Goal: Task Accomplishment & Management: Manage account settings

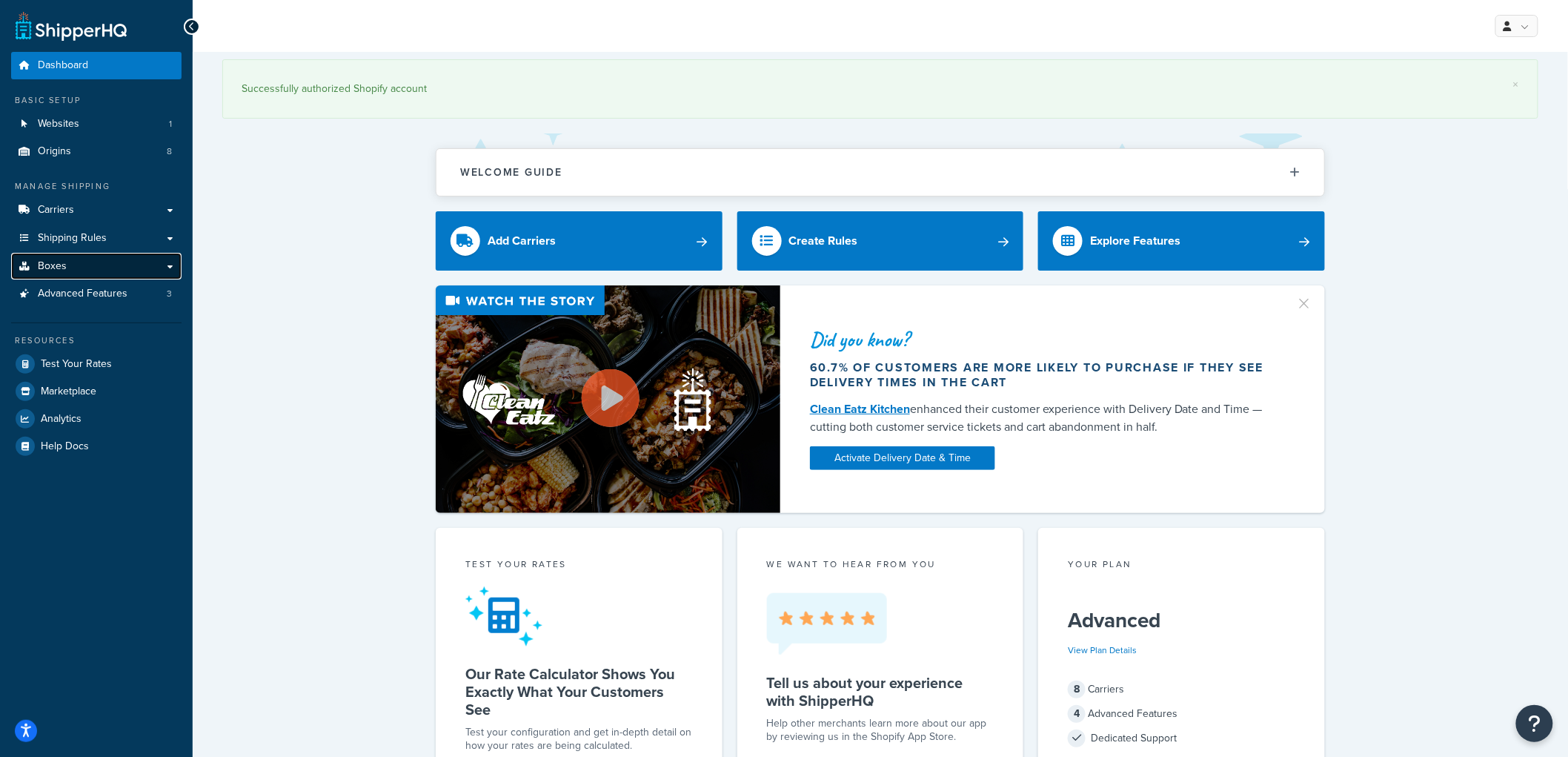
click at [95, 264] on link "Boxes" at bounding box center [96, 266] width 170 height 27
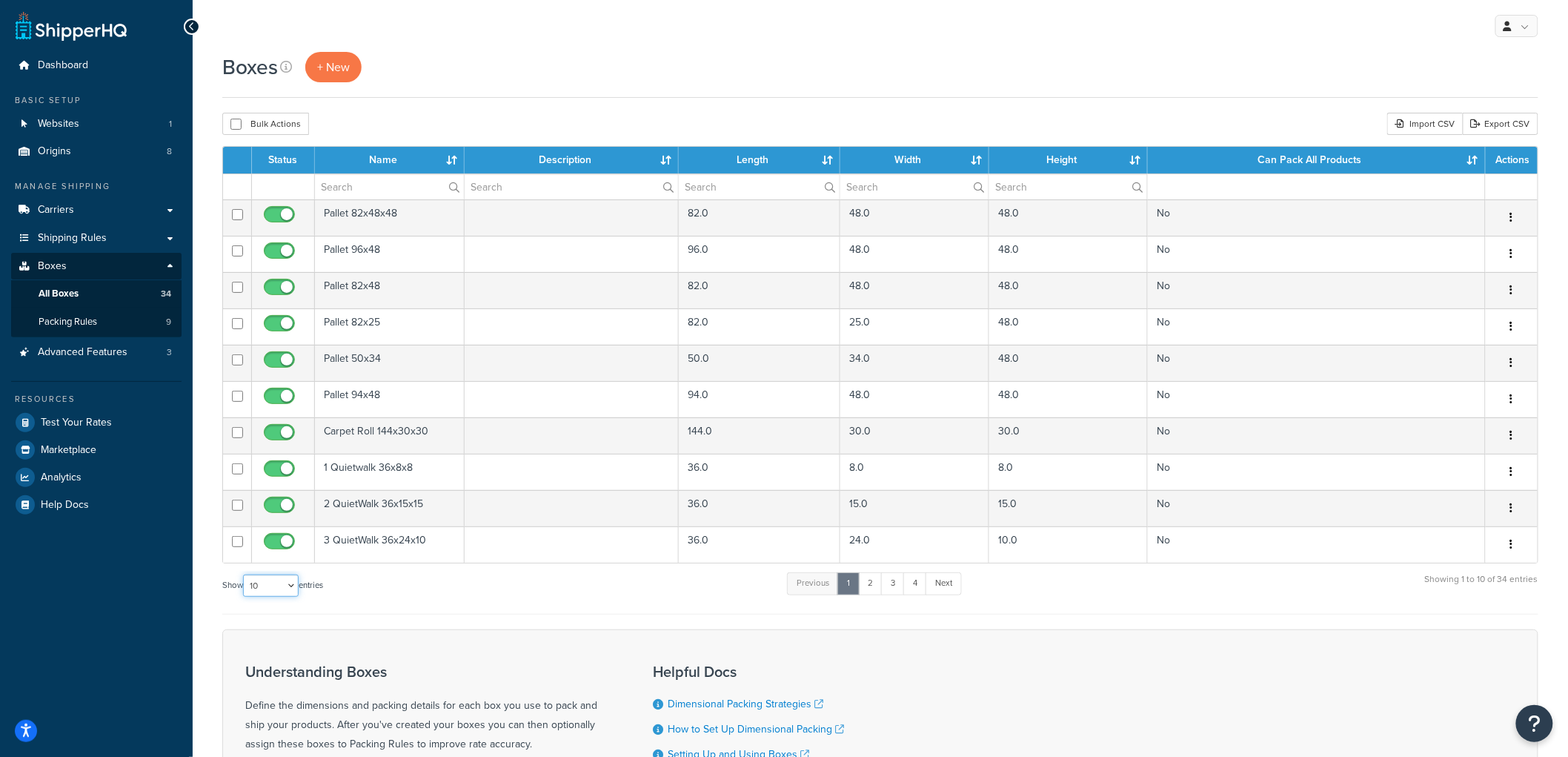
click at [285, 580] on select "10 15 25 50 100 1000" at bounding box center [270, 585] width 56 height 22
select select "50"
click at [245, 576] on select "10 15 25 50 100 1000" at bounding box center [270, 585] width 56 height 22
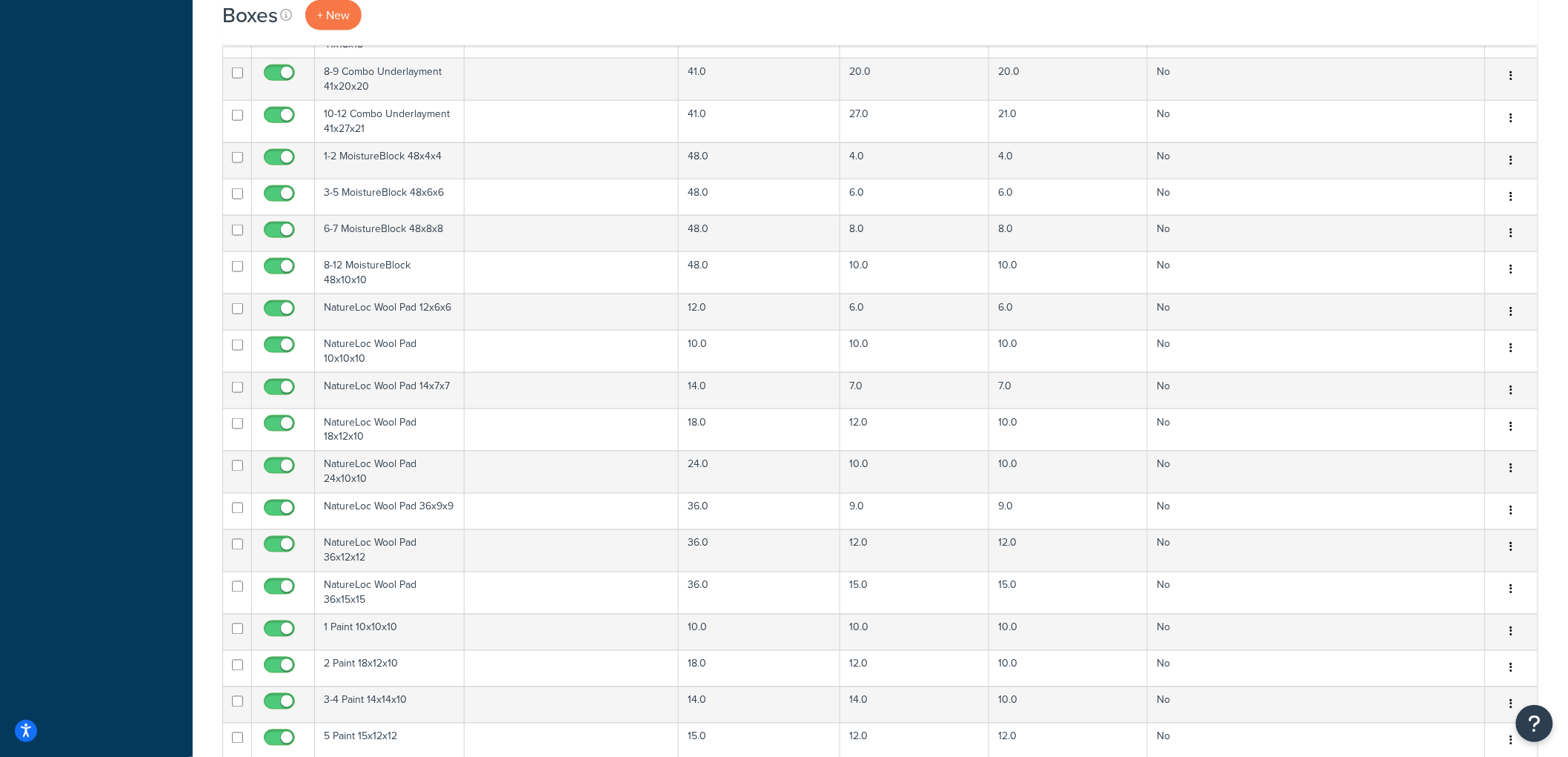
scroll to position [745, 0]
drag, startPoint x: 1548, startPoint y: 663, endPoint x: 204, endPoint y: 104, distance: 1455.6
click at [204, 104] on div "Boxes + New Bulk Actions Duplicate Delete Import CSV Export CSV Contact Us Send…" at bounding box center [880, 200] width 1375 height 1788
click at [202, 94] on div "Boxes + New Bulk Actions Duplicate Delete Import CSV Export CSV Contact Us Send…" at bounding box center [880, 200] width 1375 height 1788
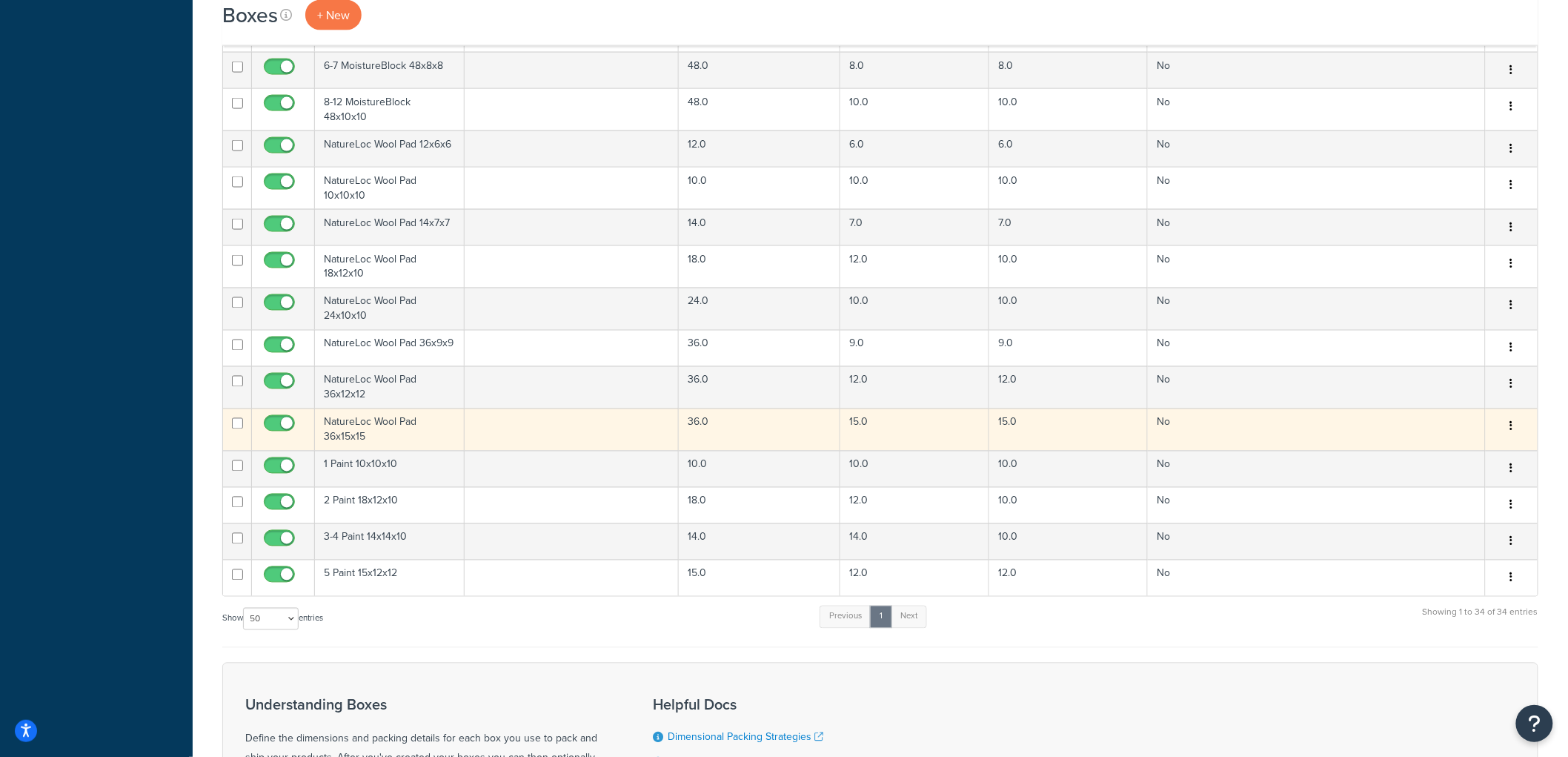
scroll to position [909, 0]
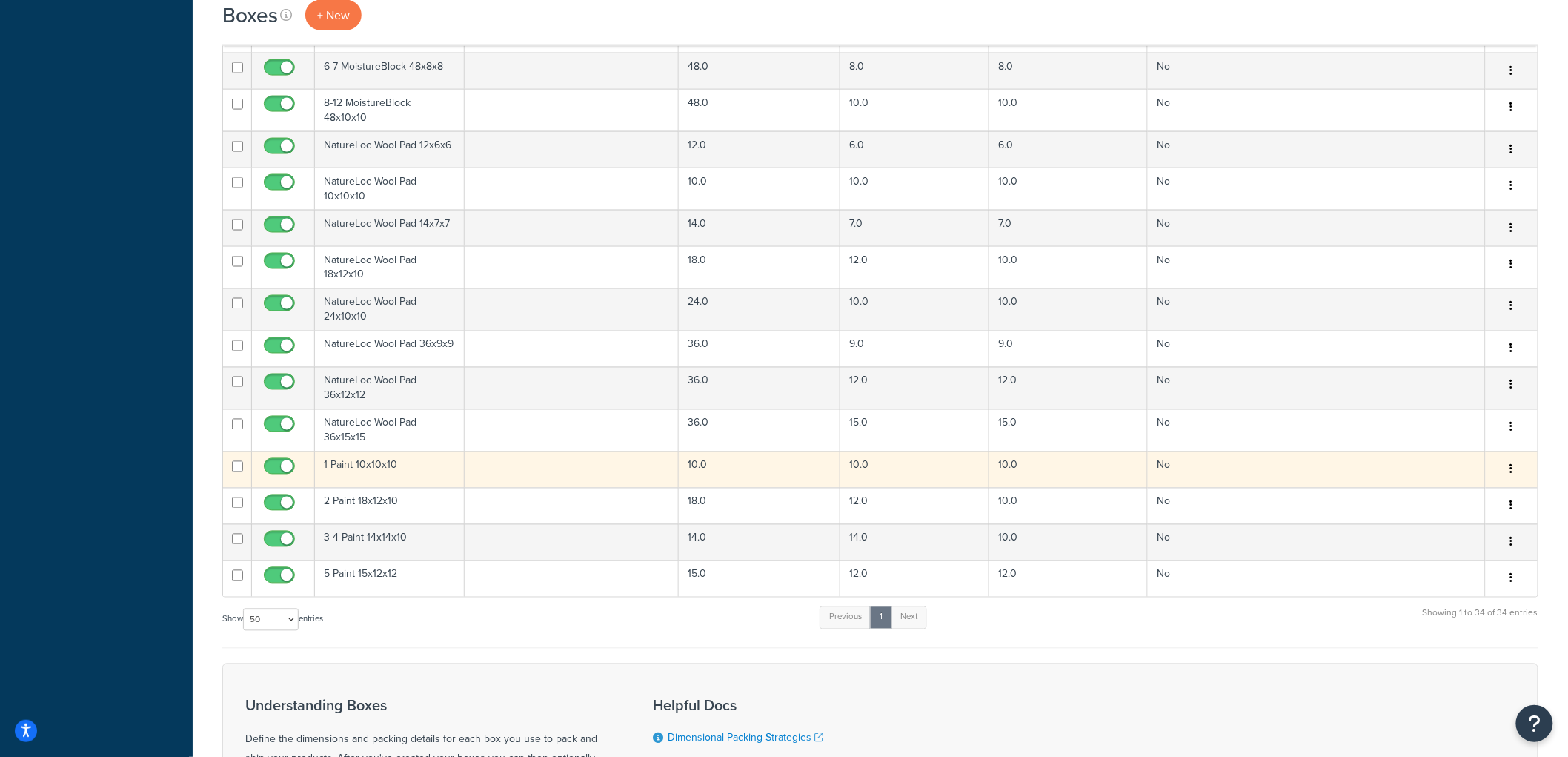
click at [412, 463] on td "1 Paint 10x10x10" at bounding box center [390, 469] width 150 height 36
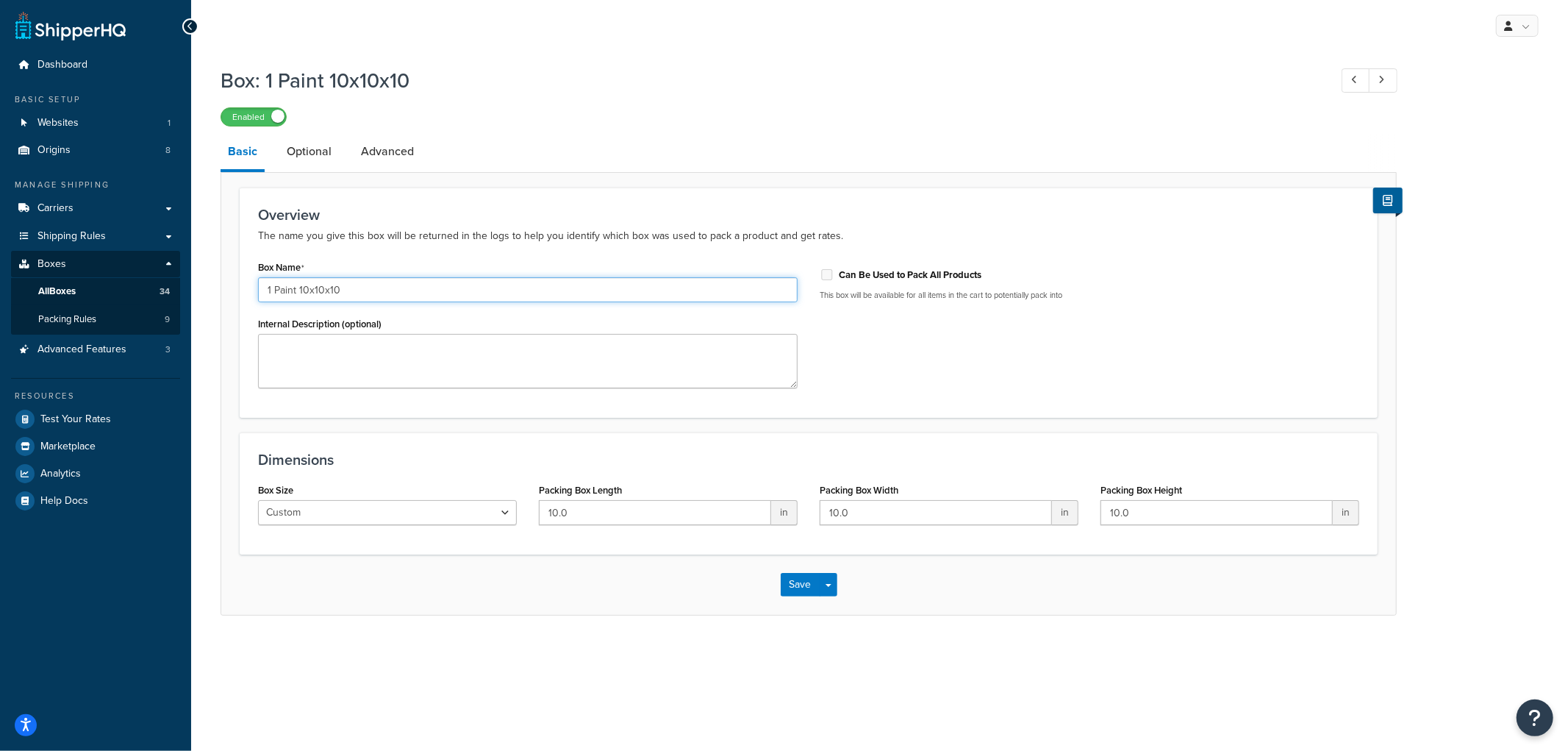
click at [274, 285] on input "1 Paint 10x10x10" at bounding box center [528, 290] width 540 height 25
type input "1 Gallon Paint 10x10x10"
click at [655, 614] on div "Save Save Dropdown Save and Edit Save and Duplicate Save and Create New" at bounding box center [808, 584] width 1174 height 60
click at [784, 587] on button "Save" at bounding box center [800, 584] width 40 height 23
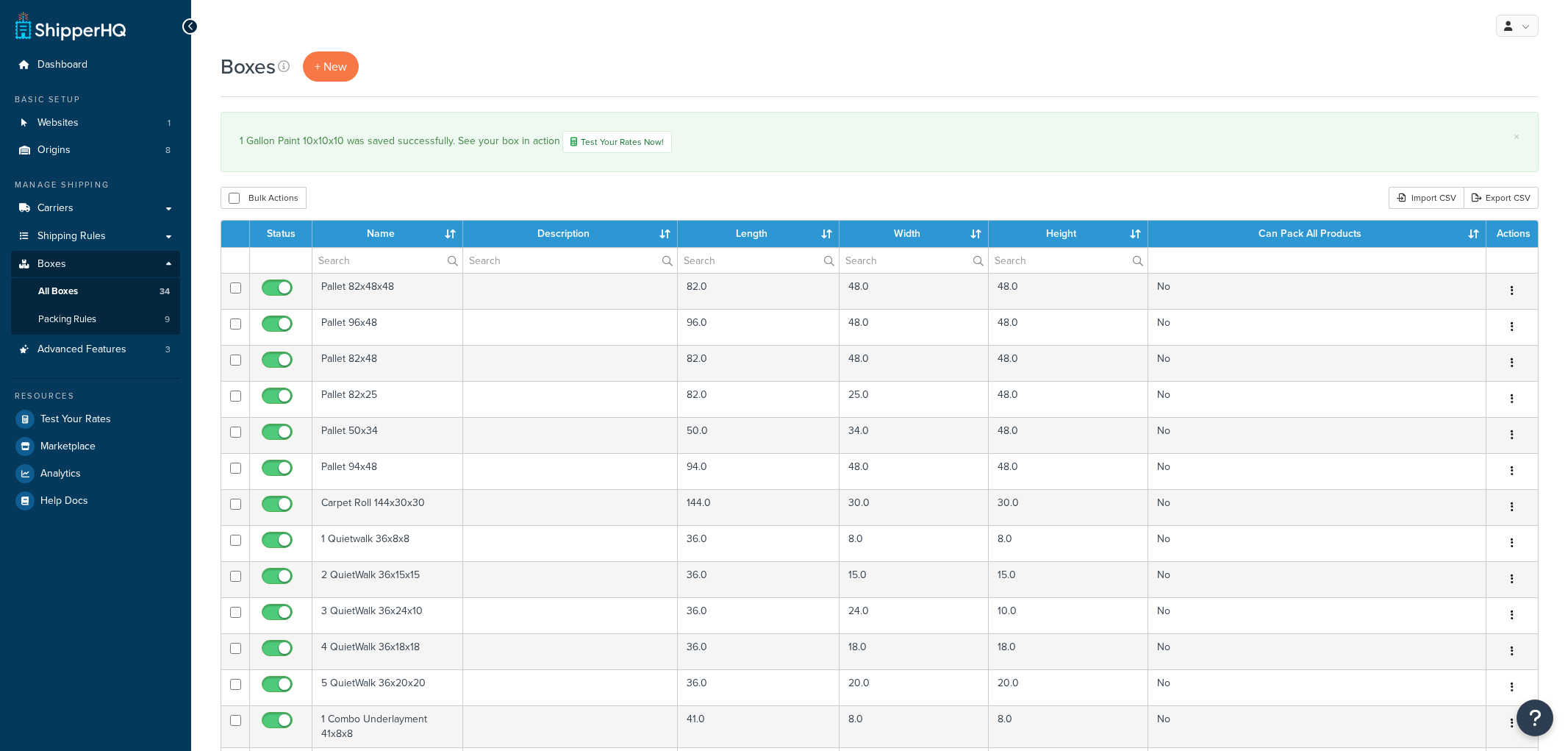
select select "50"
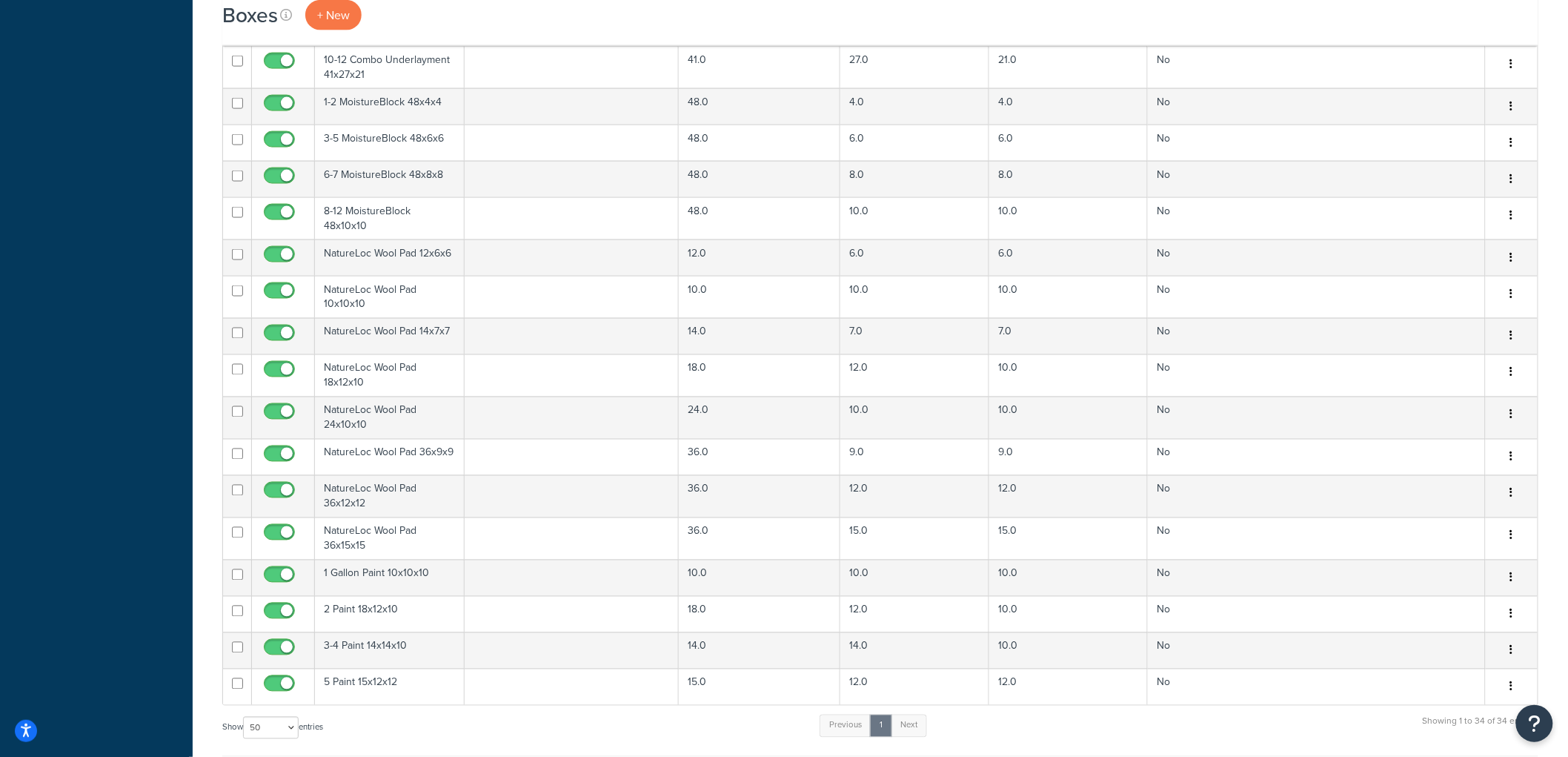
scroll to position [1196, 0]
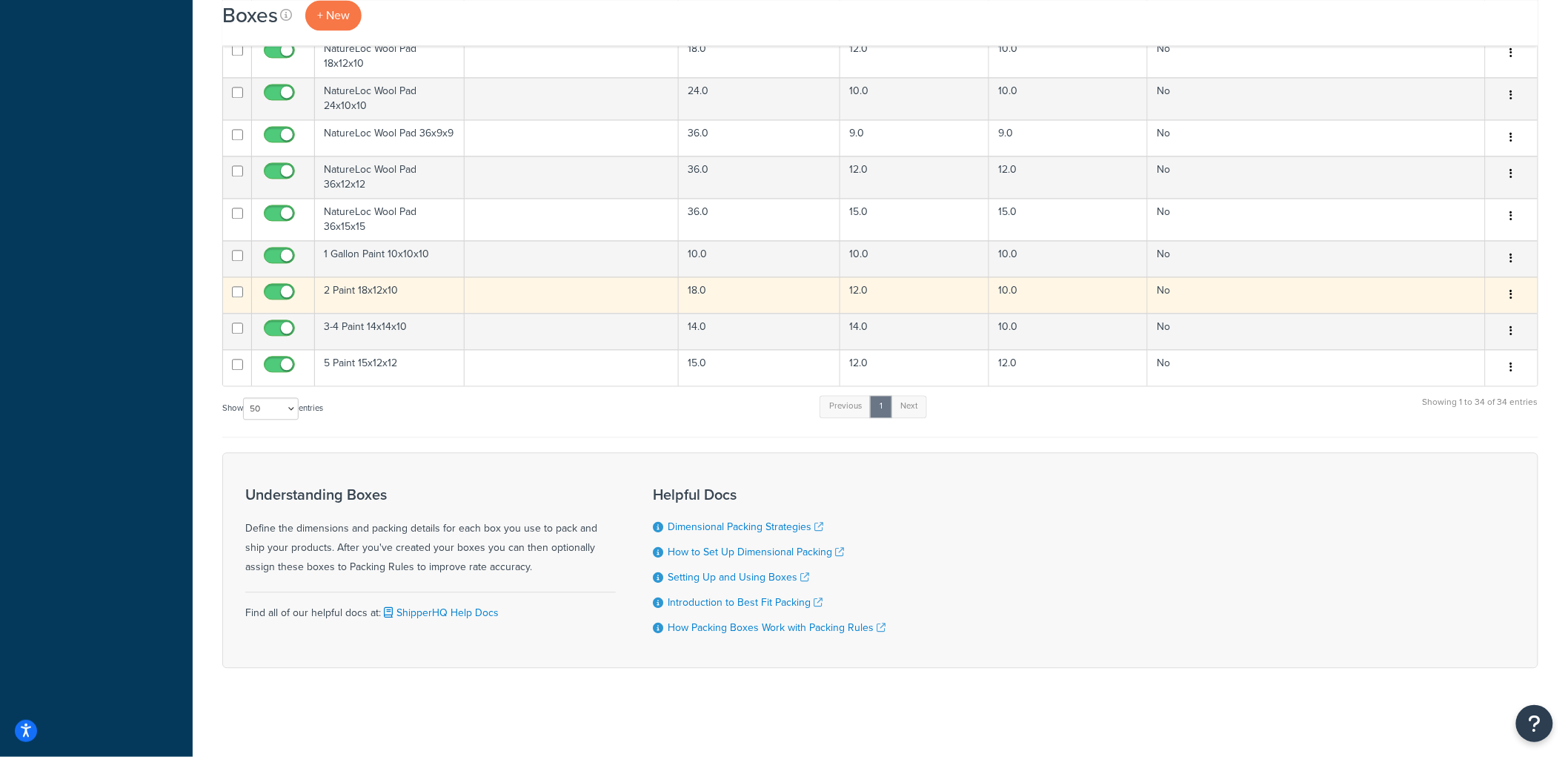
click at [389, 294] on td "2 Paint 18x12x10" at bounding box center [390, 294] width 150 height 36
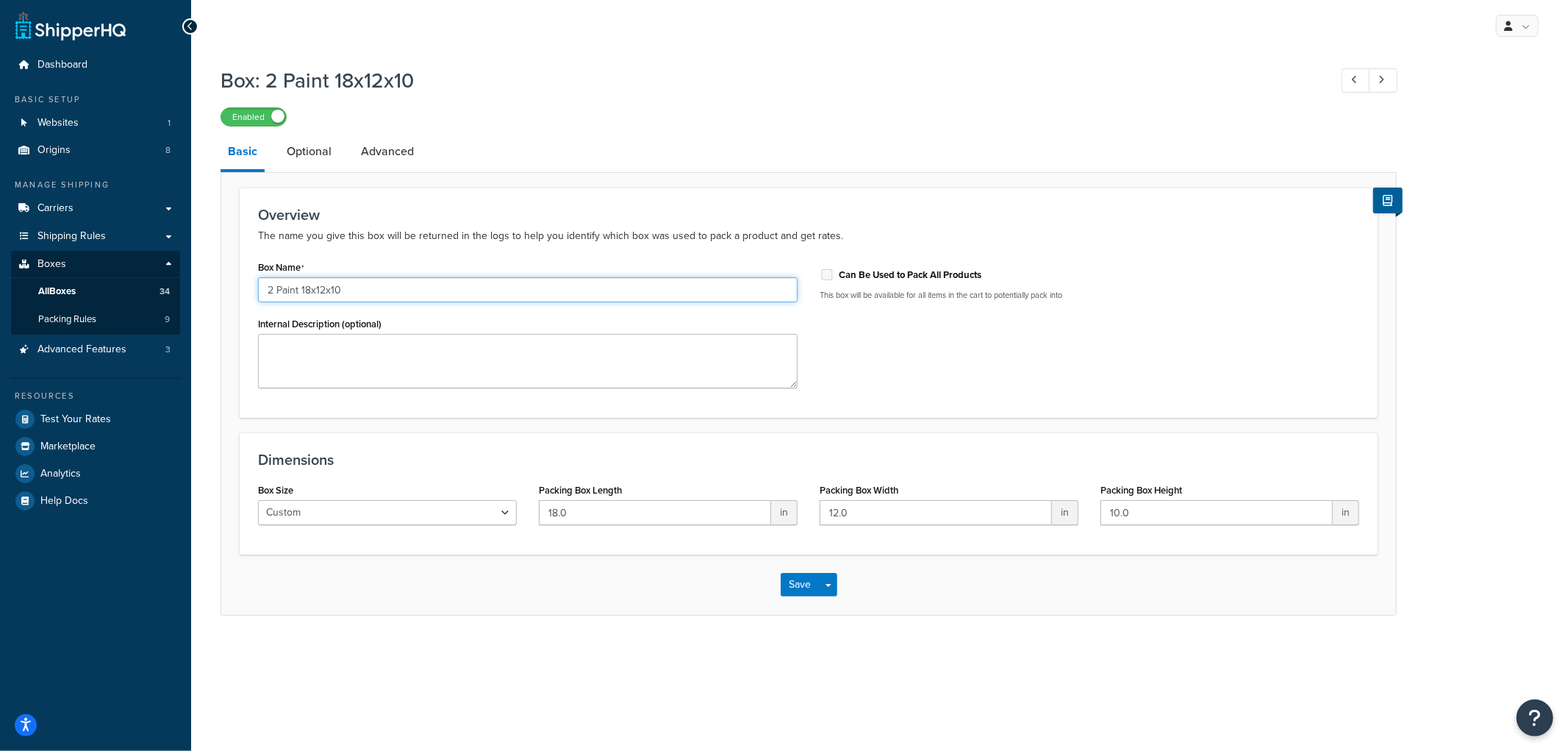
click at [277, 287] on input "2 Paint 18x12x10" at bounding box center [528, 290] width 540 height 25
type input "2 Gallon Paint 18x12x10"
click at [544, 570] on div "Save Save Dropdown Save and Edit Save and Duplicate Save and Create New" at bounding box center [808, 584] width 1174 height 60
click at [787, 585] on button "Save" at bounding box center [800, 584] width 40 height 23
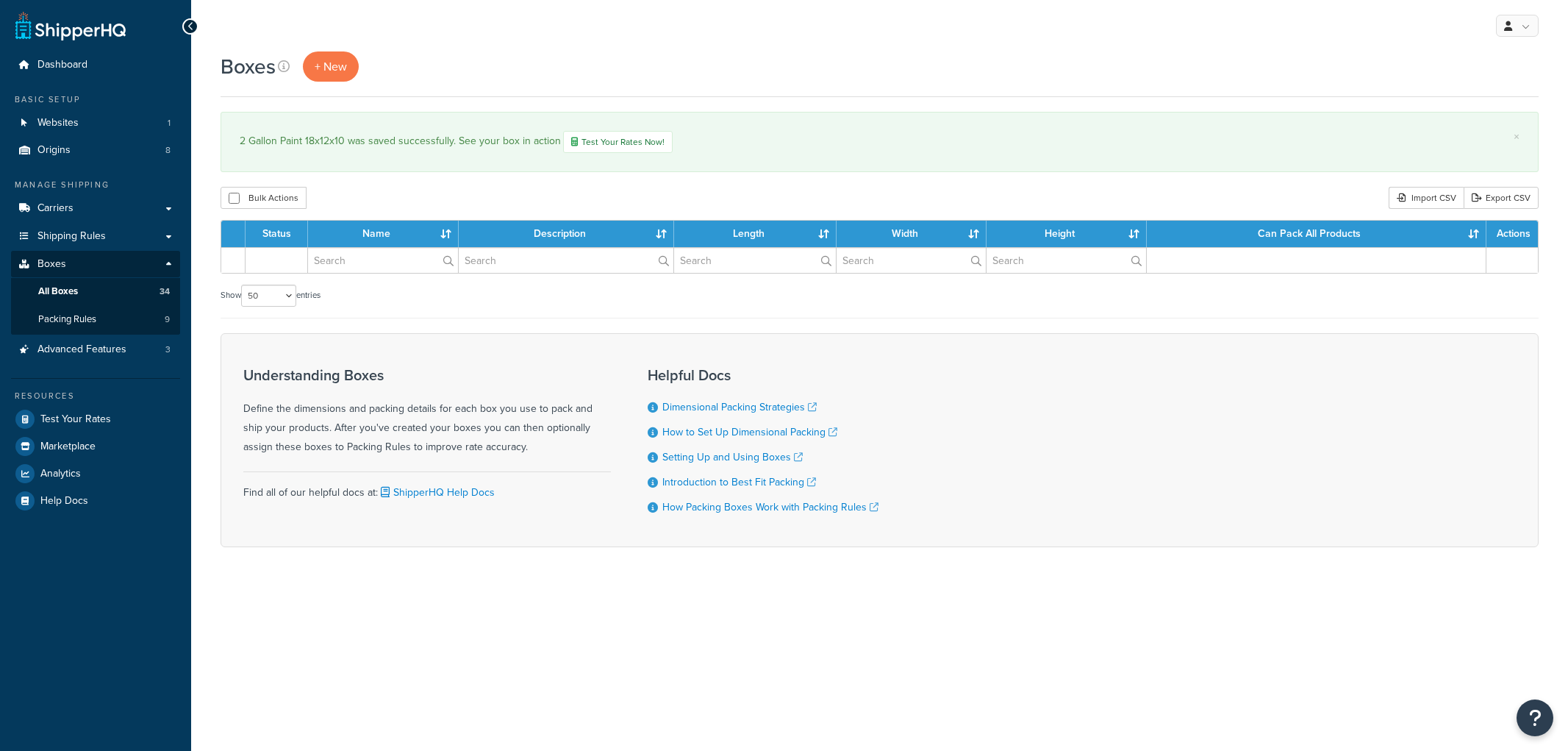
select select "50"
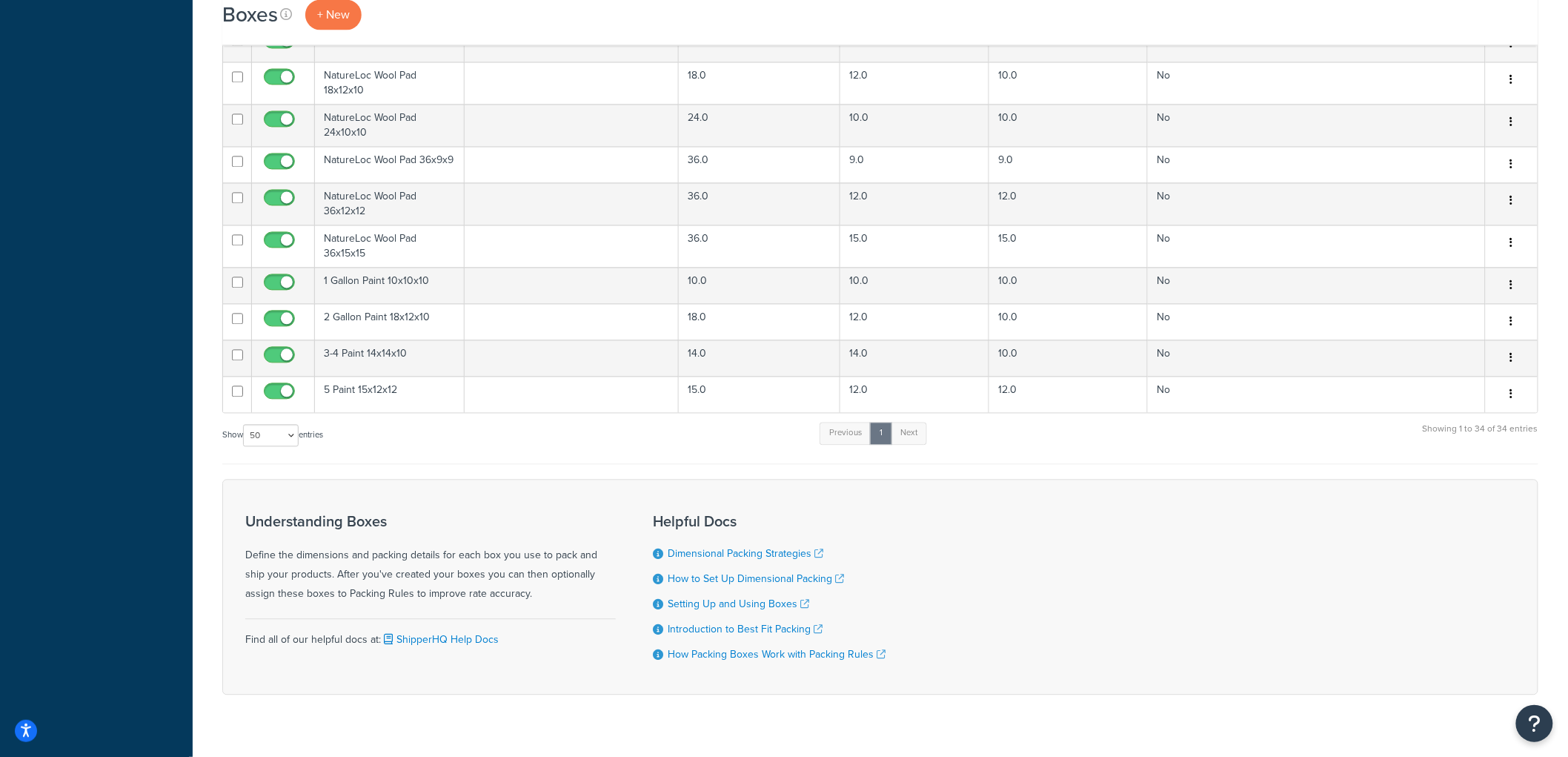
scroll to position [1196, 0]
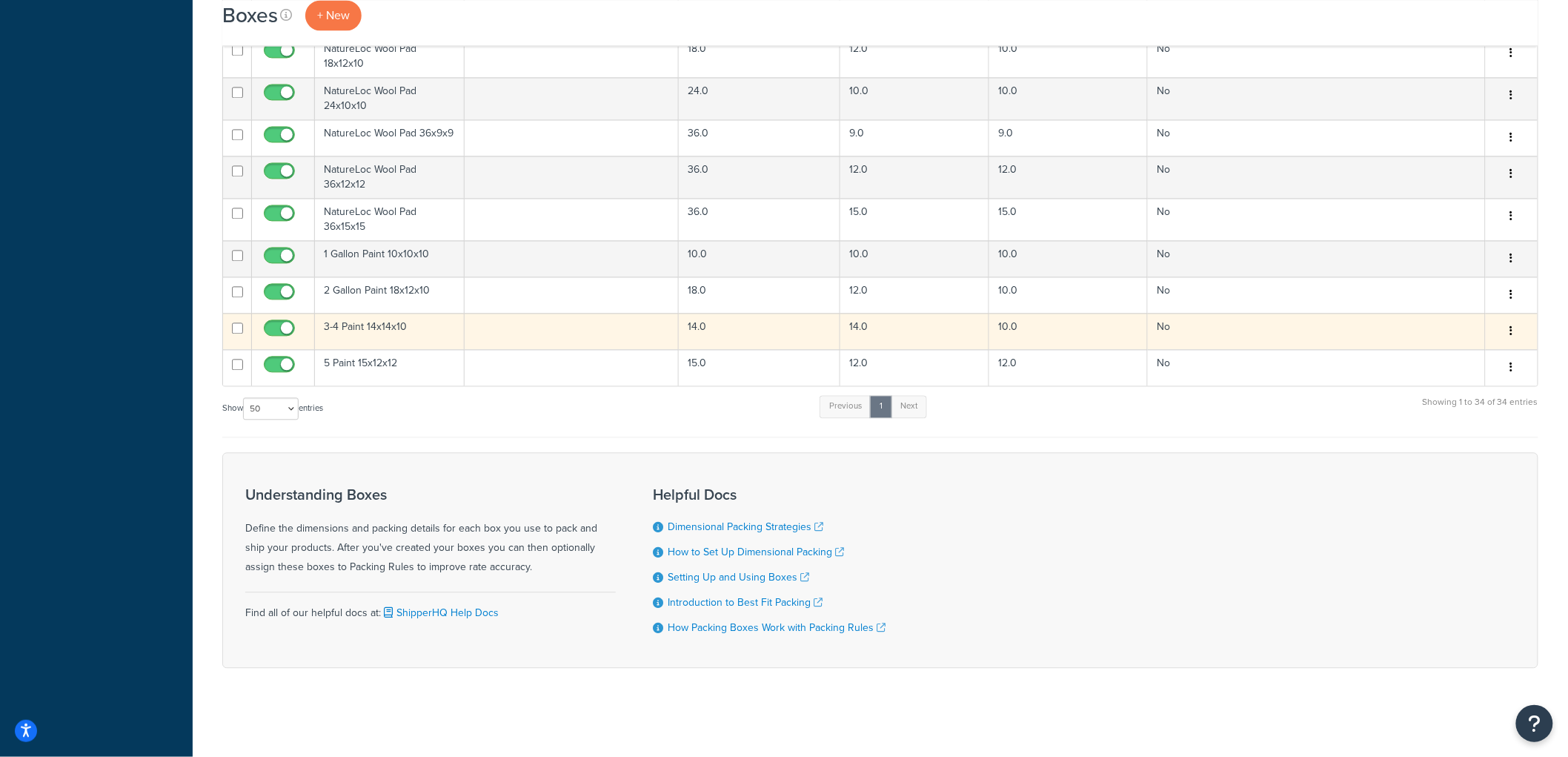
click at [412, 336] on td "3-4 Paint 14x14x10" at bounding box center [390, 331] width 150 height 36
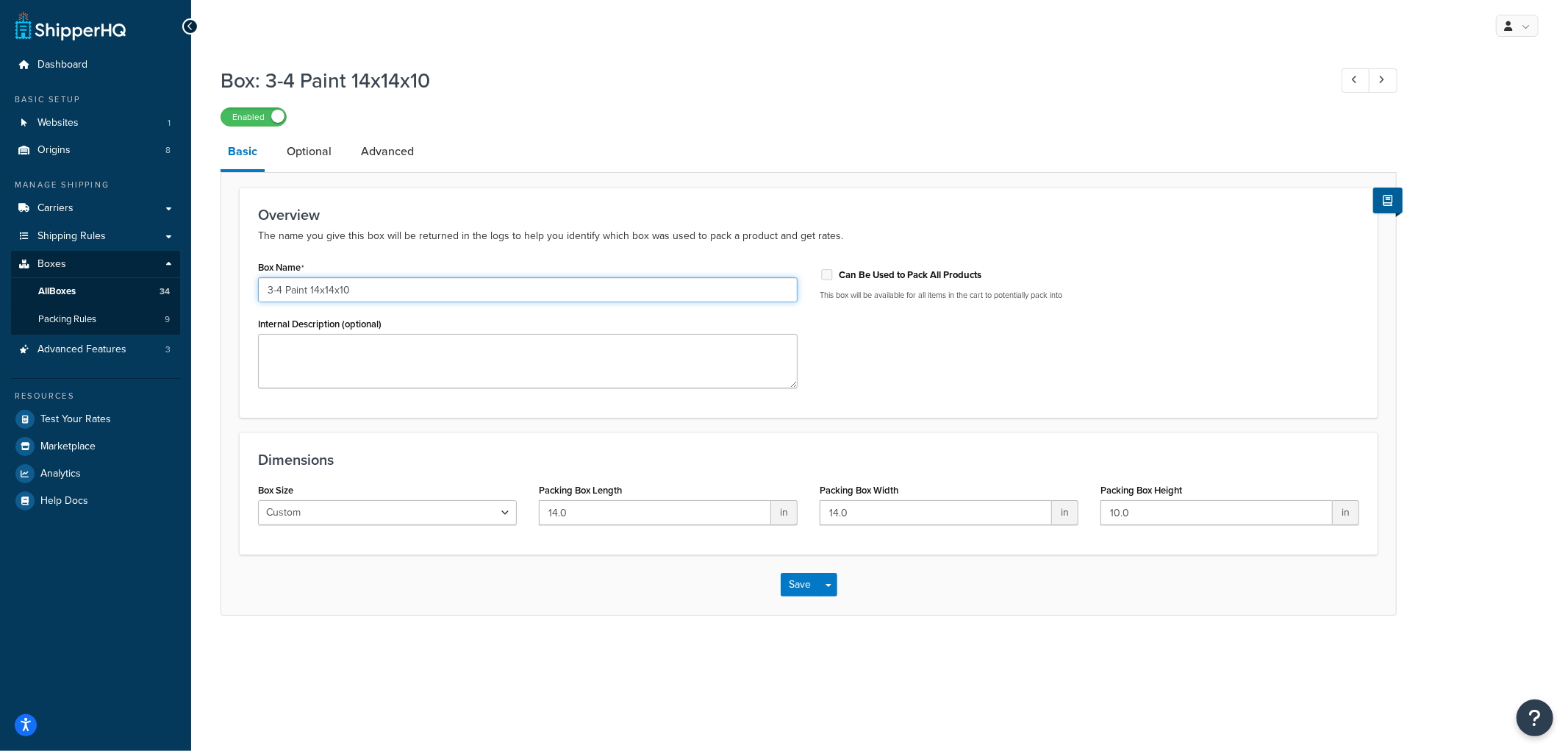
click at [309, 292] on input "3-4 Paint 14x14x10" at bounding box center [528, 290] width 540 height 25
type input "3-4 Paint Gallon 14x14x10"
click at [891, 405] on div "Overview The name you give this box will be returned in the logs to help you id…" at bounding box center [808, 303] width 1138 height 230
click at [799, 584] on button "Save" at bounding box center [800, 584] width 40 height 23
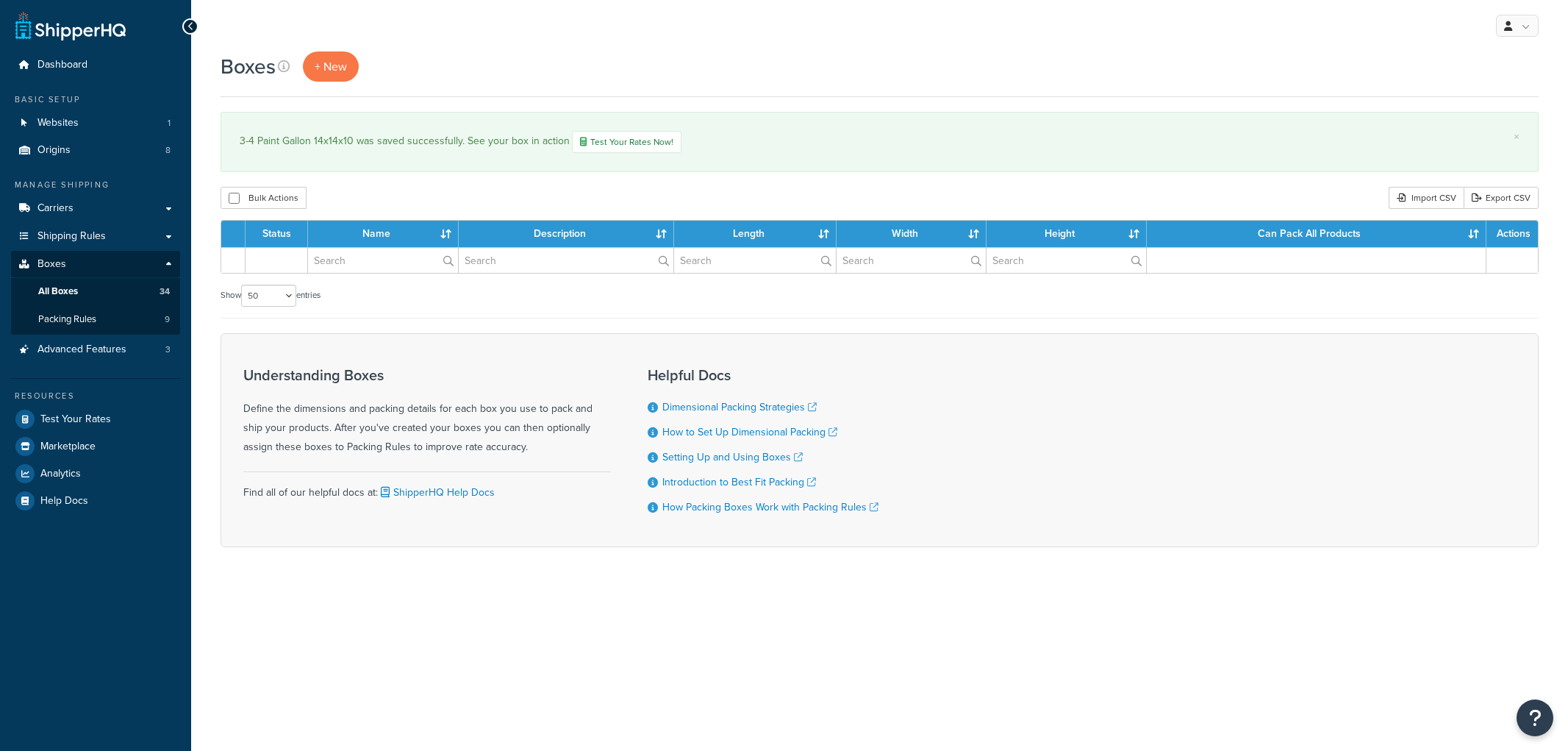
select select "50"
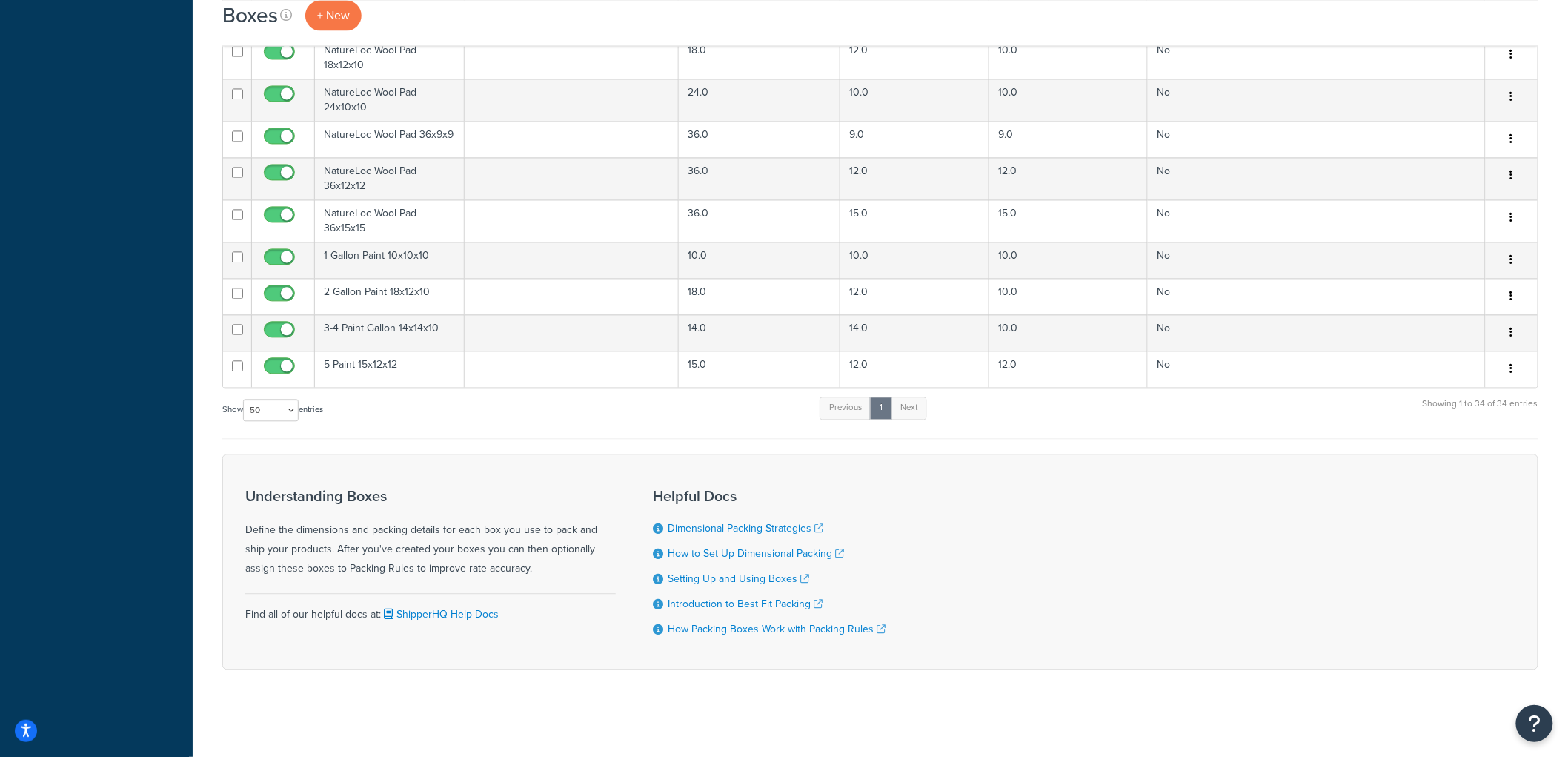
scroll to position [1196, 0]
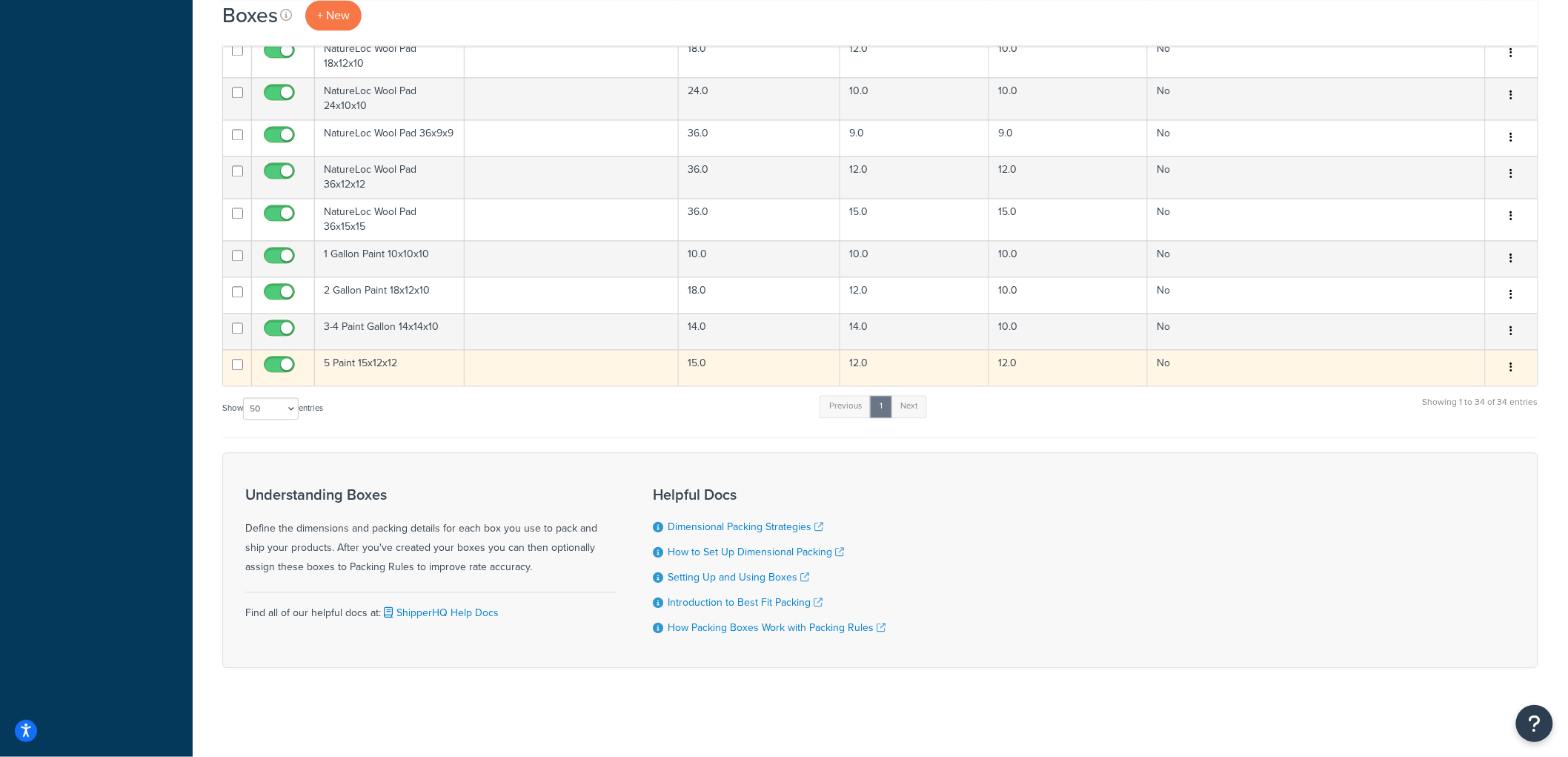
click at [430, 372] on td "5 Paint 15x12x12" at bounding box center [390, 367] width 150 height 36
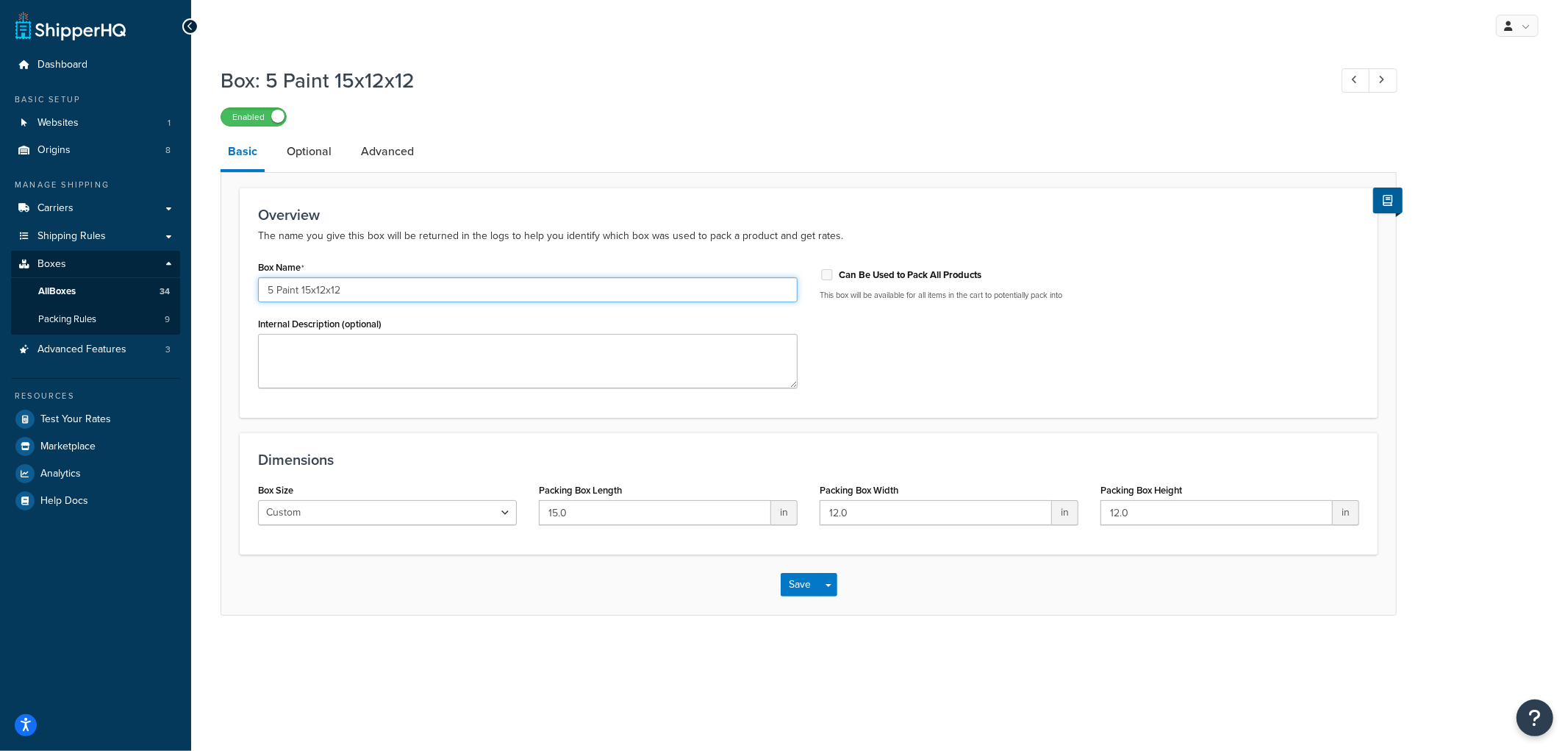
click at [299, 292] on input "5 Paint 15x12x12" at bounding box center [528, 290] width 540 height 25
type input "5 Gallon Paint 15x12x12"
click at [474, 250] on div "Overview The name you give this box will be returned in the logs to help you id…" at bounding box center [808, 303] width 1138 height 230
click at [803, 591] on button "Save" at bounding box center [800, 584] width 40 height 23
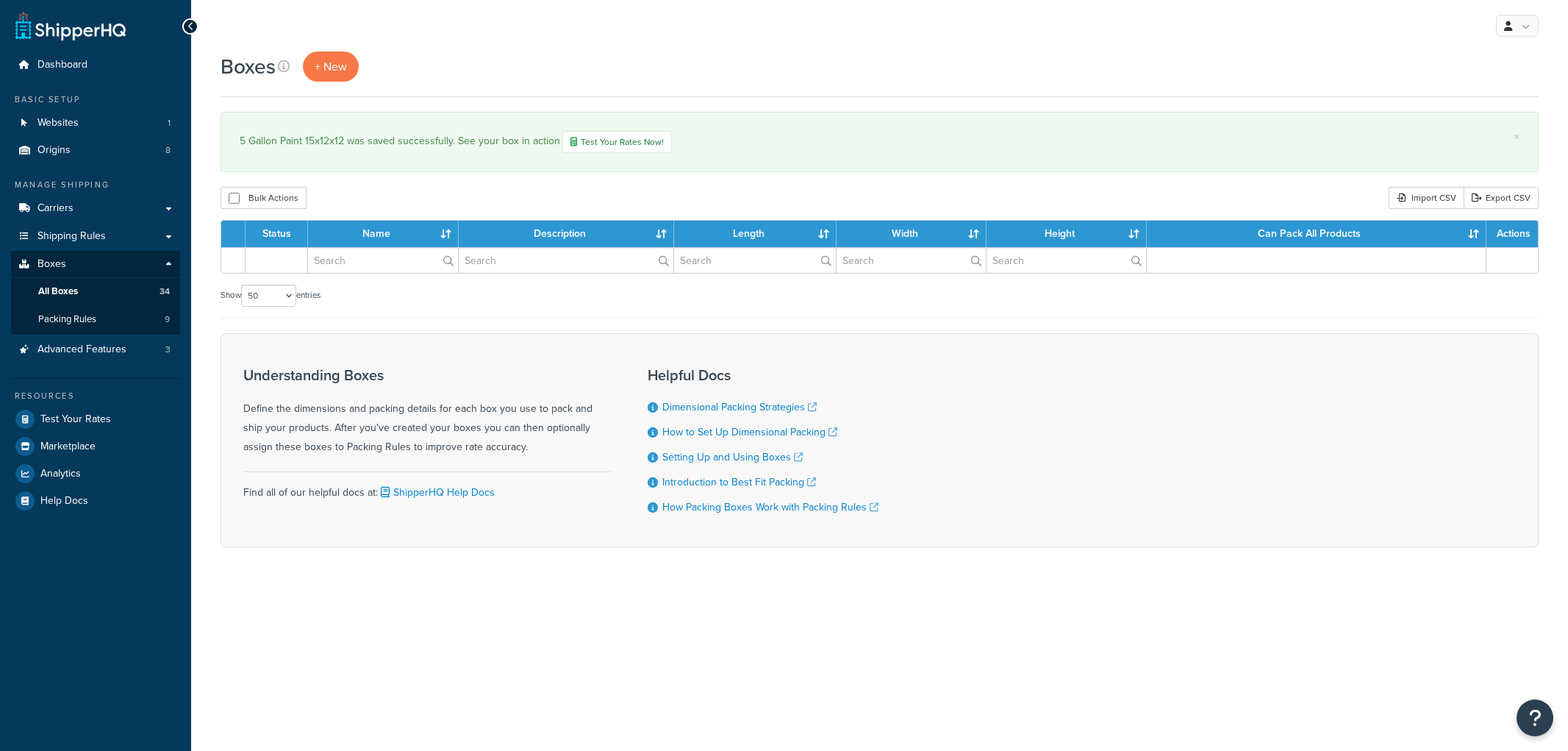
select select "50"
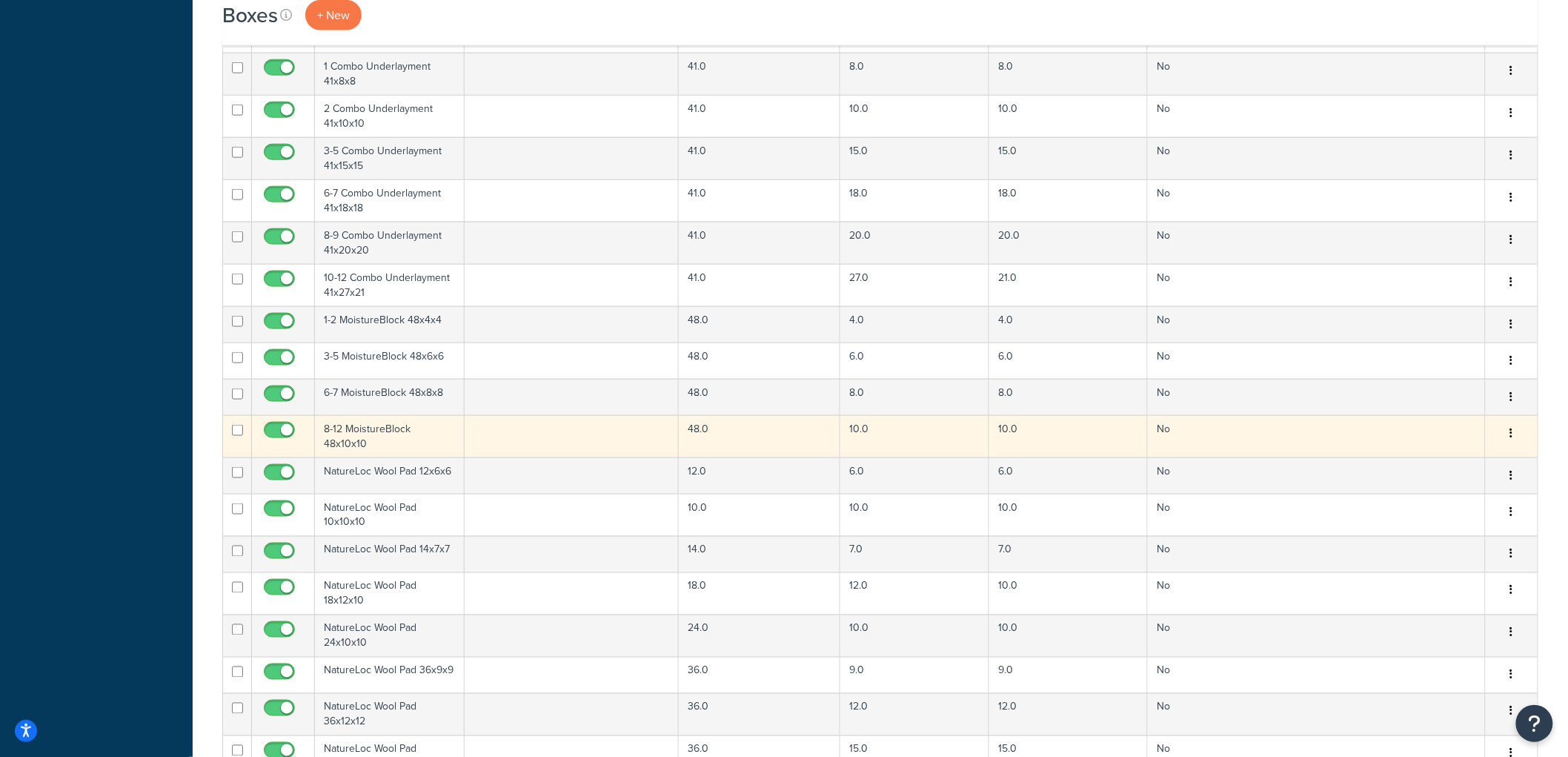
scroll to position [1196, 0]
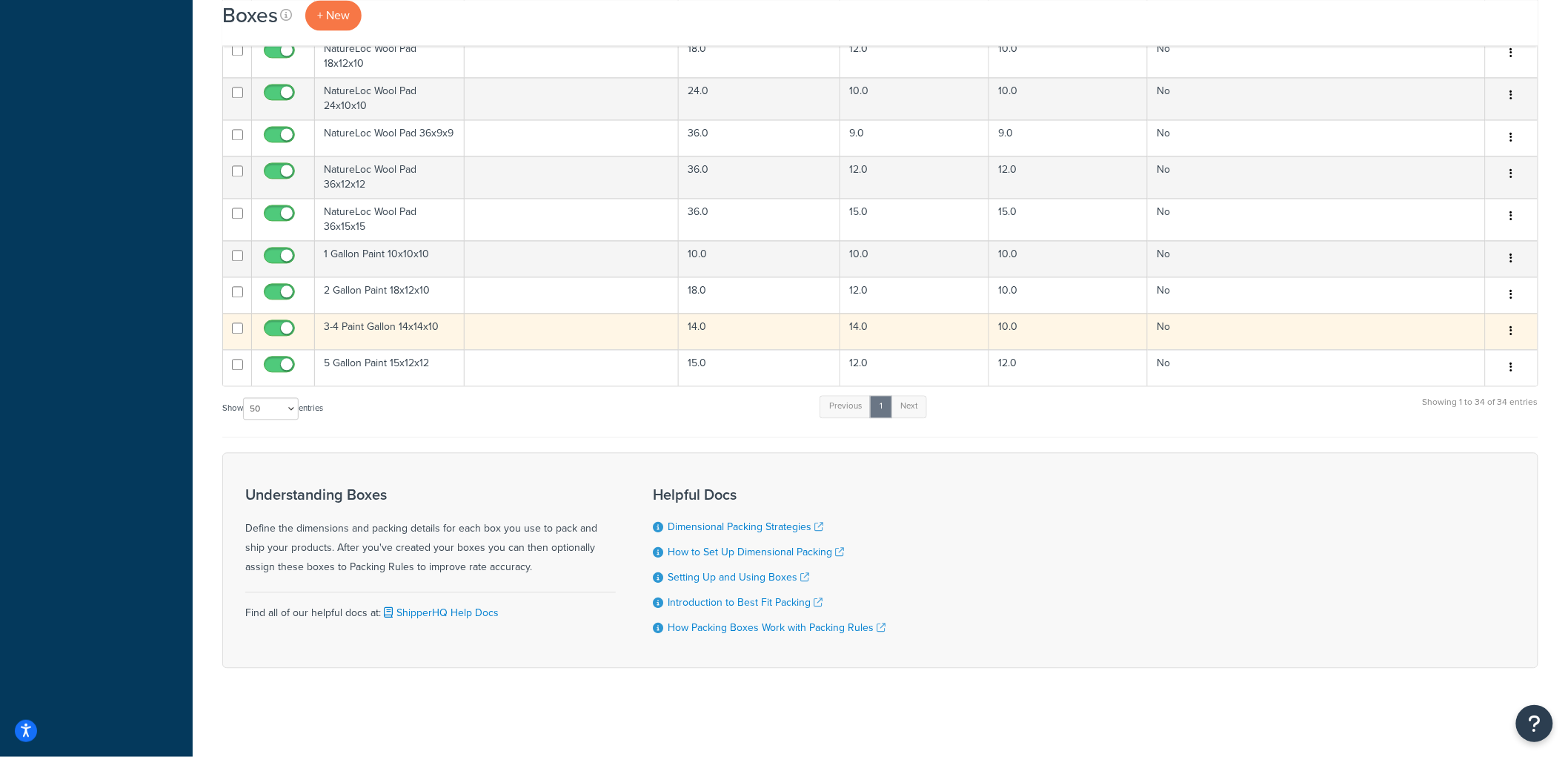
click at [389, 319] on td "3-4 Paint Gallon 14x14x10" at bounding box center [390, 331] width 150 height 36
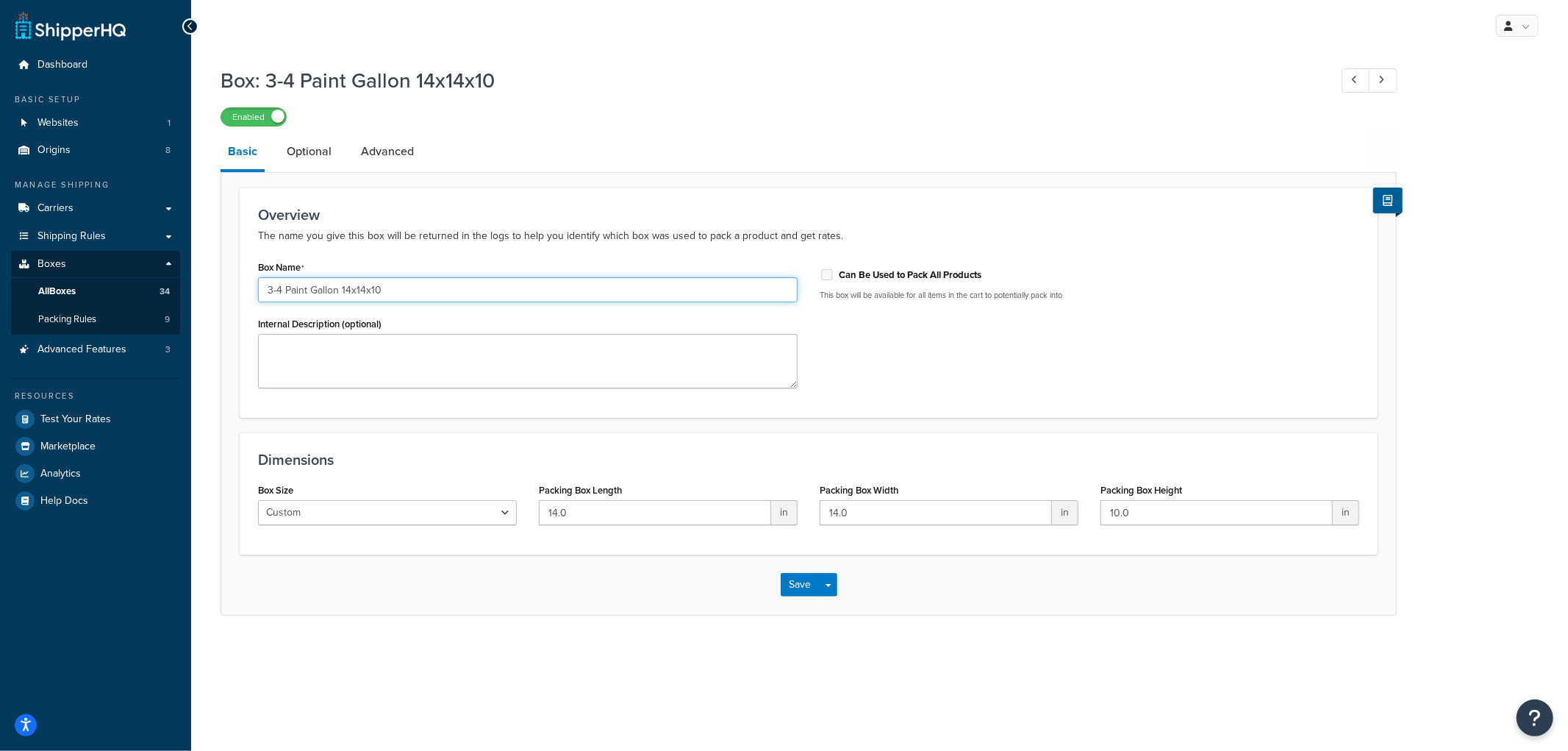
click at [326, 290] on input "3-4 Paint Gallon 14x14x10" at bounding box center [528, 290] width 540 height 25
type input "3-4 Gallon Paint 14x14x10"
click at [699, 623] on div "Box: 3-4 Paint Gallon 14x14x10 Enabled Basic Optional Advanced Overview The nam…" at bounding box center [880, 356] width 1377 height 594
click at [791, 589] on button "Save" at bounding box center [800, 584] width 40 height 23
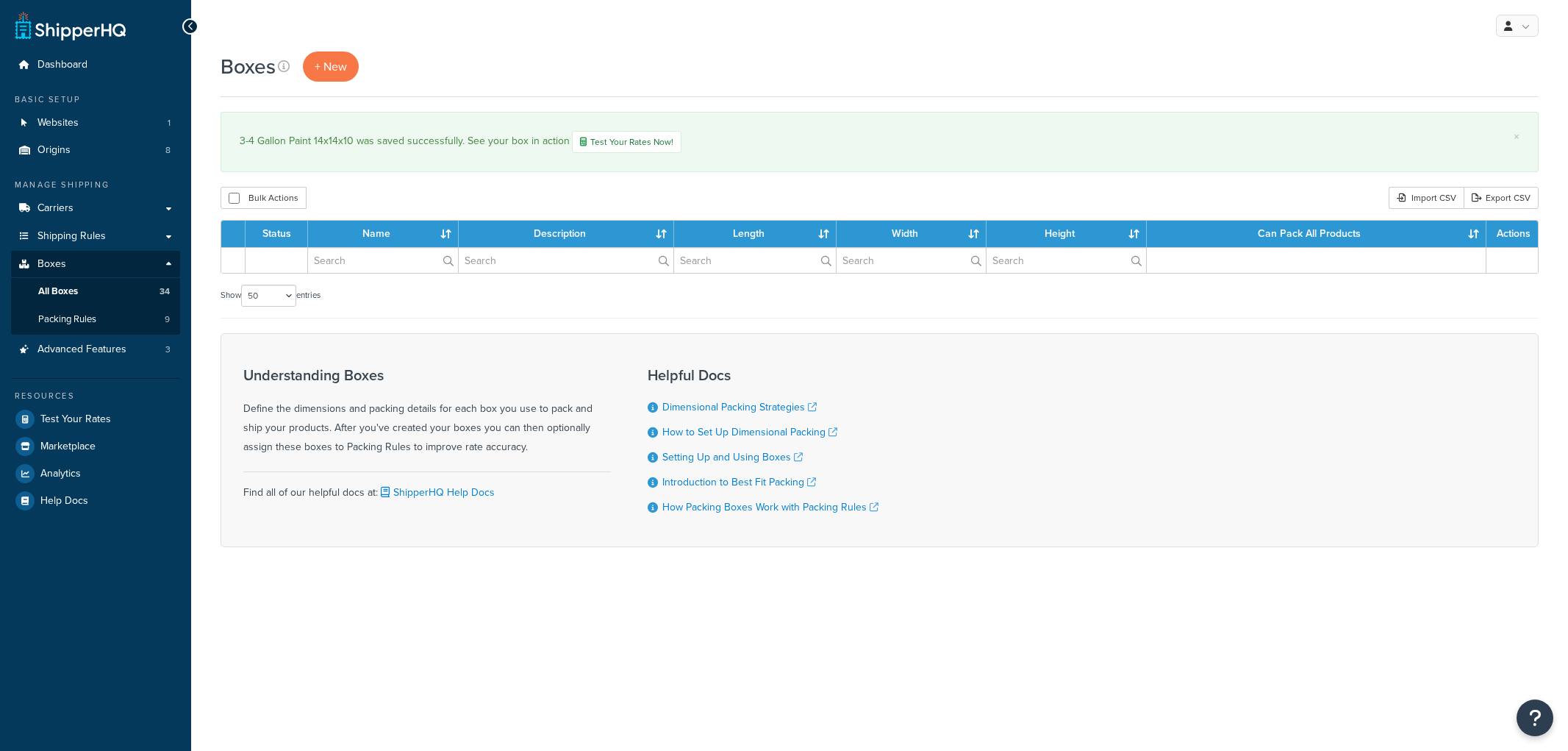
select select "50"
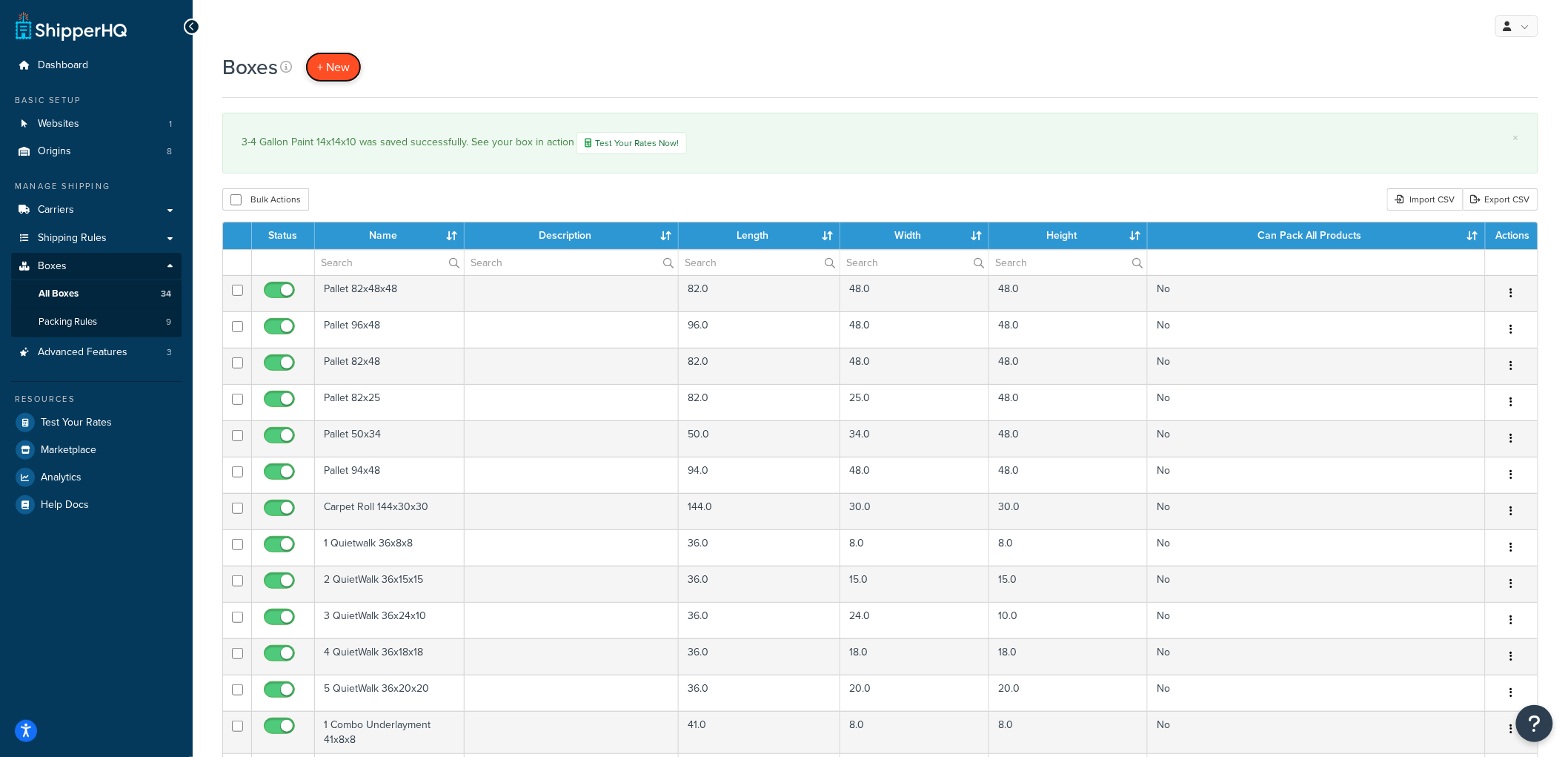
click at [330, 69] on span "+ New" at bounding box center [333, 67] width 33 height 17
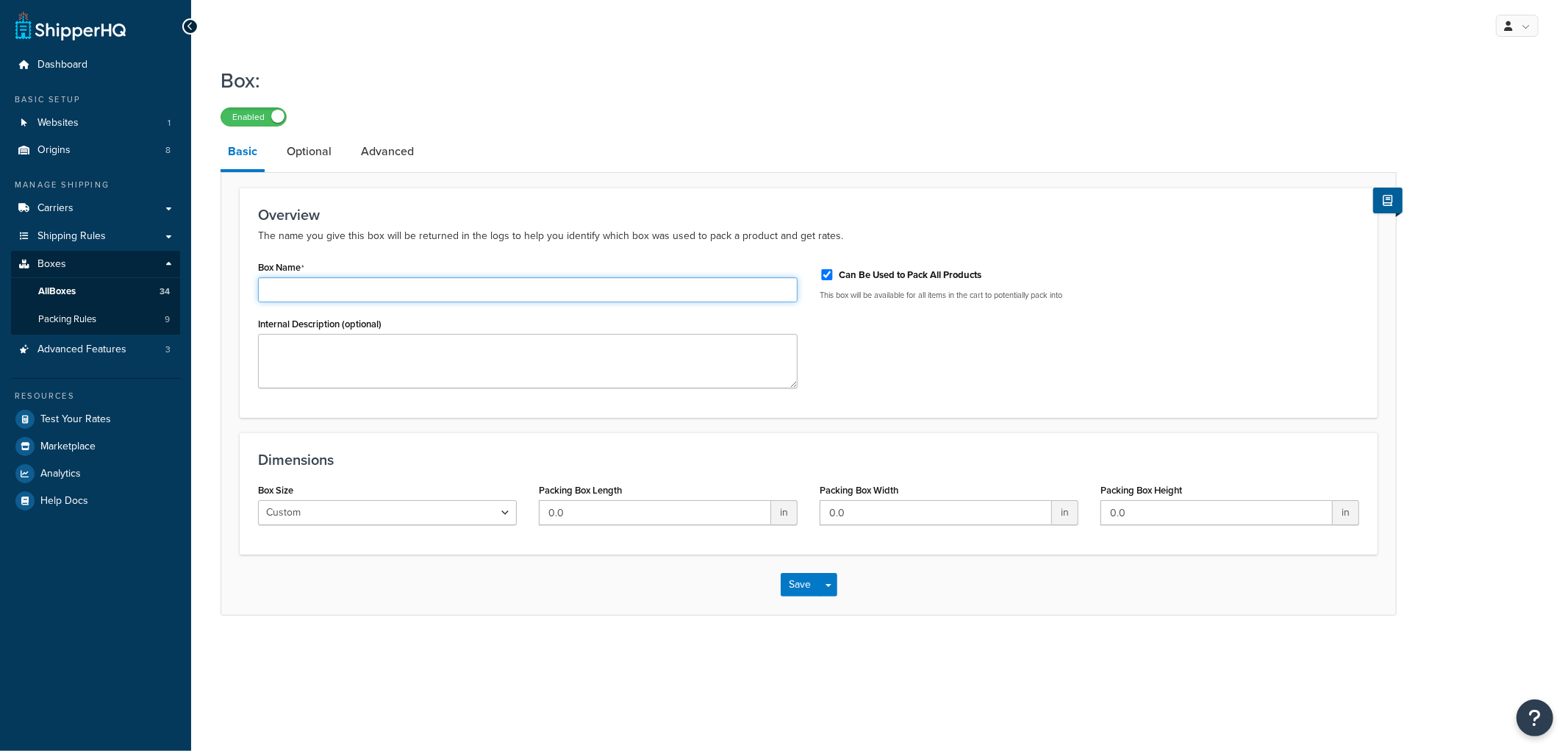
click at [422, 287] on input "Box Name" at bounding box center [528, 290] width 540 height 25
click at [523, 522] on div "Box Size Custom USPS Small Flat Box USPS Medium Flat Box USPS Large Flat Box US…" at bounding box center [387, 507] width 281 height 57
drag, startPoint x: 436, startPoint y: 290, endPoint x: 429, endPoint y: 301, distance: 13.0
click at [436, 294] on input "1 Gallon Paint plastic" at bounding box center [528, 290] width 540 height 25
type input "1 Gallon Paint plastic 14x7x7"
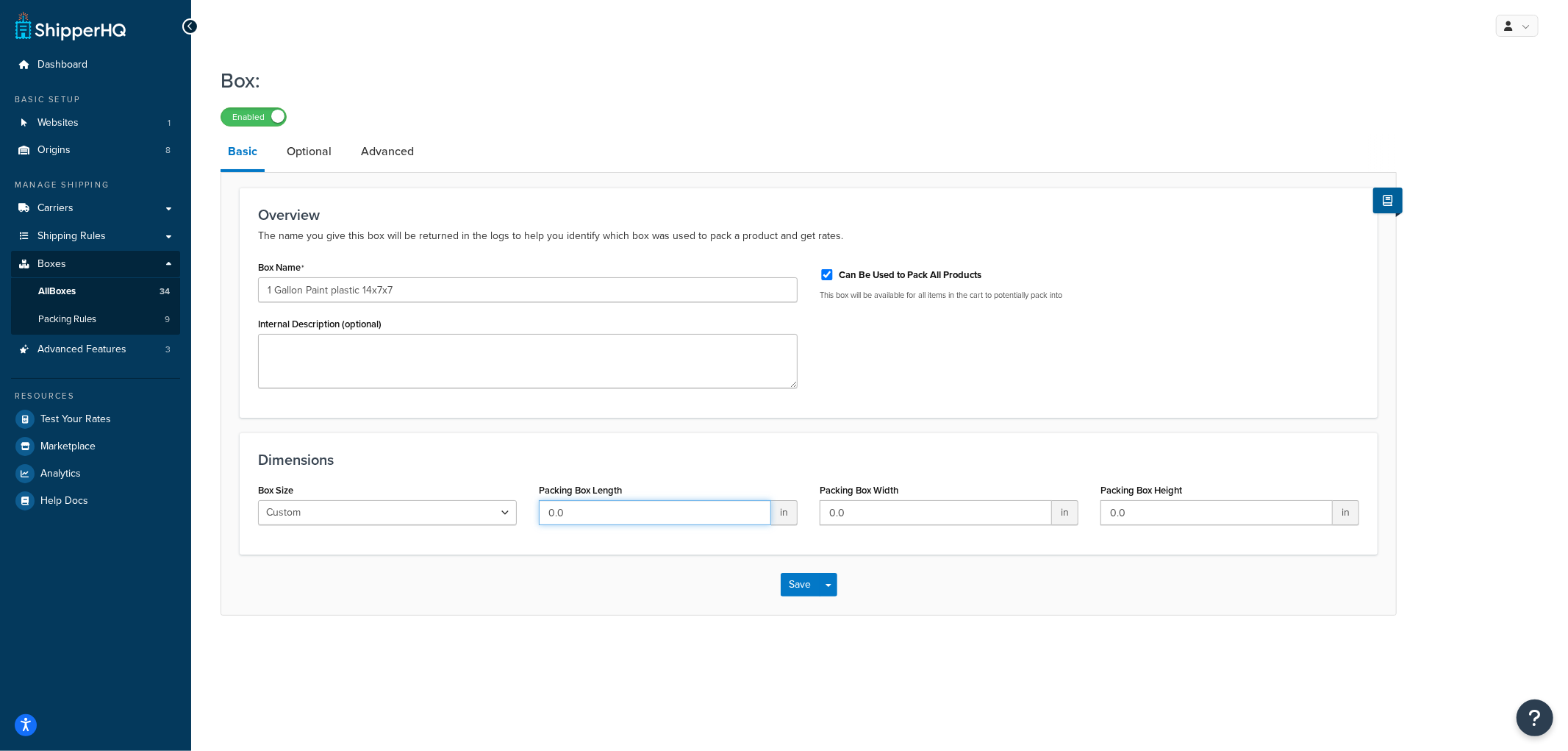
click at [628, 518] on input "0.0" at bounding box center [655, 513] width 233 height 25
type input "14"
type input "7"
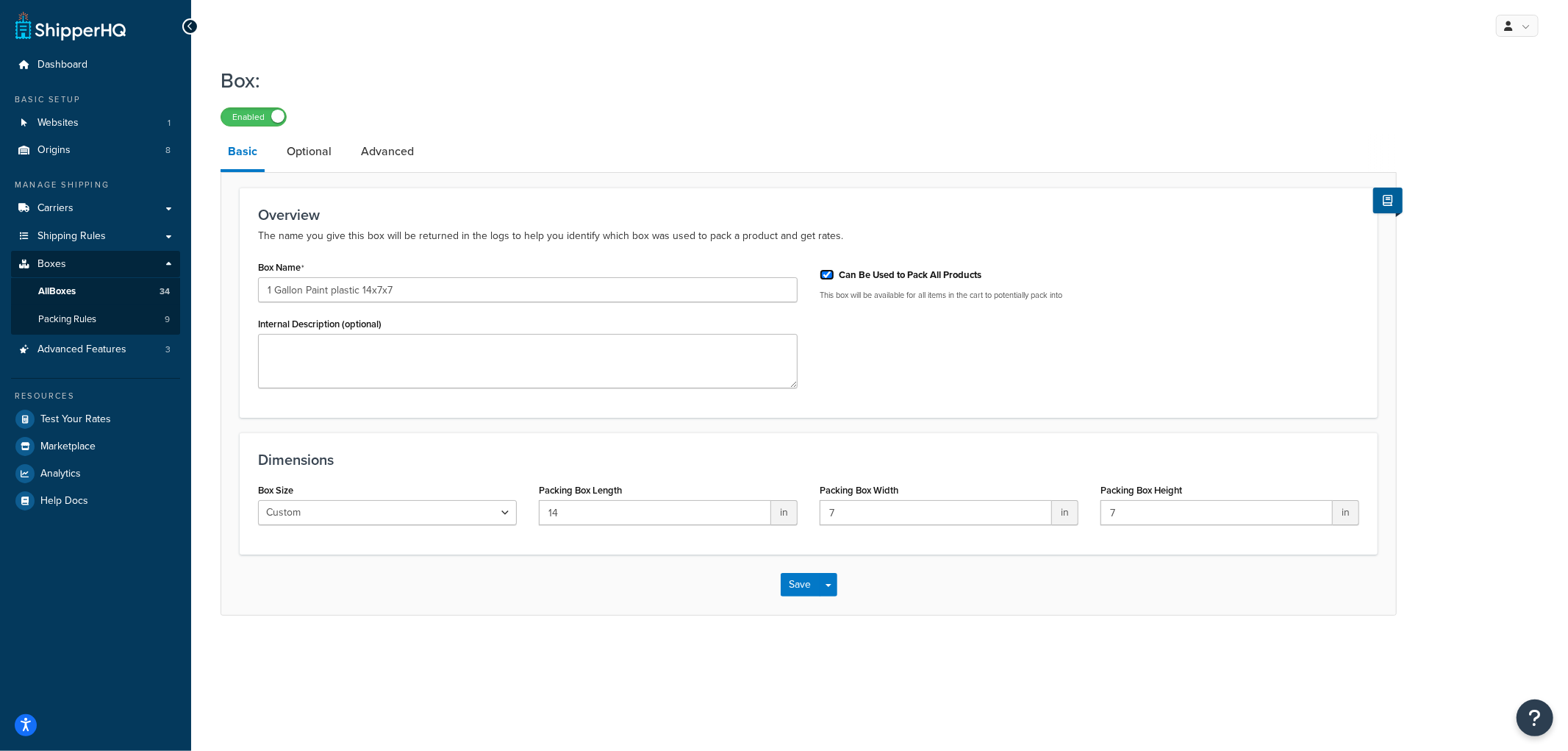
click at [825, 272] on input "Can Be Used to Pack All Products" at bounding box center [827, 275] width 15 height 11
checkbox input "false"
click at [799, 586] on button "Save" at bounding box center [800, 584] width 40 height 23
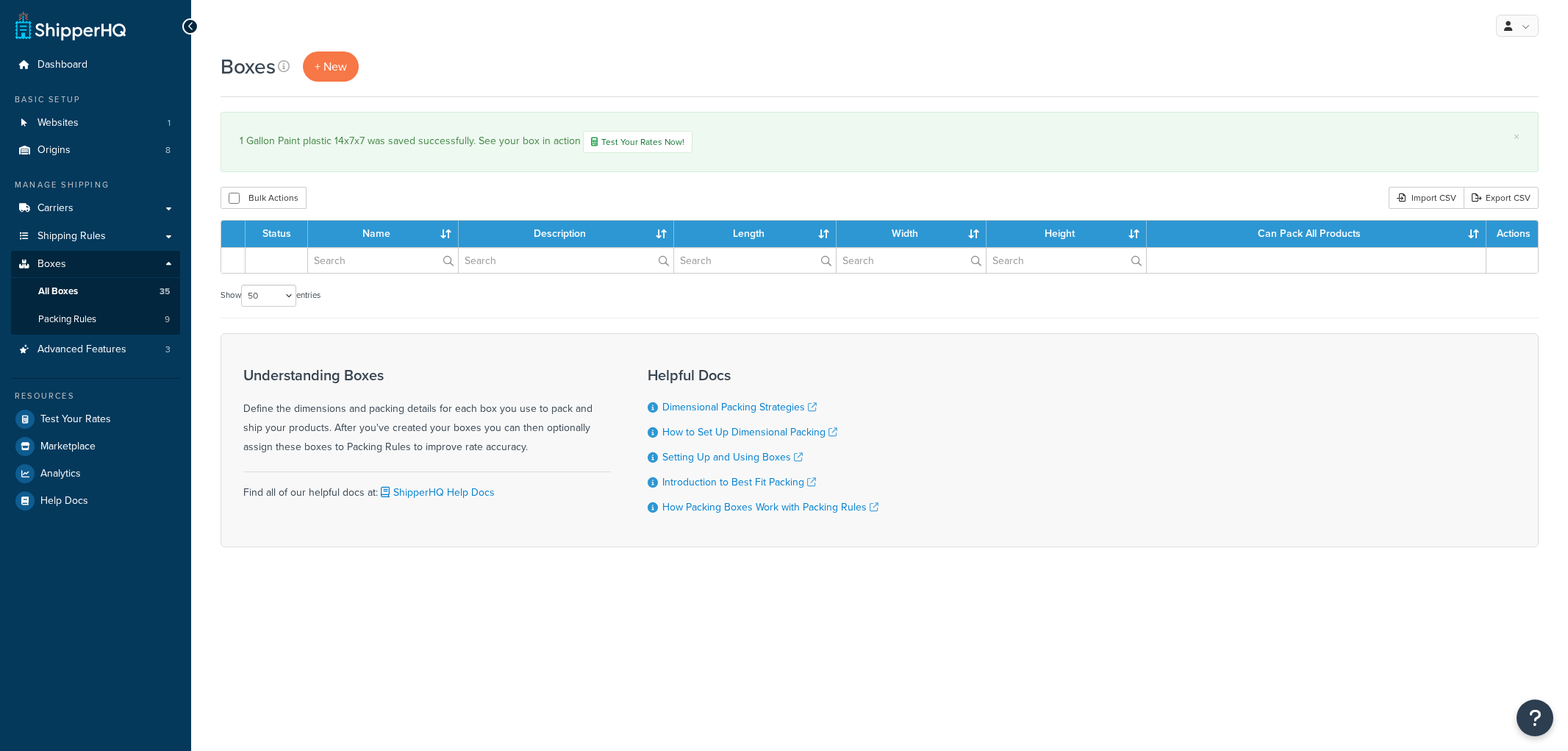
select select "50"
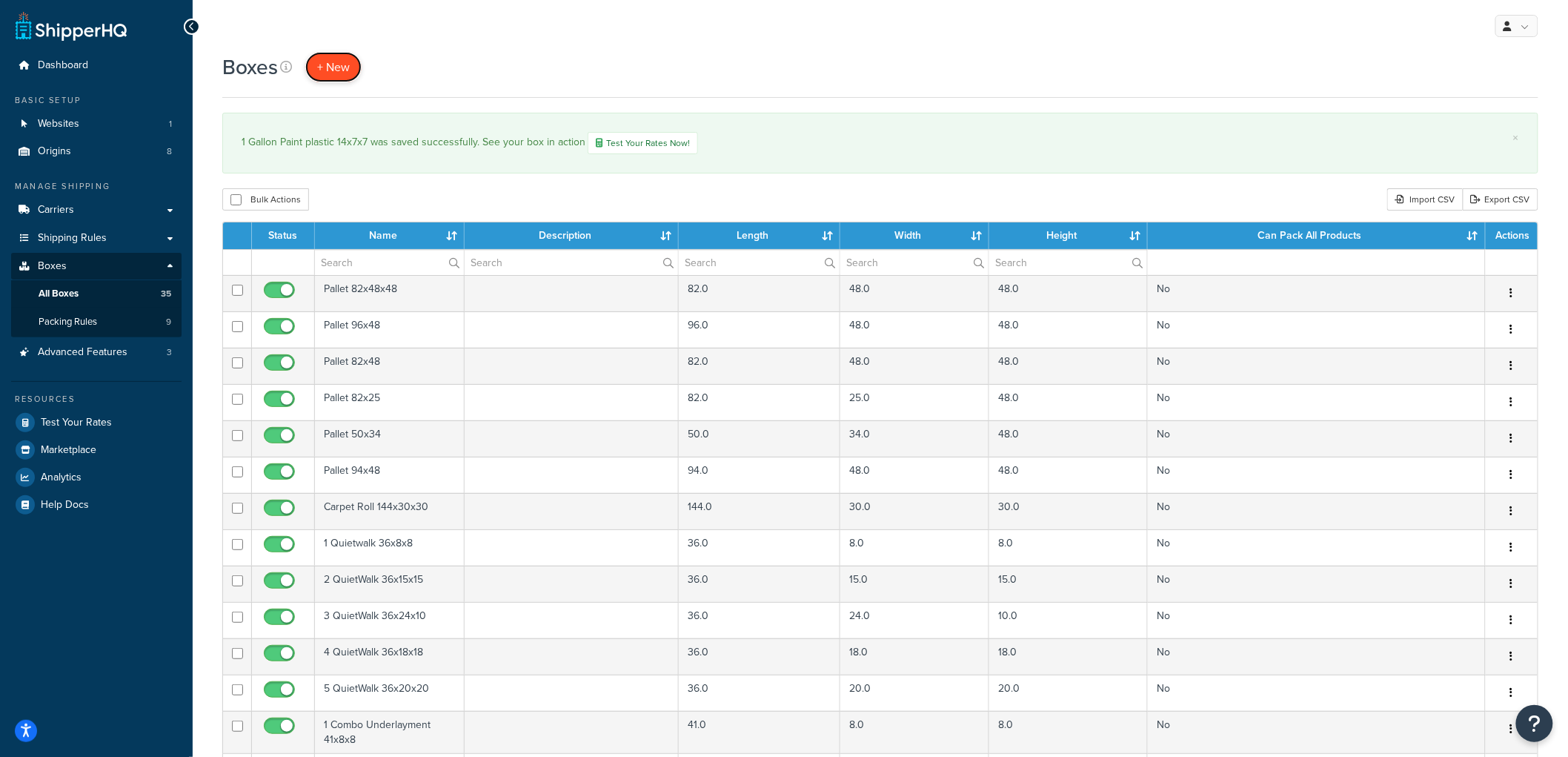
click at [315, 64] on link "+ New" at bounding box center [333, 67] width 56 height 31
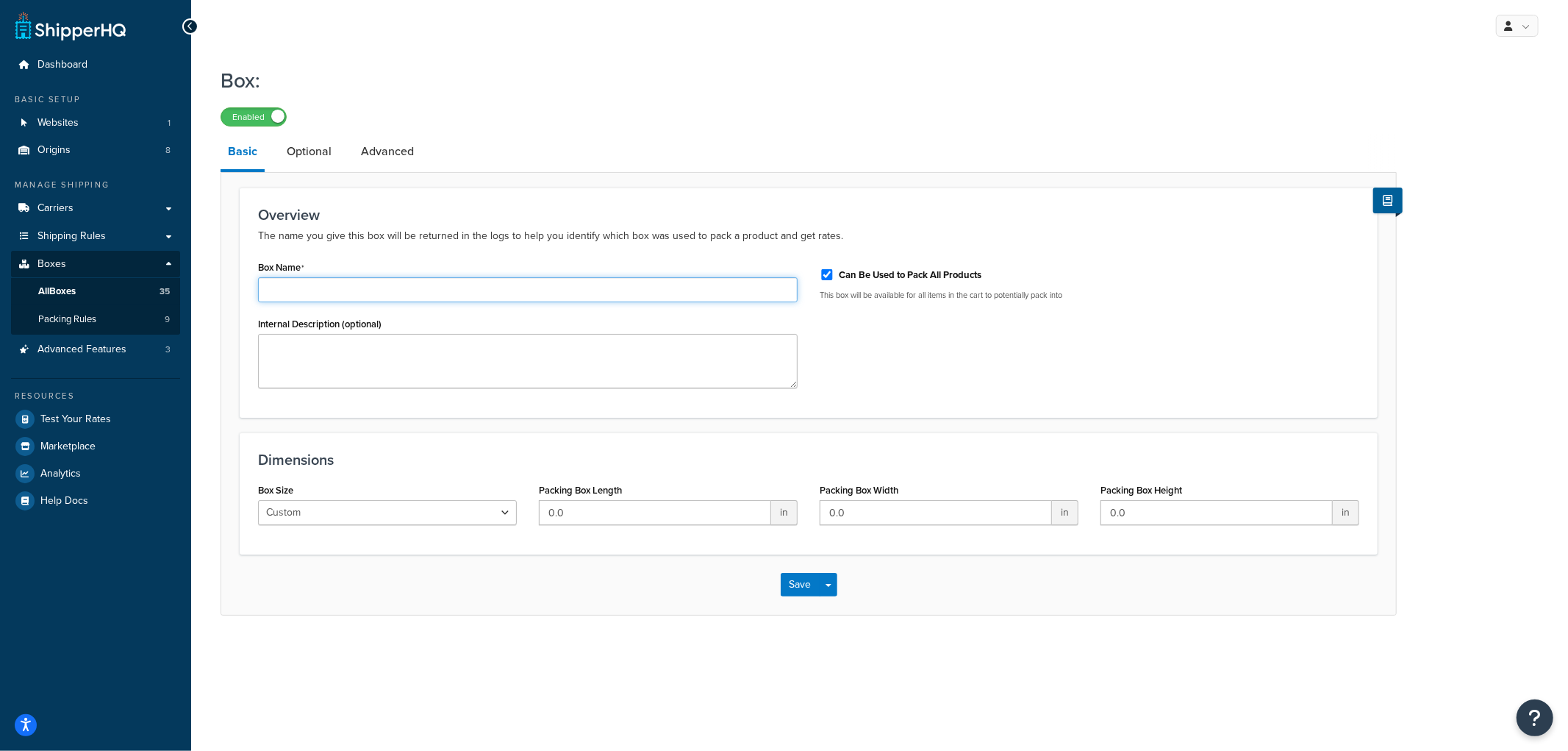
click at [414, 277] on input "Box Name" at bounding box center [528, 290] width 540 height 25
type input "1 Quart Paint plastic"
click at [468, 266] on div "Box Name 1 Quart Paint plastic" at bounding box center [528, 279] width 540 height 46
click at [831, 272] on input "Can Be Used to Pack All Products" at bounding box center [827, 275] width 15 height 11
checkbox input "false"
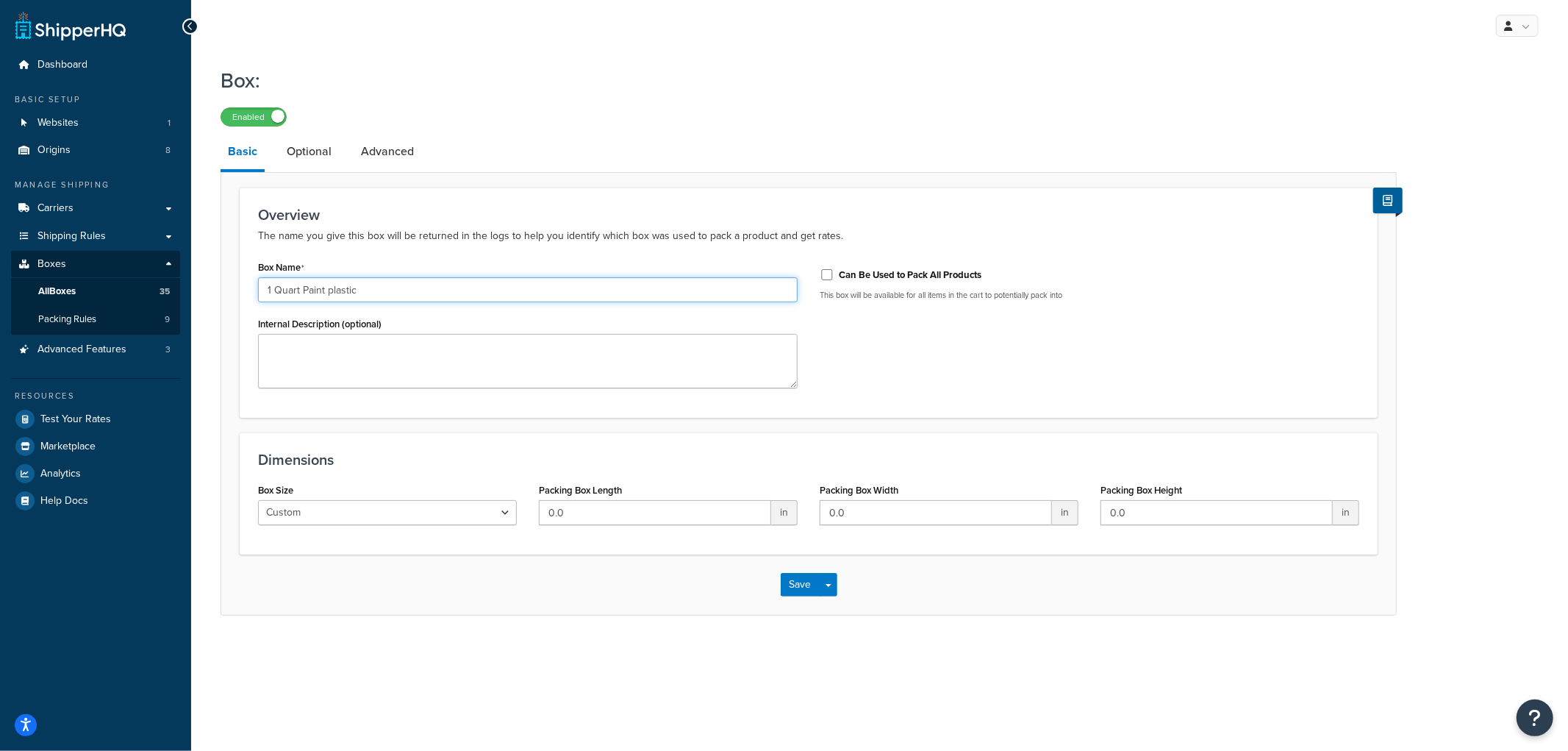
click at [505, 288] on input "1 Quart Paint plastic" at bounding box center [528, 290] width 540 height 25
type input "1 Quart Paint plastic 8x6x4"
type input "8"
type input "6"
type input "4"
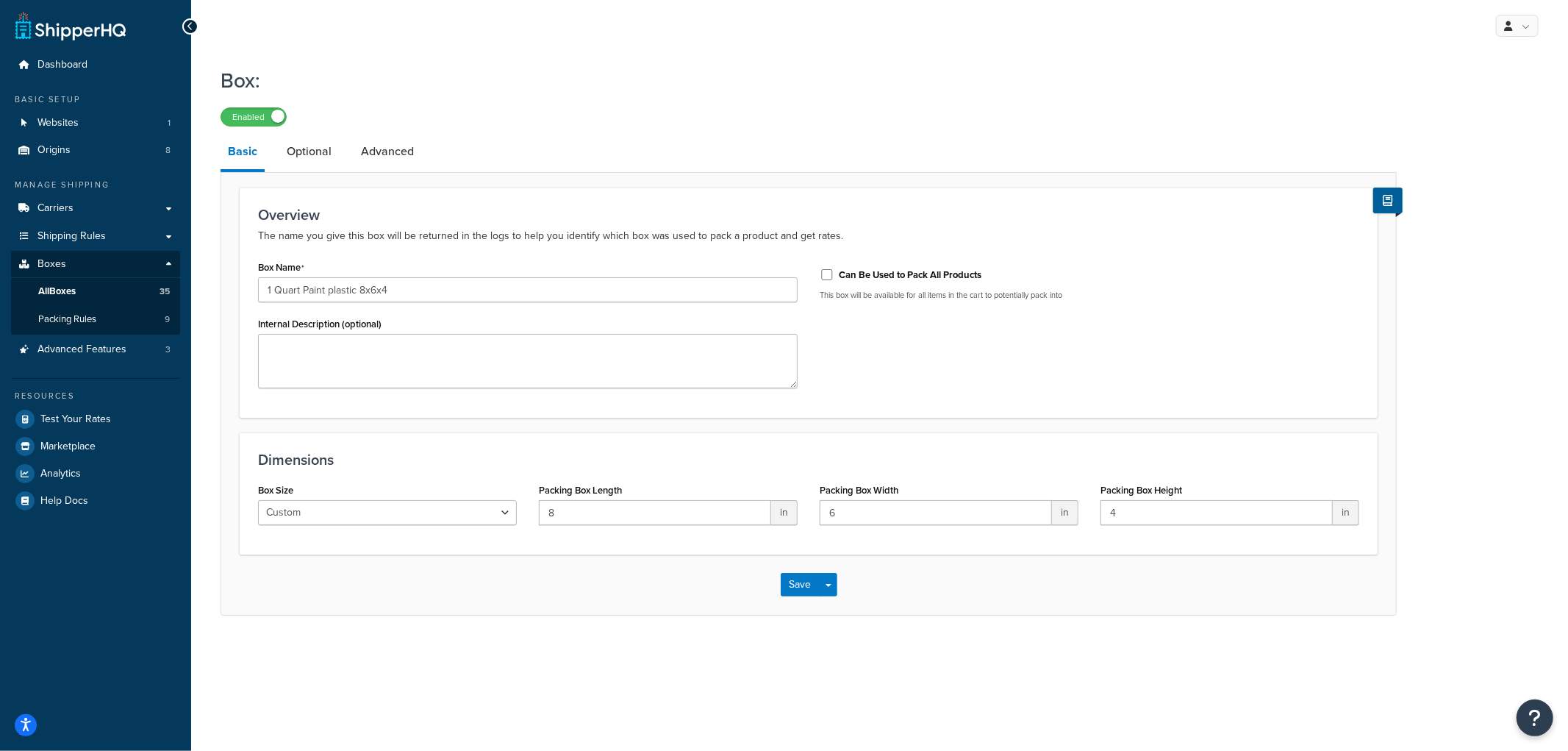
click at [658, 598] on div "Save Save Dropdown Save and Edit Save and Duplicate Save and Create New" at bounding box center [808, 584] width 1174 height 60
click at [789, 586] on button "Save" at bounding box center [800, 584] width 40 height 23
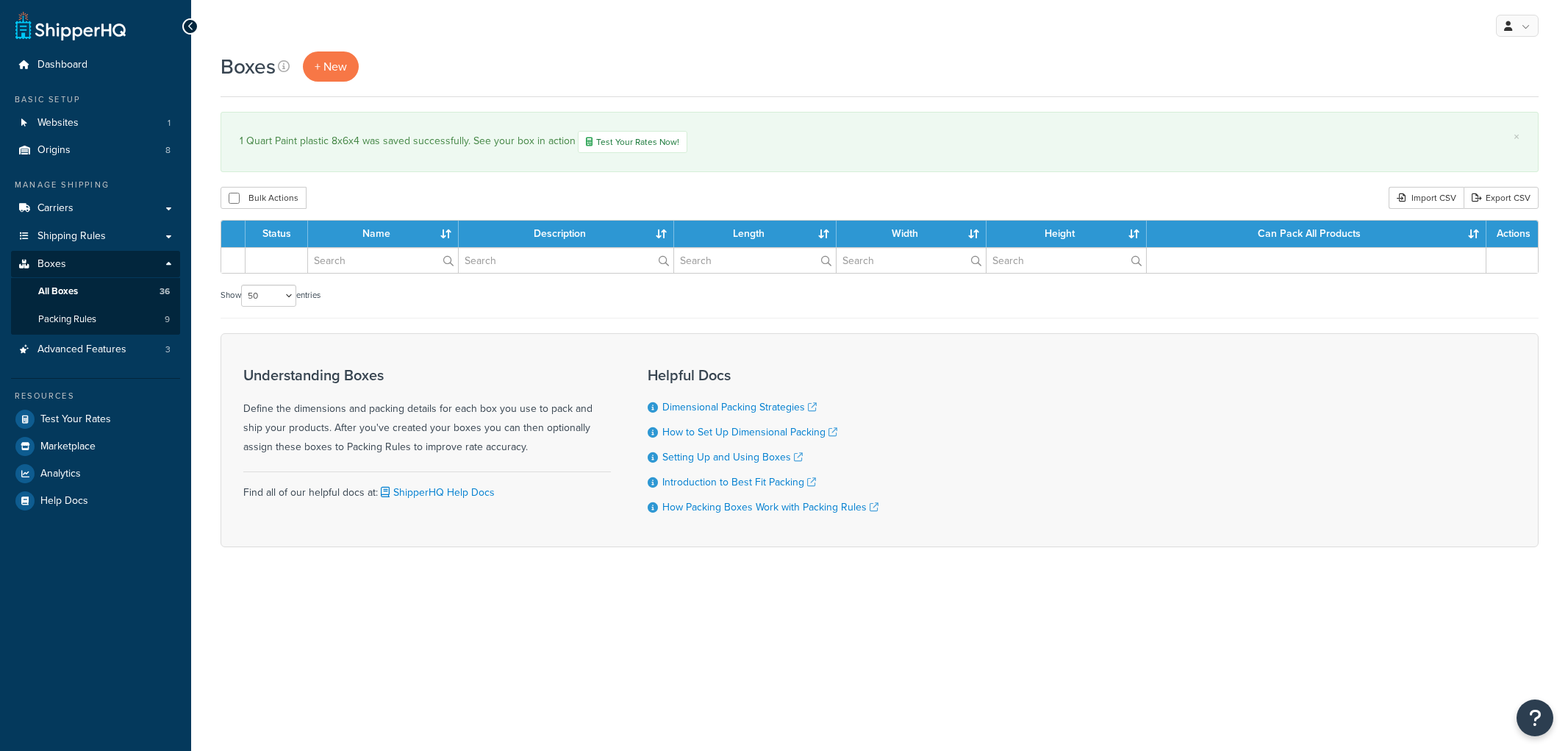
select select "50"
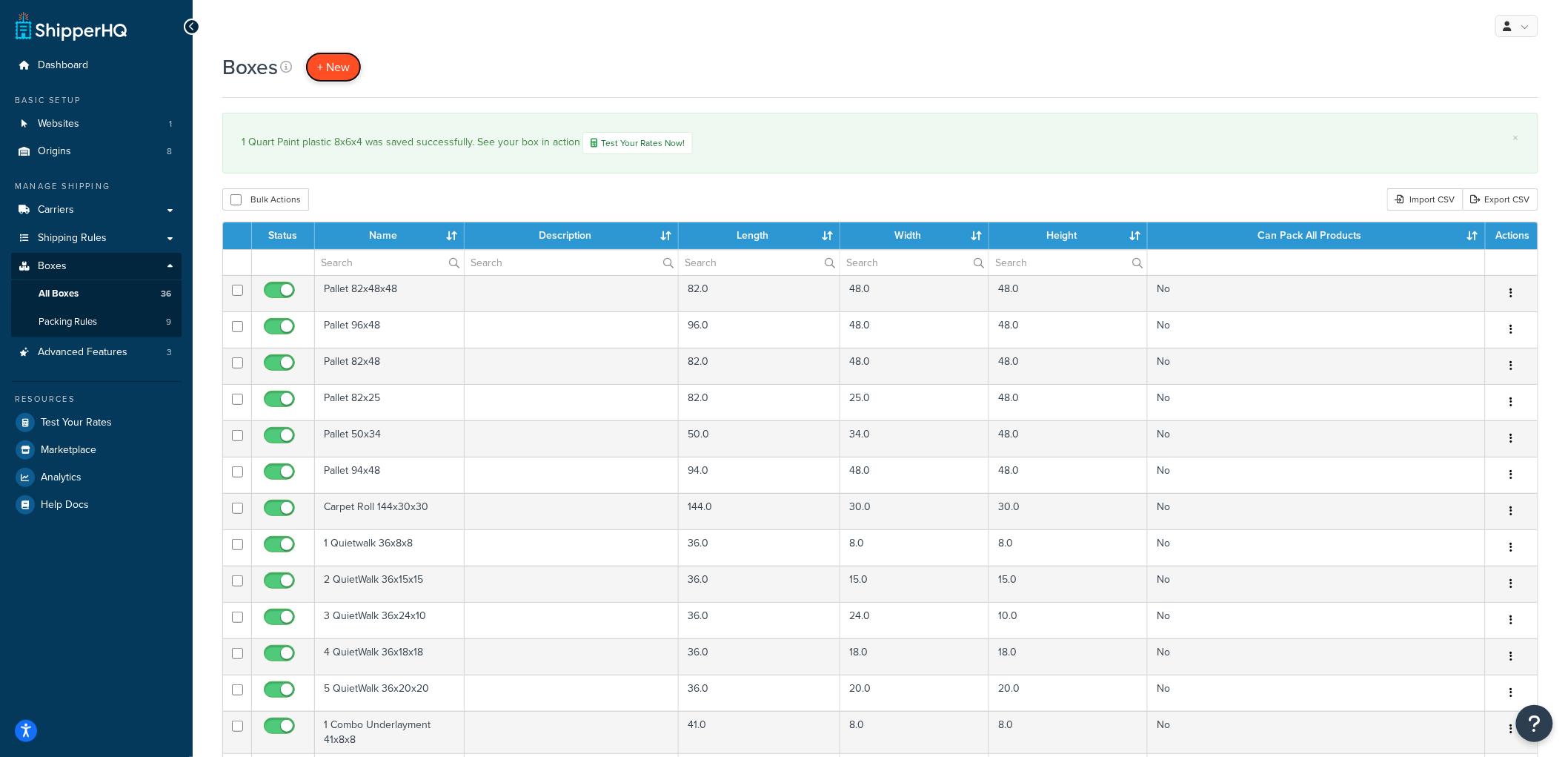
click at [342, 63] on span "+ New" at bounding box center [333, 67] width 33 height 17
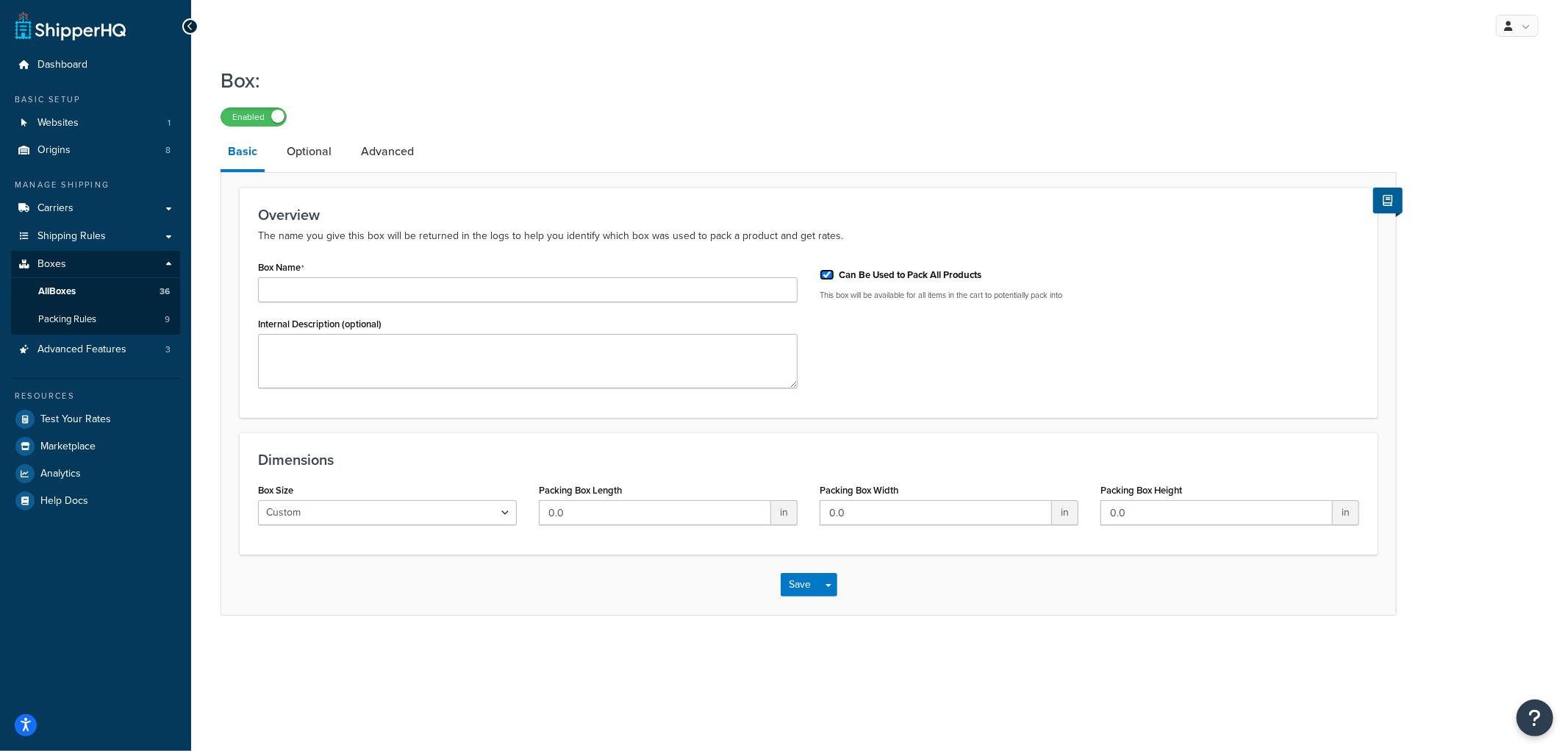
click at [824, 273] on input "Can Be Used to Pack All Products" at bounding box center [827, 275] width 15 height 11
checkbox input "false"
click at [736, 277] on input "Box Name" at bounding box center [528, 290] width 540 height 25
type input "1 Quart Paint can 6x6x6"
type input "6"
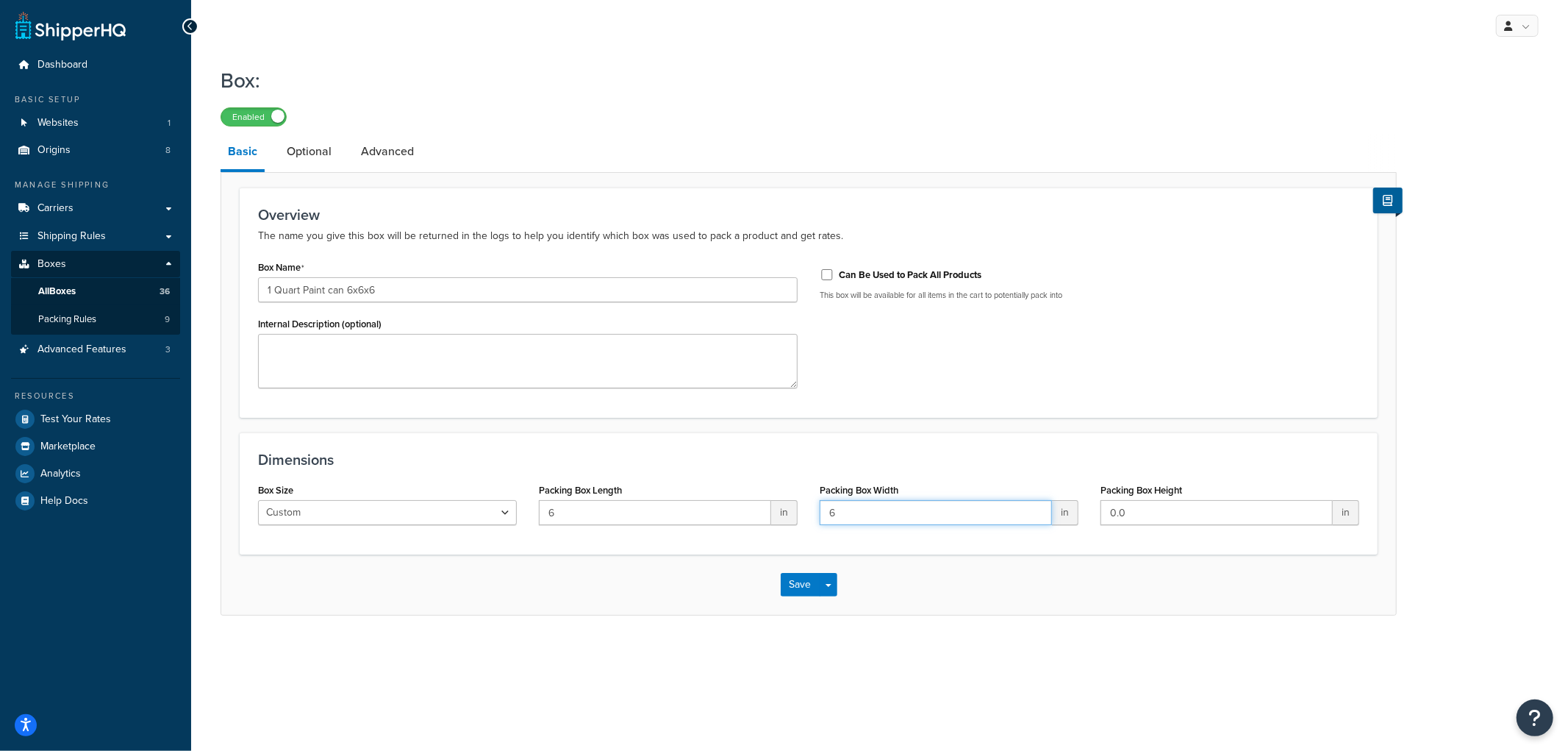
type input "6"
click at [805, 589] on button "Save" at bounding box center [800, 584] width 40 height 23
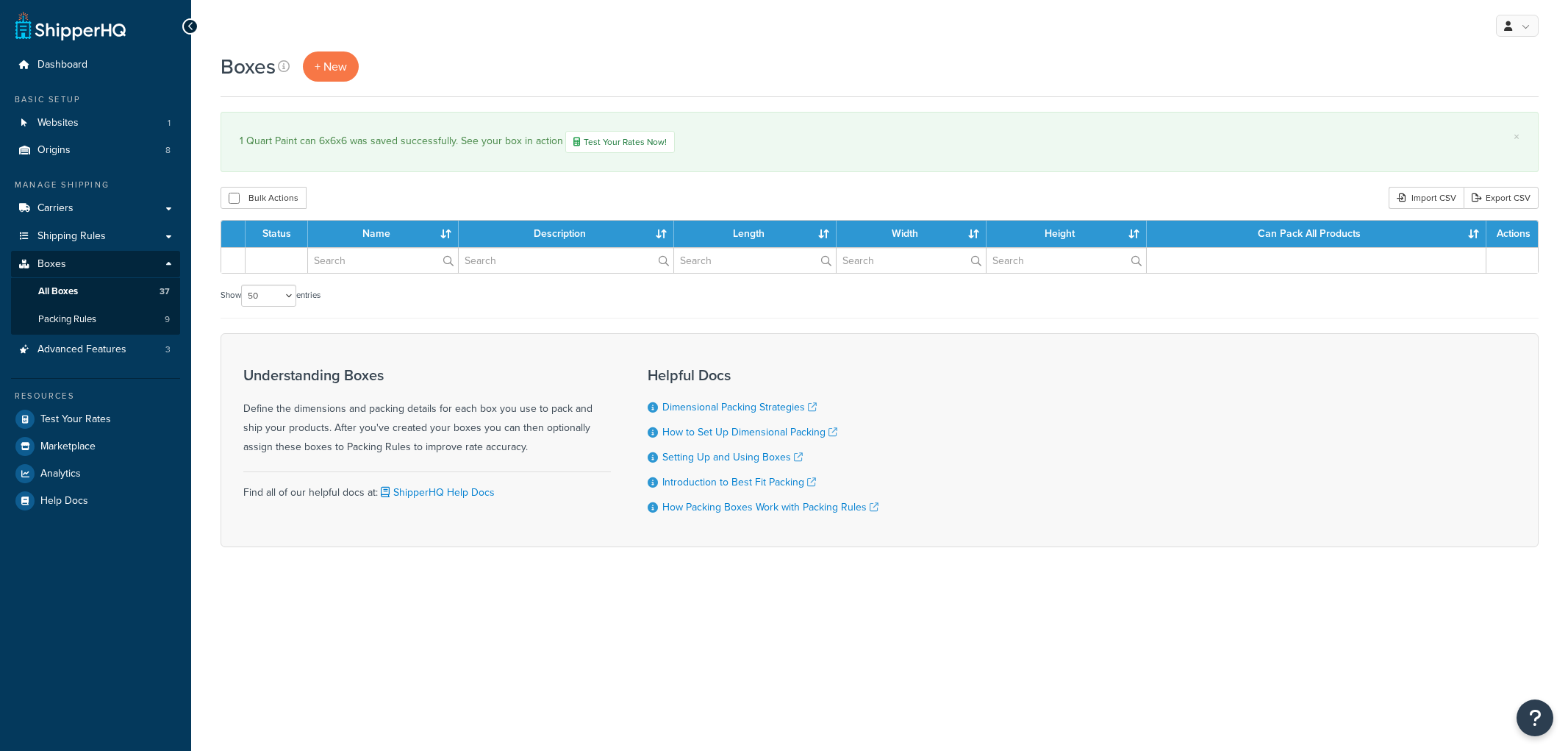
select select "50"
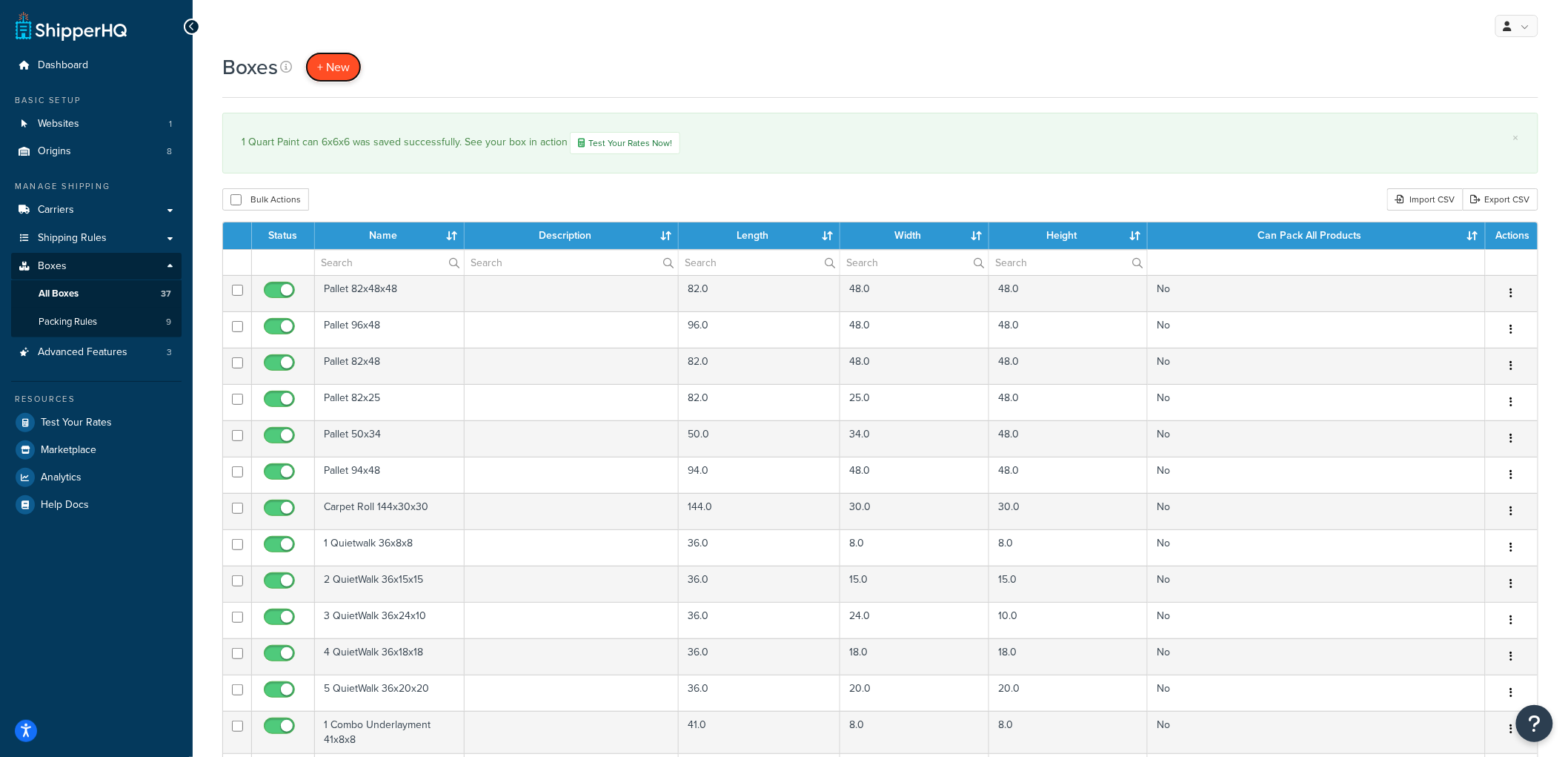
click at [331, 72] on span "+ New" at bounding box center [333, 67] width 33 height 17
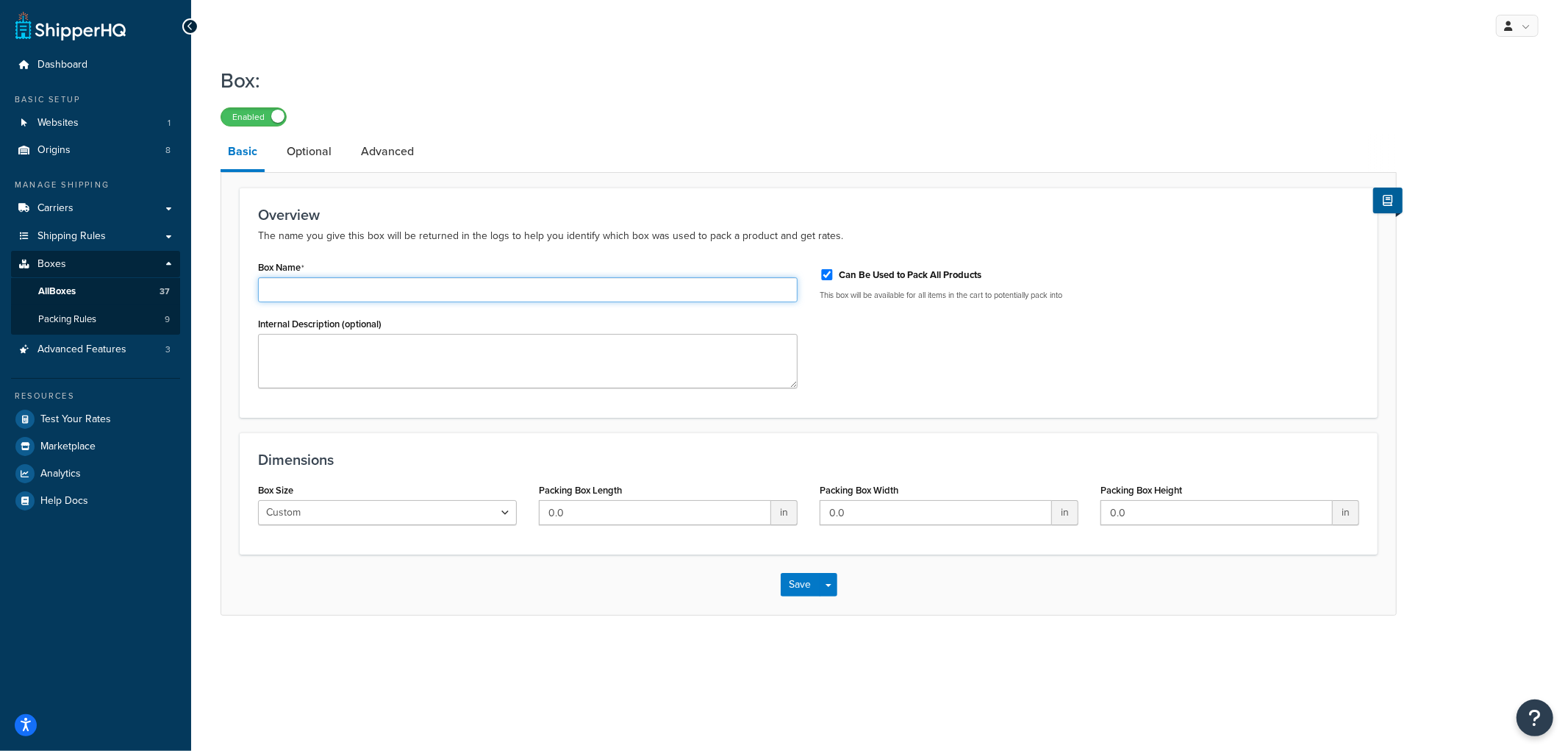
click at [327, 281] on input "Box Name" at bounding box center [528, 290] width 540 height 25
type input "2.5 Liter Paint square 8x8x8"
click at [641, 509] on input "0.0" at bounding box center [655, 513] width 233 height 25
type input "8"
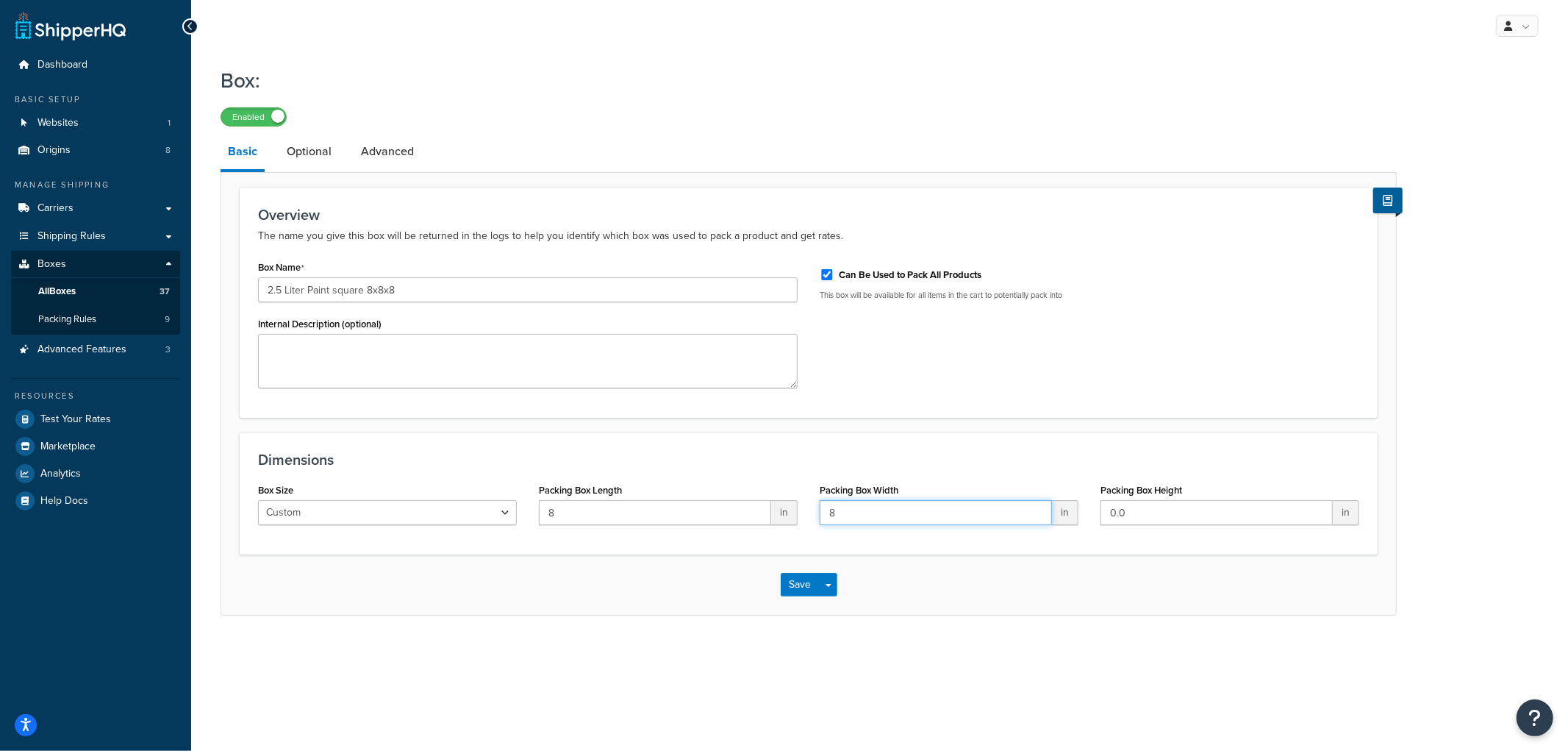
type input "8"
click at [831, 268] on div "Can Be Used to Pack All Products" at bounding box center [1090, 273] width 540 height 22
click at [835, 274] on div "Can Be Used to Pack All Products" at bounding box center [1090, 273] width 540 height 22
click at [833, 274] on input "Can Be Used to Pack All Products" at bounding box center [827, 275] width 15 height 11
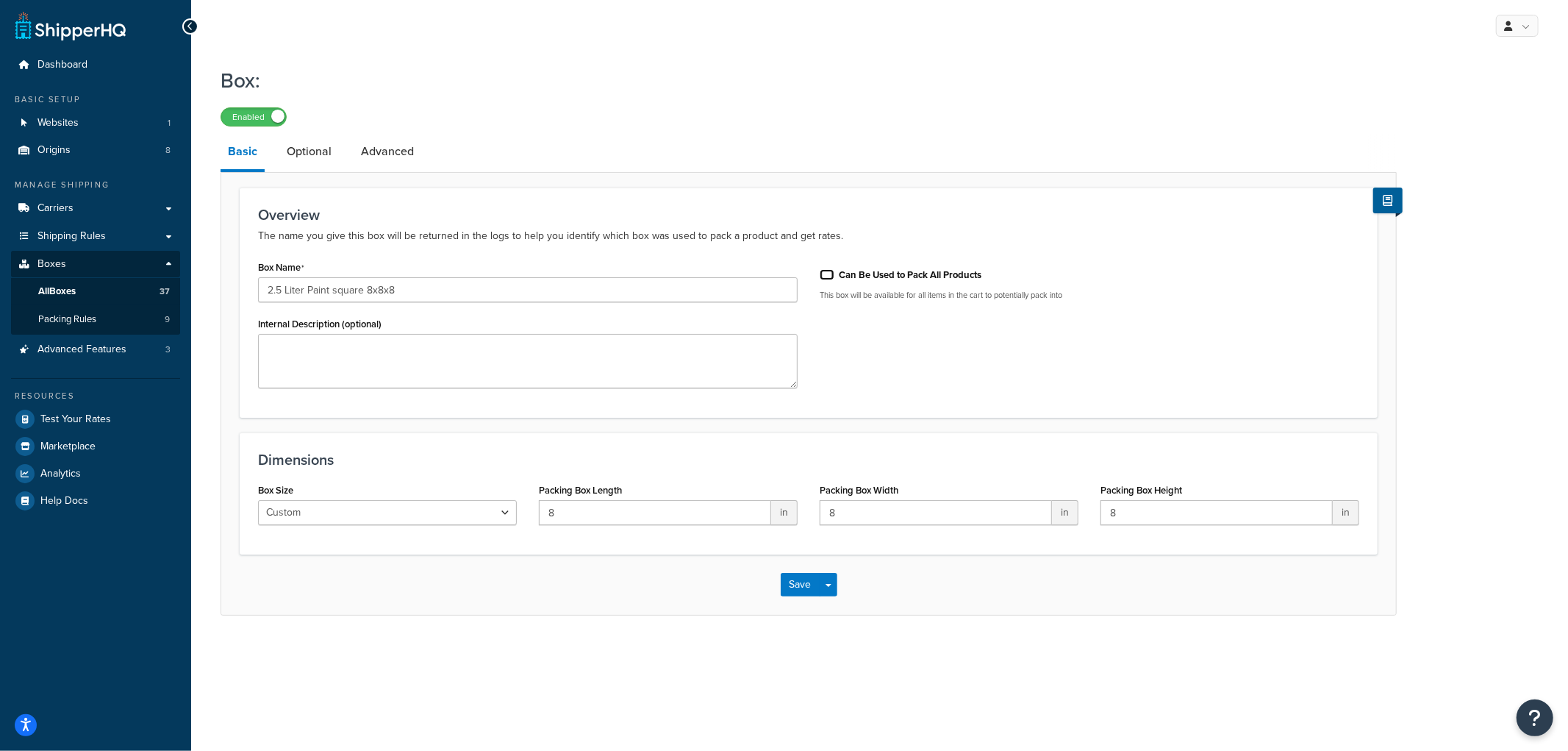
checkbox input "false"
click at [783, 590] on button "Save" at bounding box center [800, 584] width 40 height 23
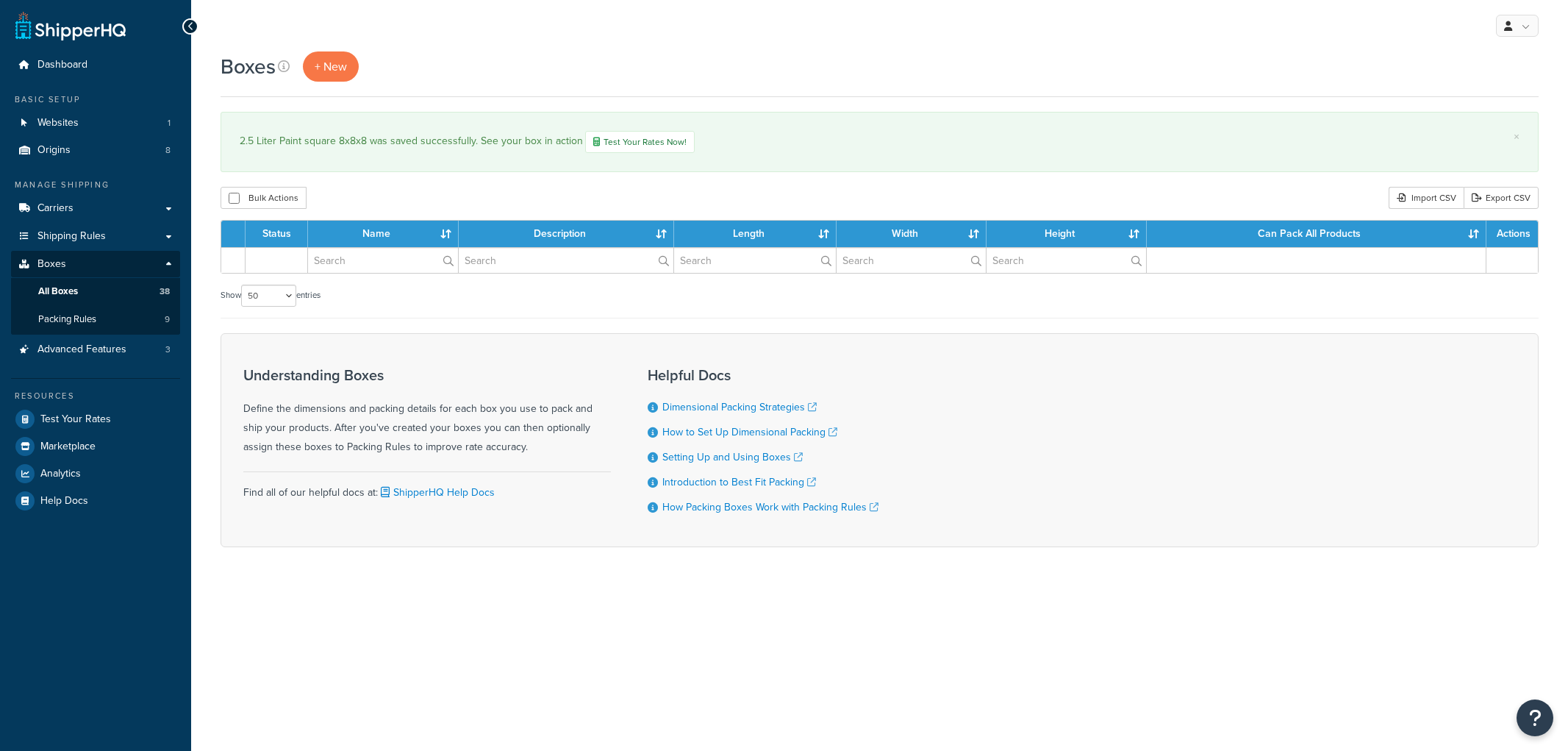
select select "50"
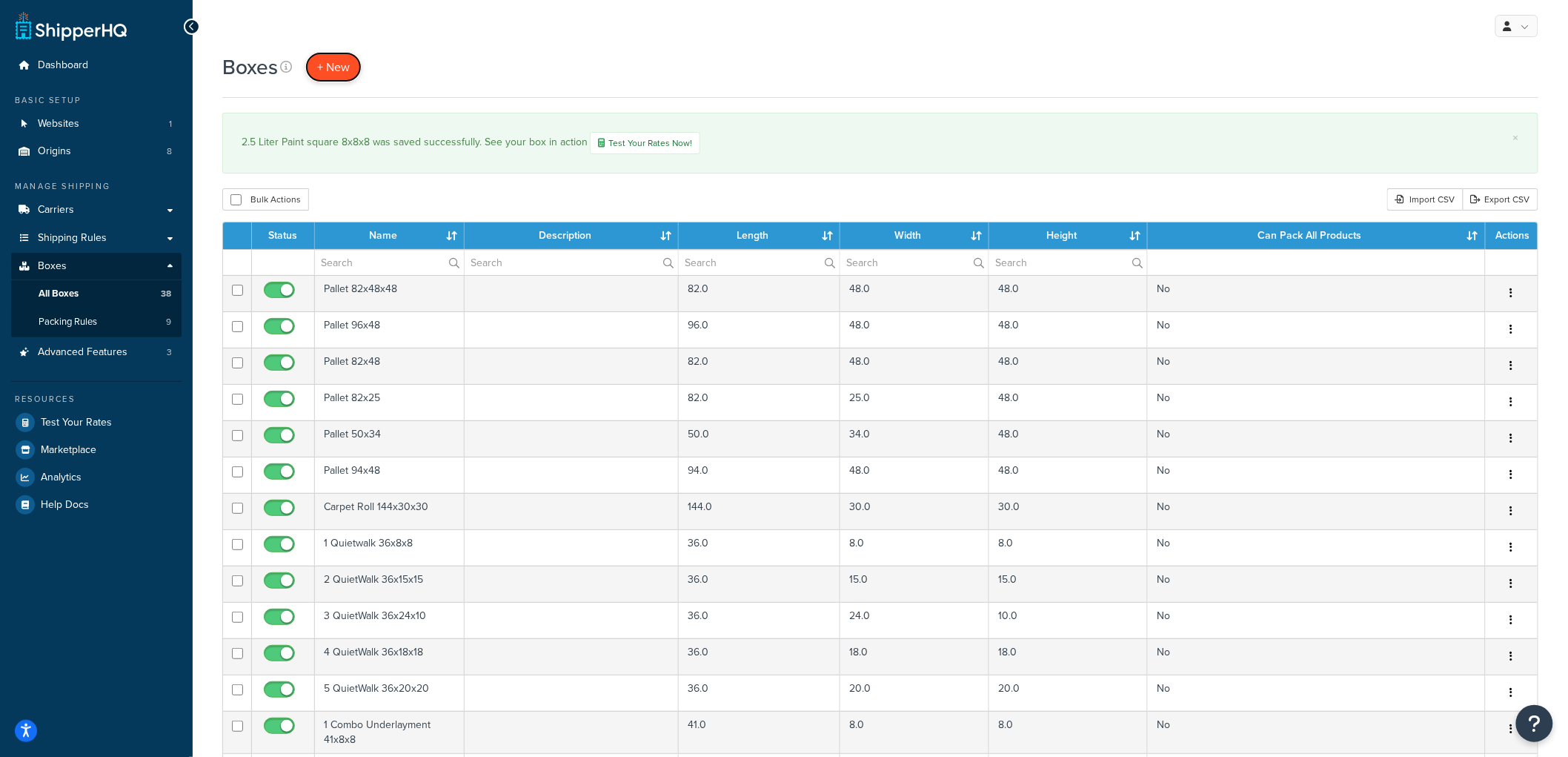
click at [350, 63] on link "+ New" at bounding box center [333, 67] width 56 height 31
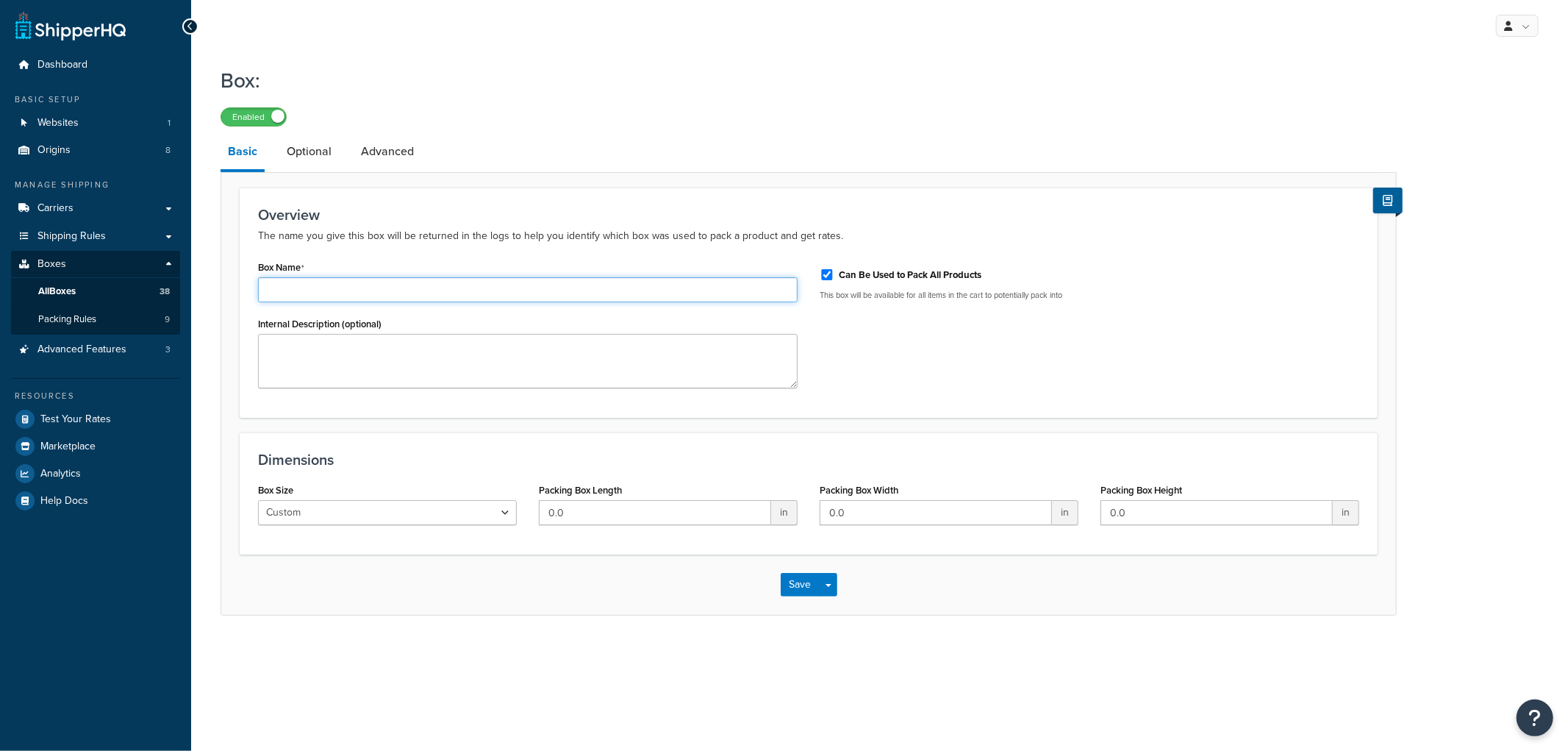
click at [361, 301] on input "Box Name" at bounding box center [528, 290] width 540 height 25
type input "2.5 Liter Paint cylinder 12x6x6"
type input "12"
type input "6"
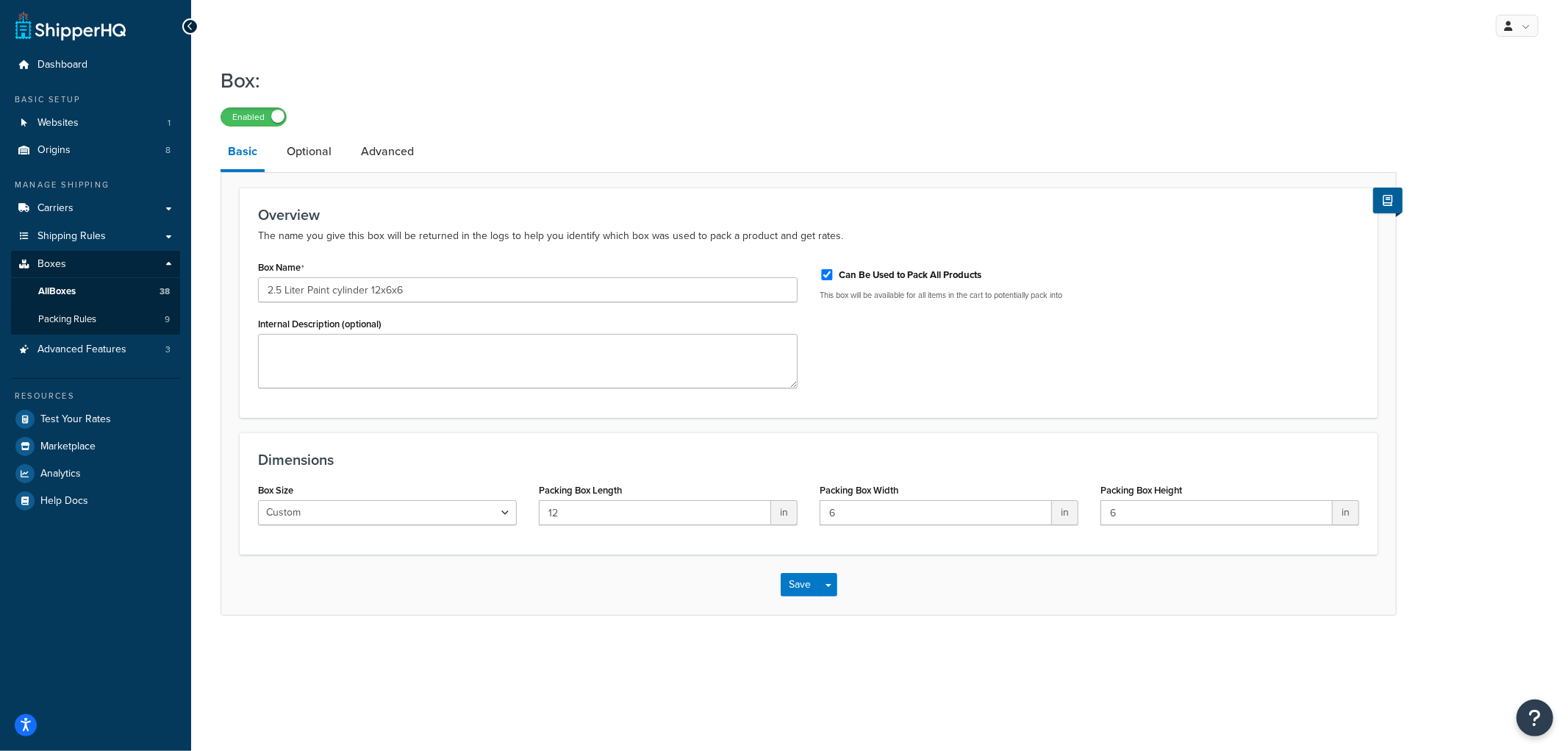
click at [835, 272] on div "Can Be Used to Pack All Products" at bounding box center [1090, 273] width 540 height 22
click at [828, 274] on input "Can Be Used to Pack All Products" at bounding box center [827, 275] width 15 height 11
checkbox input "false"
click at [789, 584] on button "Save" at bounding box center [800, 584] width 40 height 23
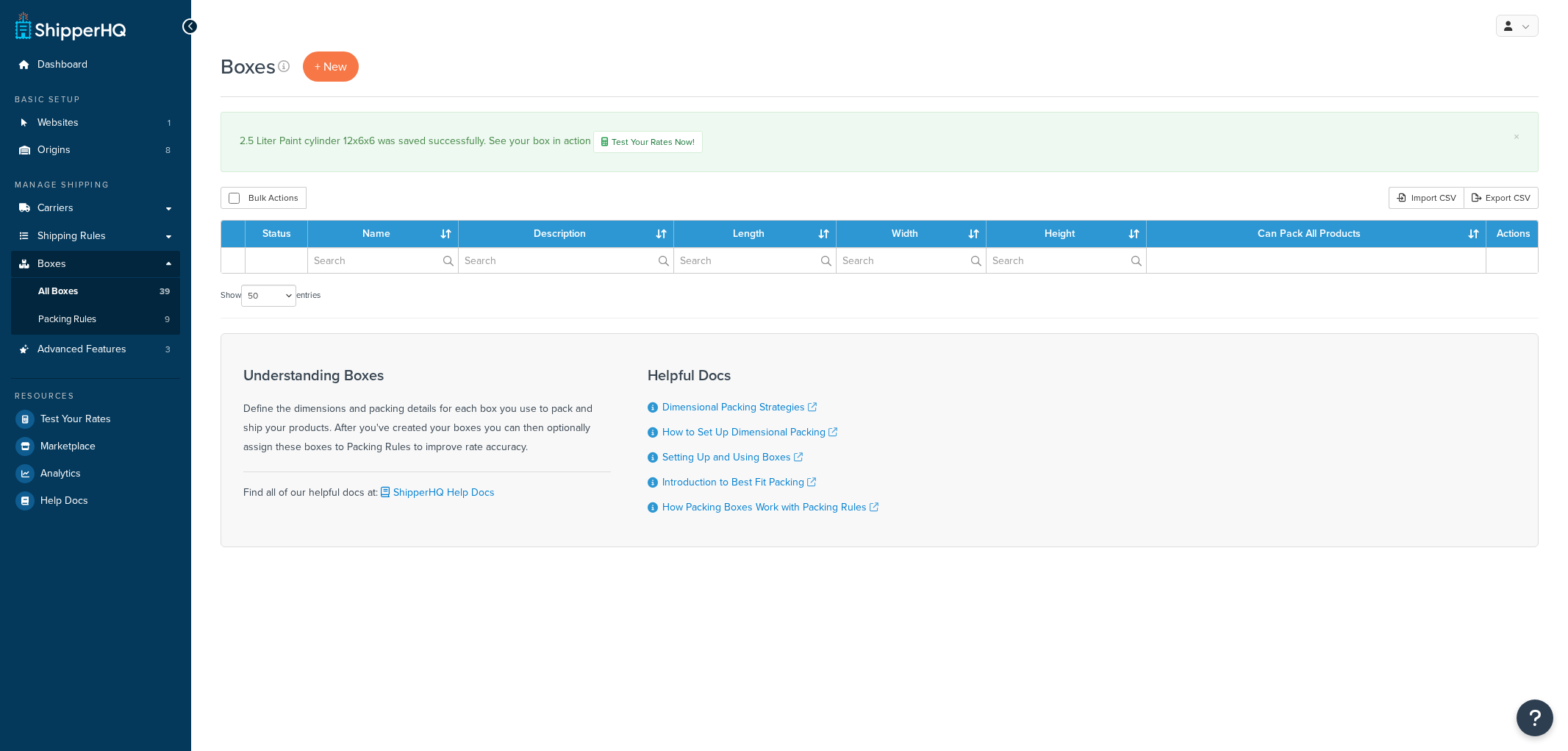
select select "50"
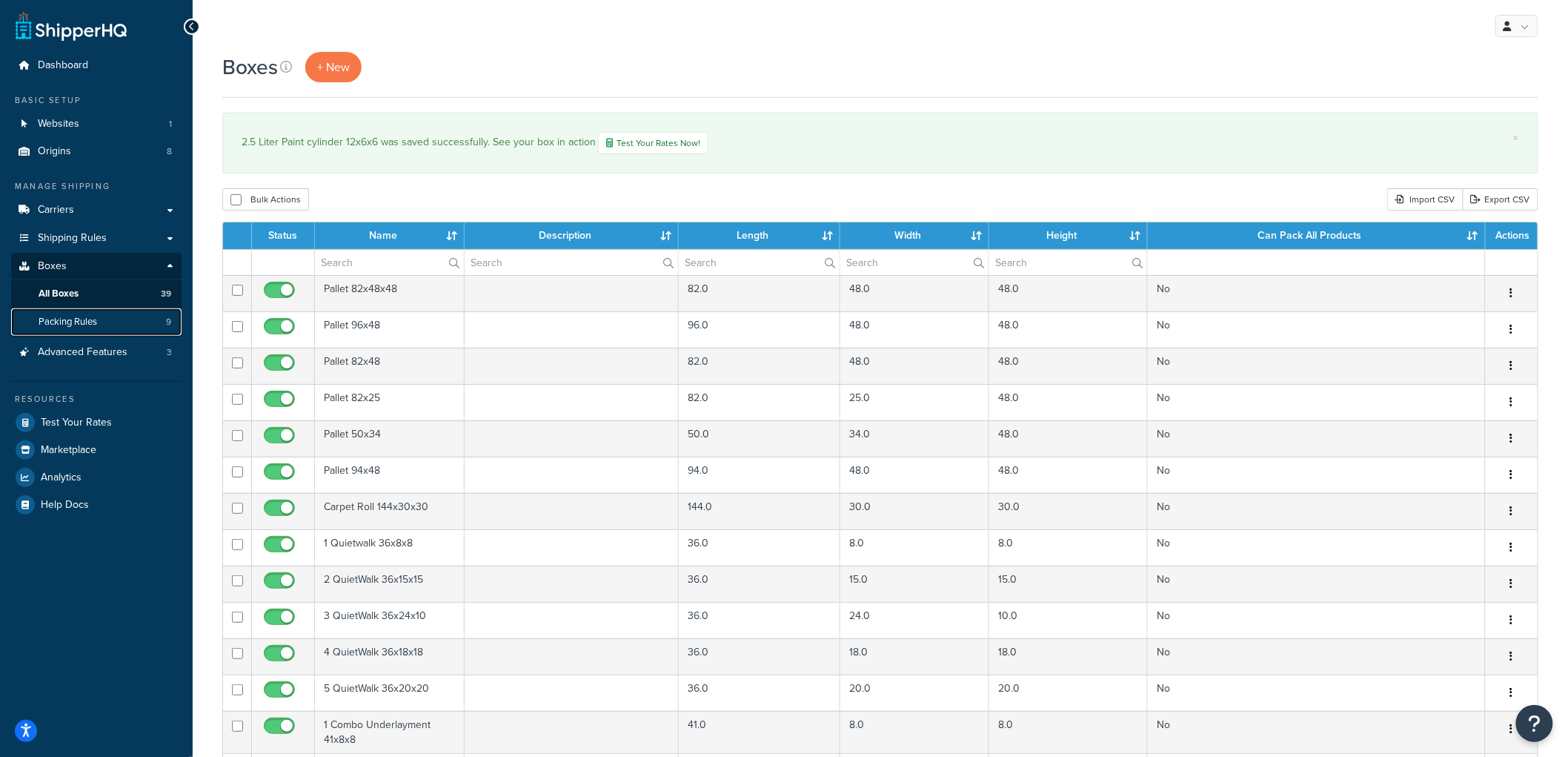
click at [104, 322] on link "Packing Rules 9" at bounding box center [96, 322] width 170 height 27
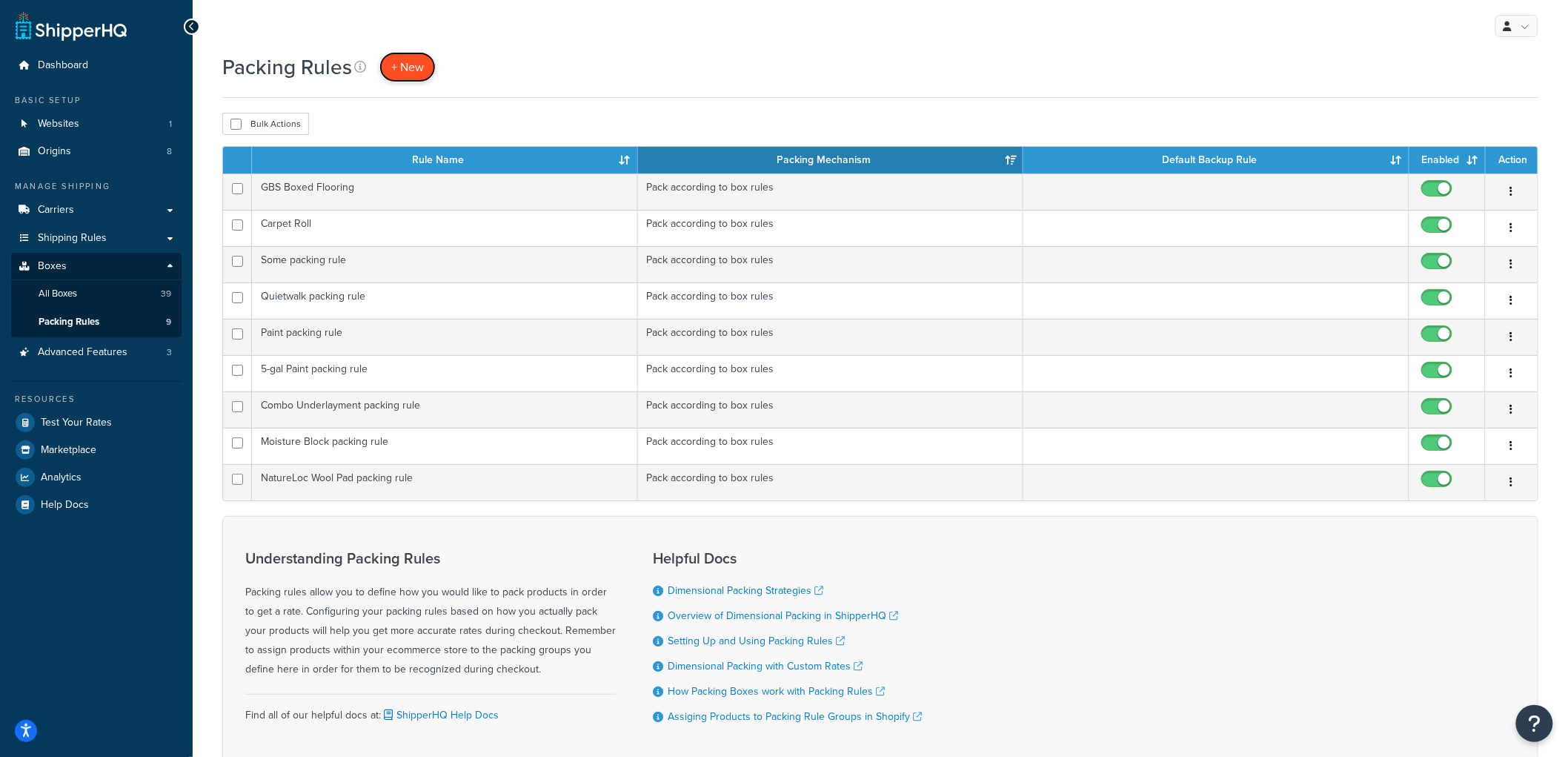
click at [409, 67] on span "+ New" at bounding box center [408, 67] width 33 height 17
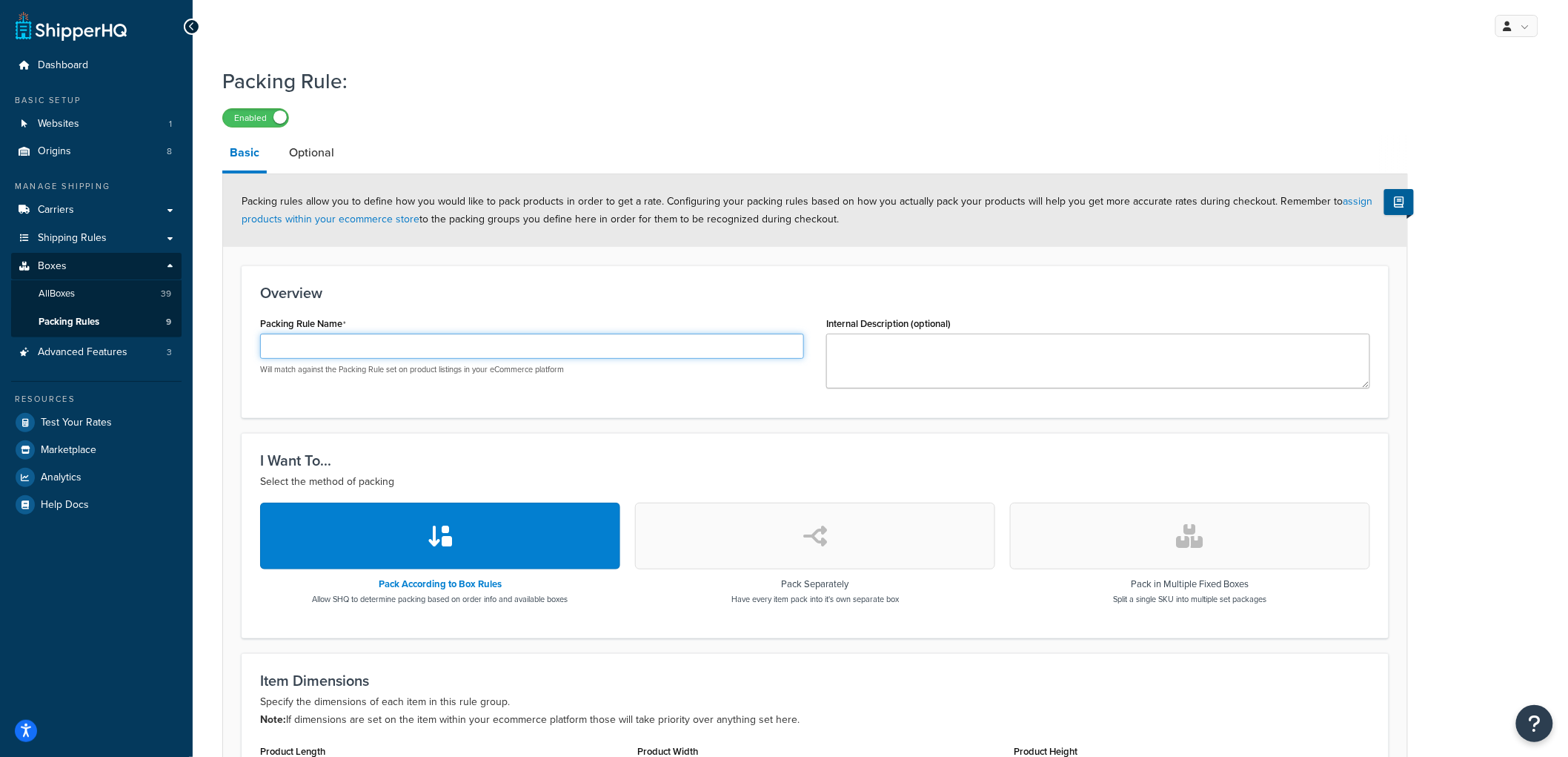
click at [437, 339] on input "Packing Rule Name" at bounding box center [532, 346] width 544 height 25
type input "2.5 Square liquid packing rule"
click at [436, 311] on div "Overview Packing Rule Name 2.5 Square liquid packing rule Will match against th…" at bounding box center [815, 341] width 1147 height 153
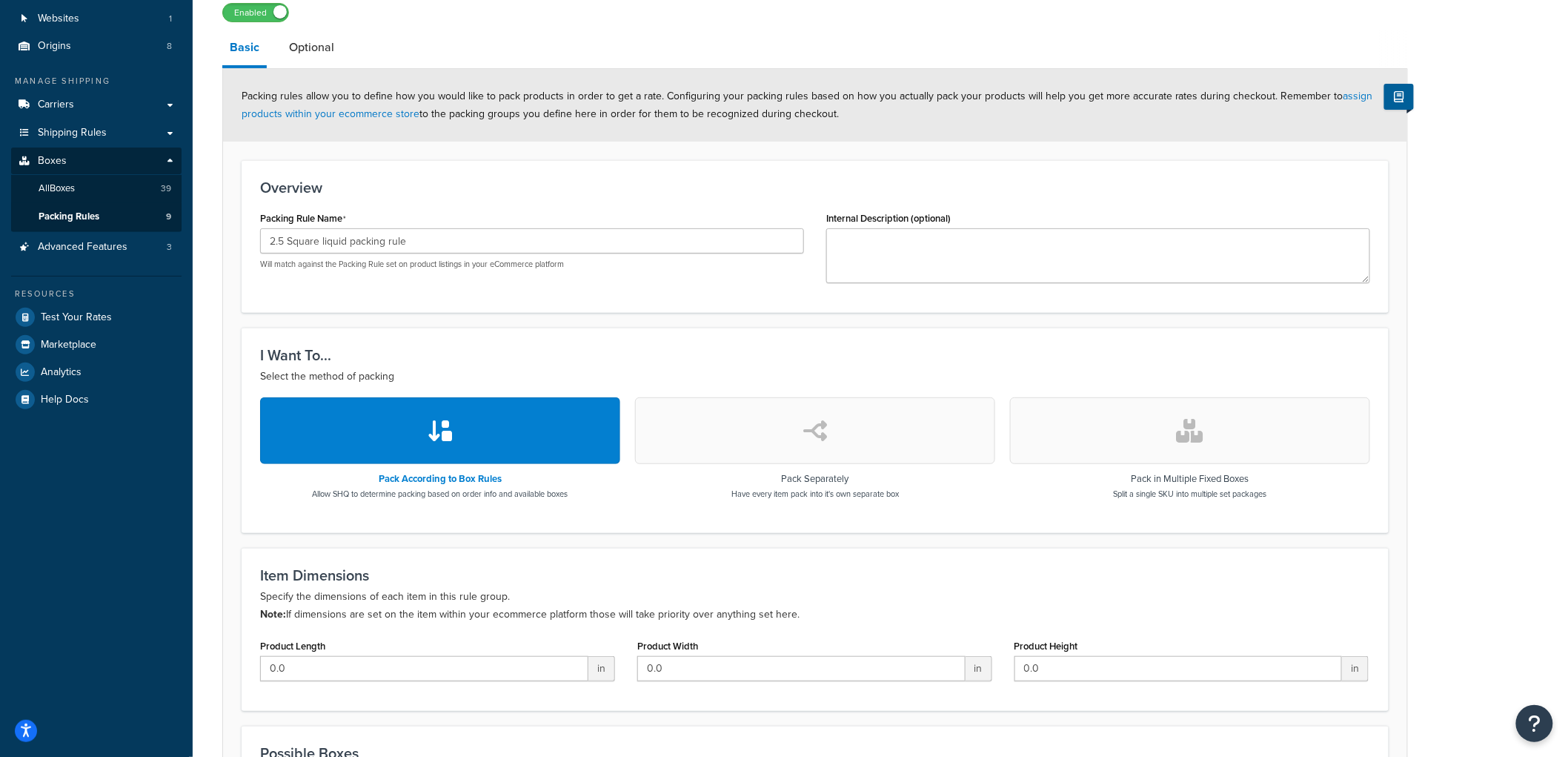
scroll to position [355, 0]
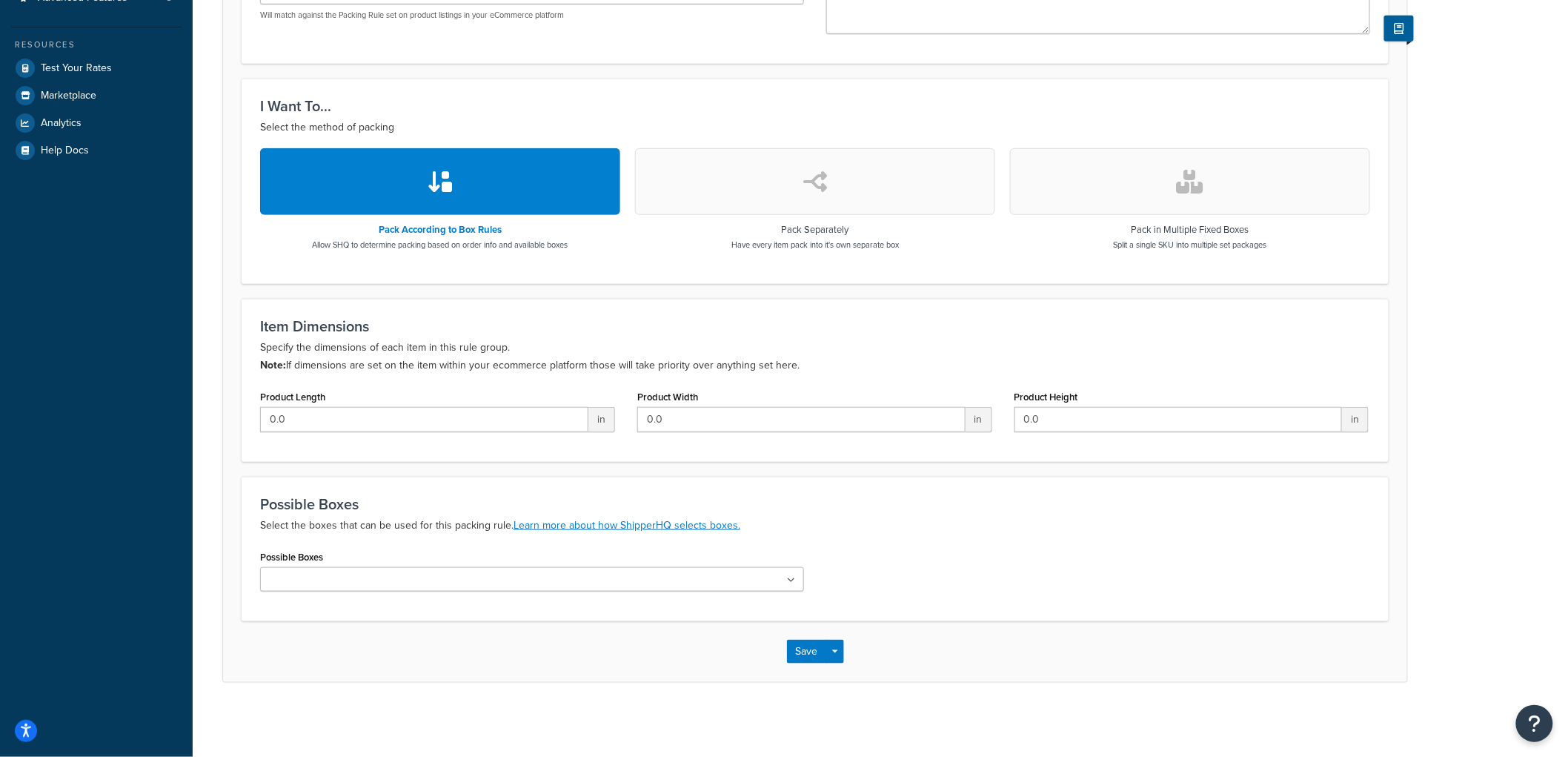
click at [441, 573] on ul at bounding box center [532, 579] width 544 height 24
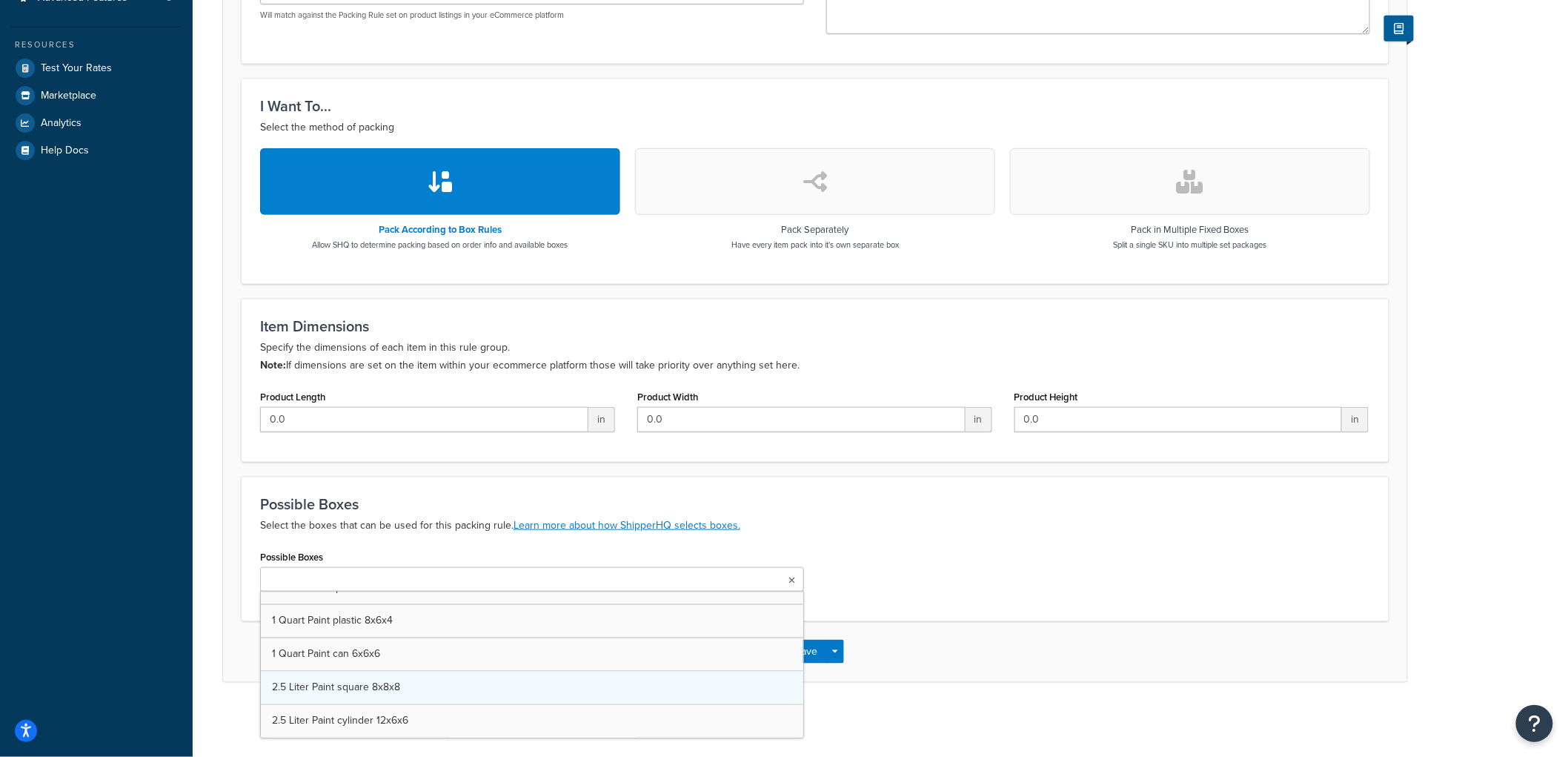
scroll to position [1123, 0]
click at [964, 554] on div "Possible Boxes 2.5 Liter Paint square 8x8x8 Pallet 82x48x48 Pallet 96x48 Pallet…" at bounding box center [815, 576] width 1132 height 60
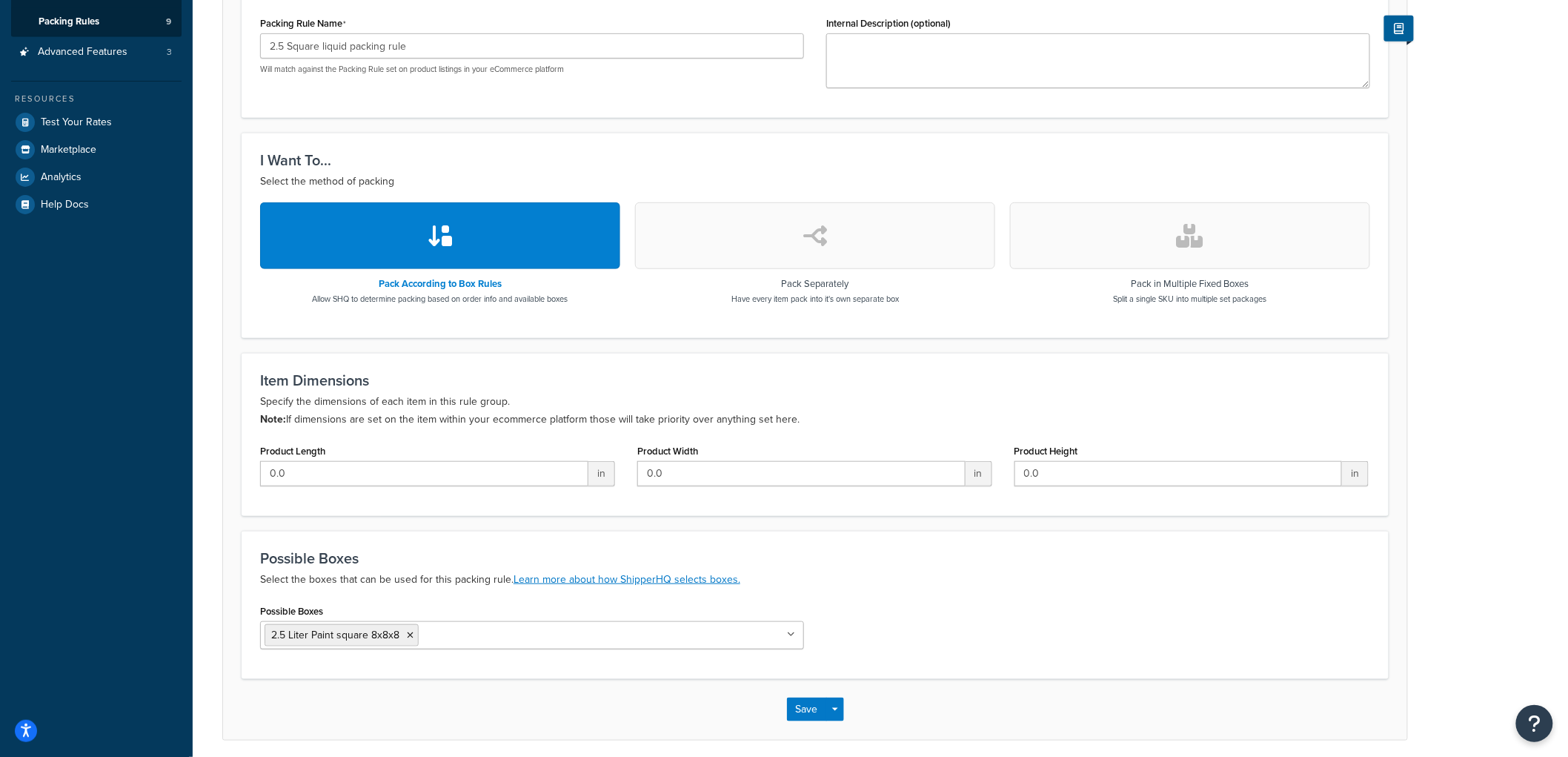
scroll to position [358, 0]
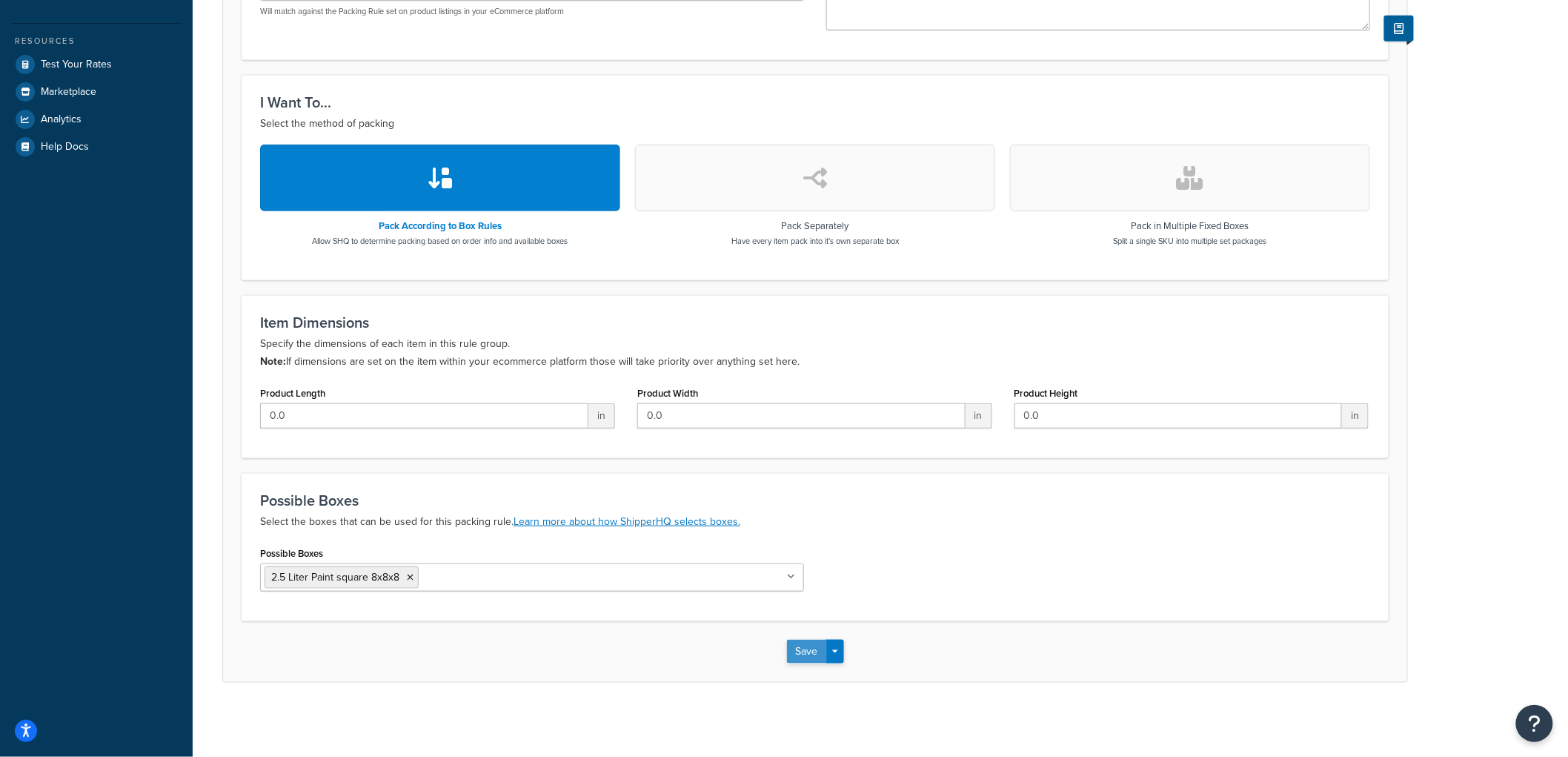
click at [809, 653] on button "Save" at bounding box center [807, 652] width 40 height 24
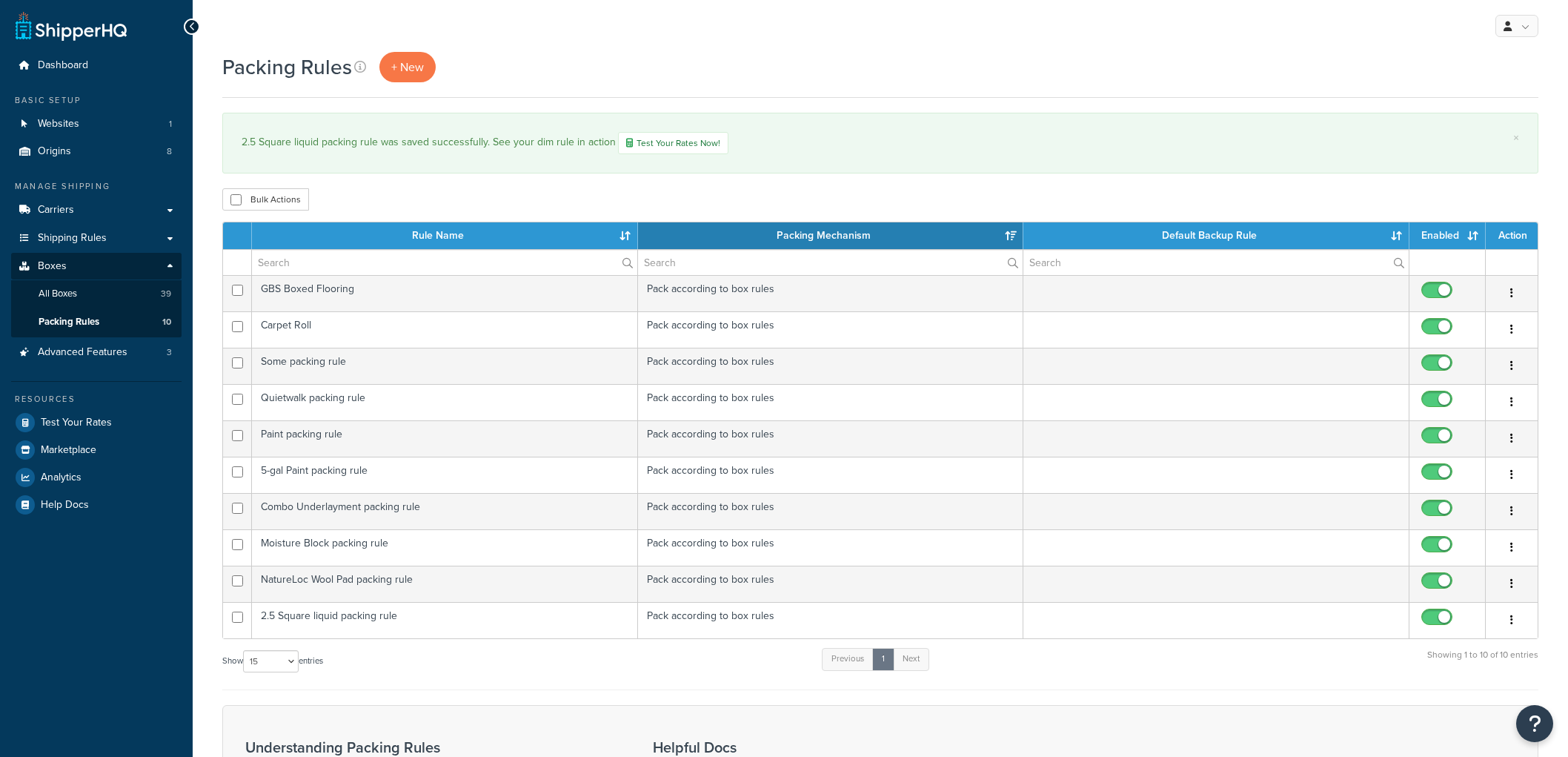
select select "15"
click at [409, 60] on span "+ New" at bounding box center [408, 67] width 33 height 17
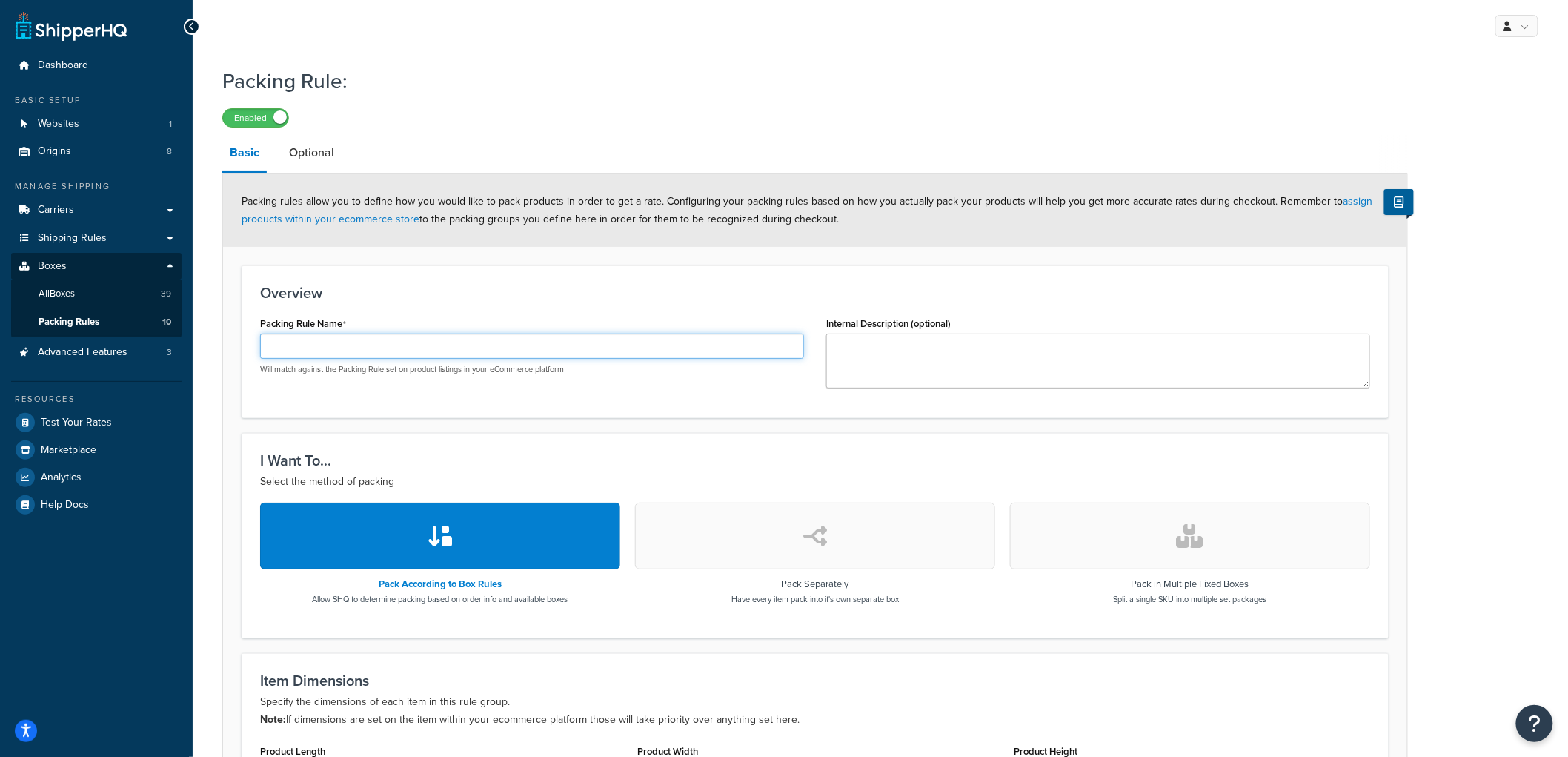
click at [375, 350] on input "Packing Rule Name" at bounding box center [532, 346] width 544 height 25
type input "2.5 Can liquid packing rule"
click at [382, 302] on div "Overview Packing Rule Name 2.5 Can liquid packing rule Will match against the P…" at bounding box center [815, 341] width 1147 height 153
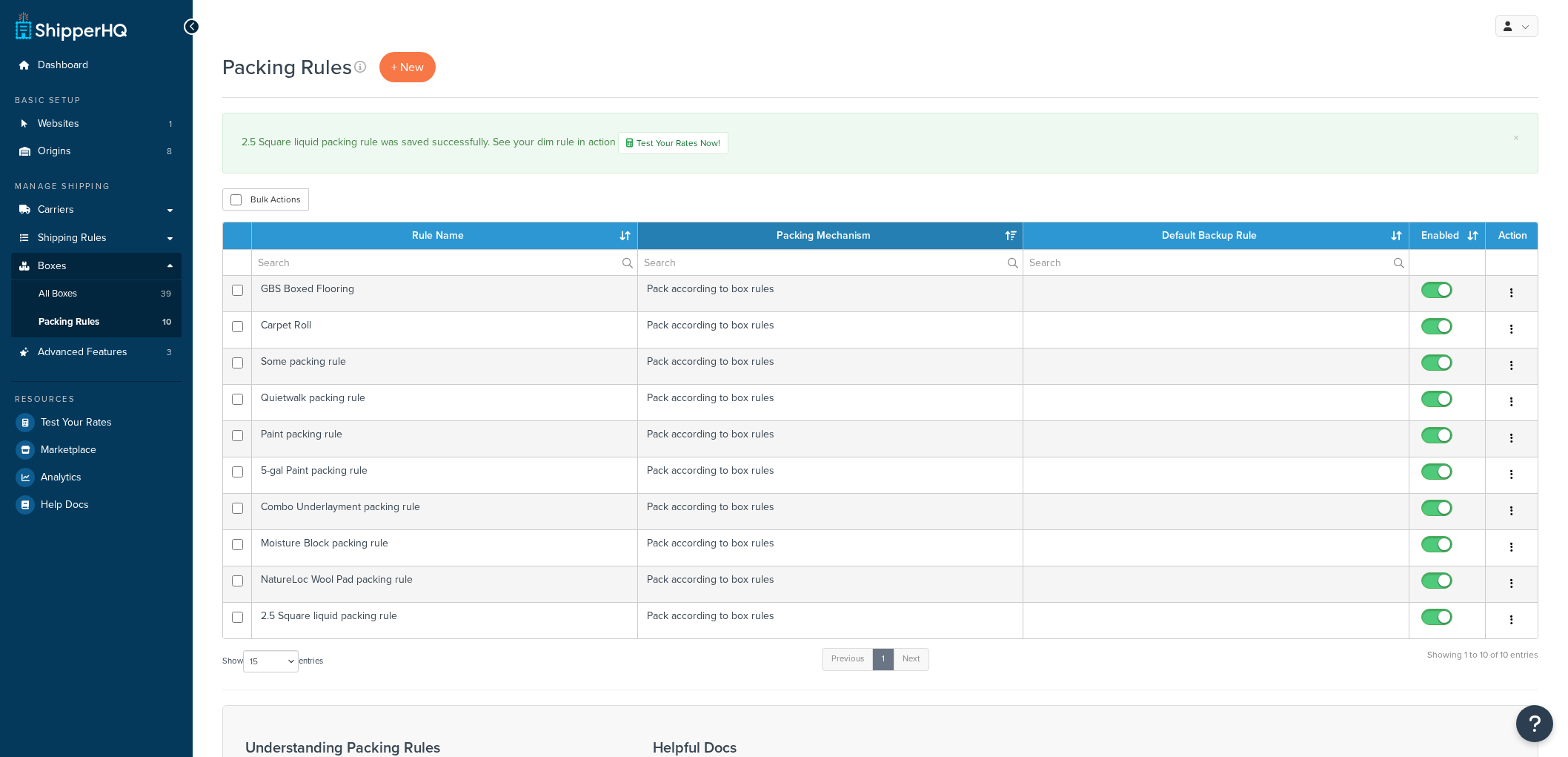
select select "15"
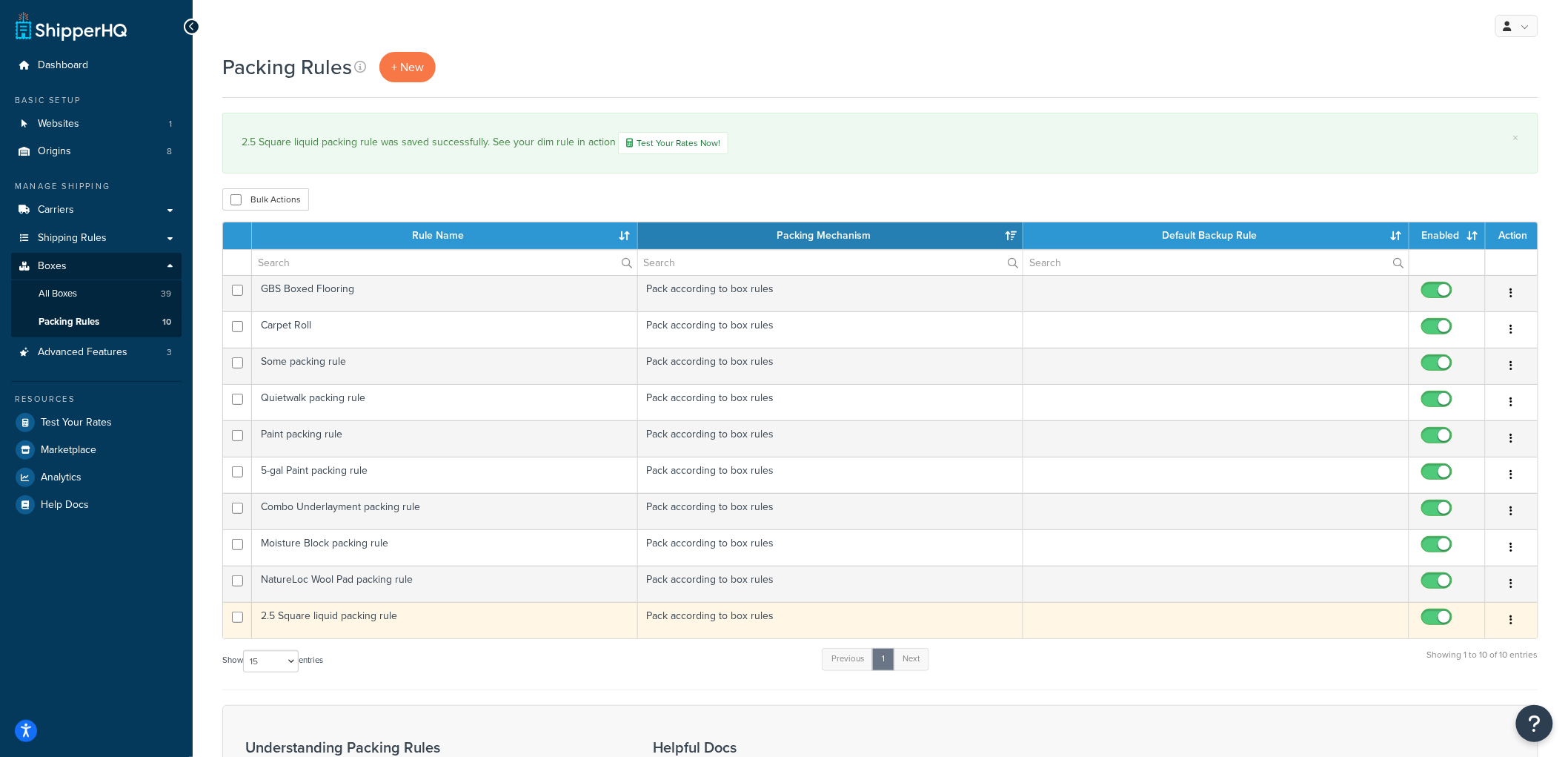
click at [397, 631] on td "2.5 Square liquid packing rule" at bounding box center [445, 620] width 386 height 36
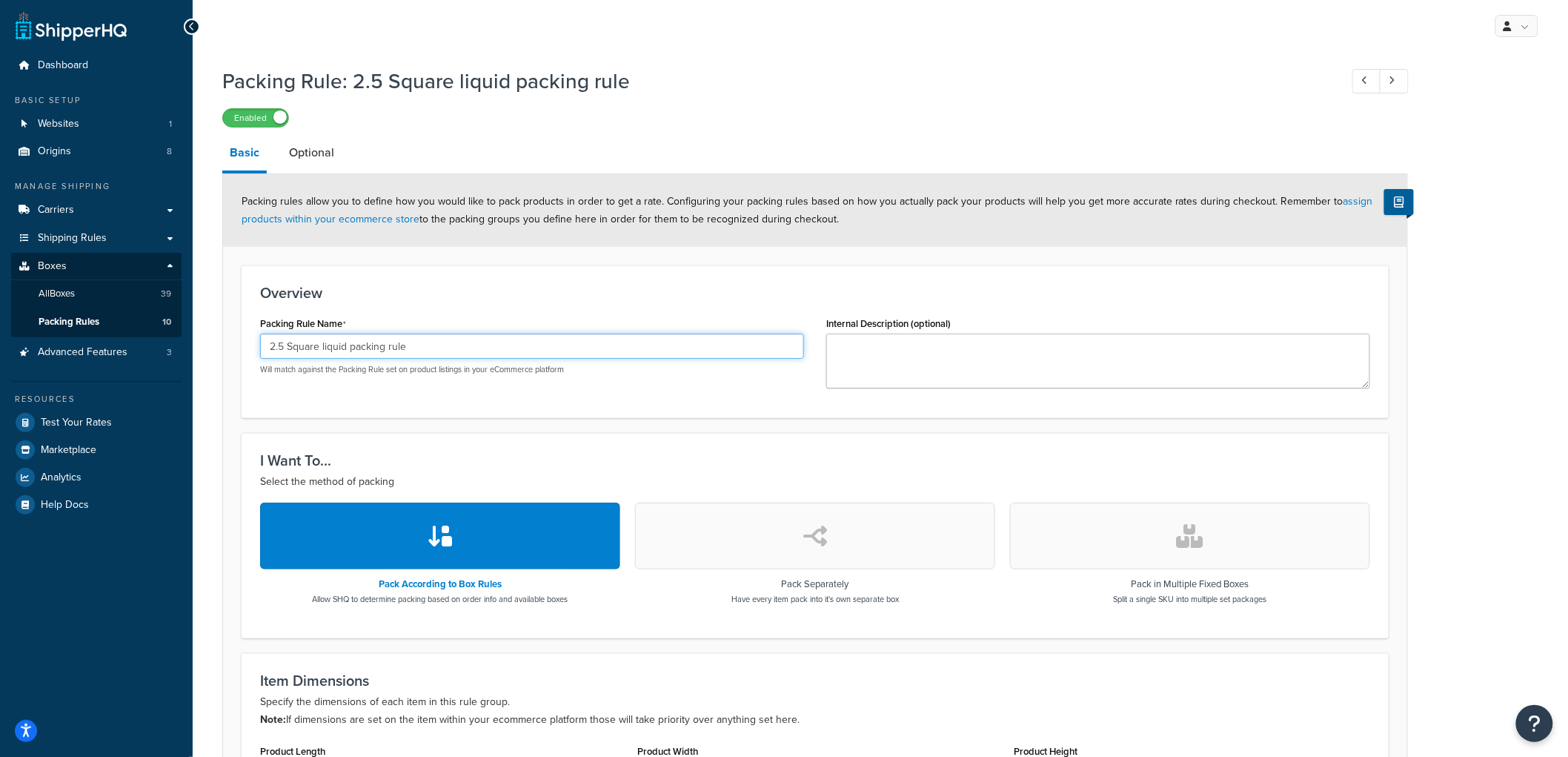
click at [287, 348] on input "2.5 Square liquid packing rule" at bounding box center [532, 346] width 544 height 25
type input "2.5-Liter Square liquid packing rule"
click at [445, 262] on form "Packing rules allow you to define how you would like to pack products in order …" at bounding box center [815, 606] width 1184 height 865
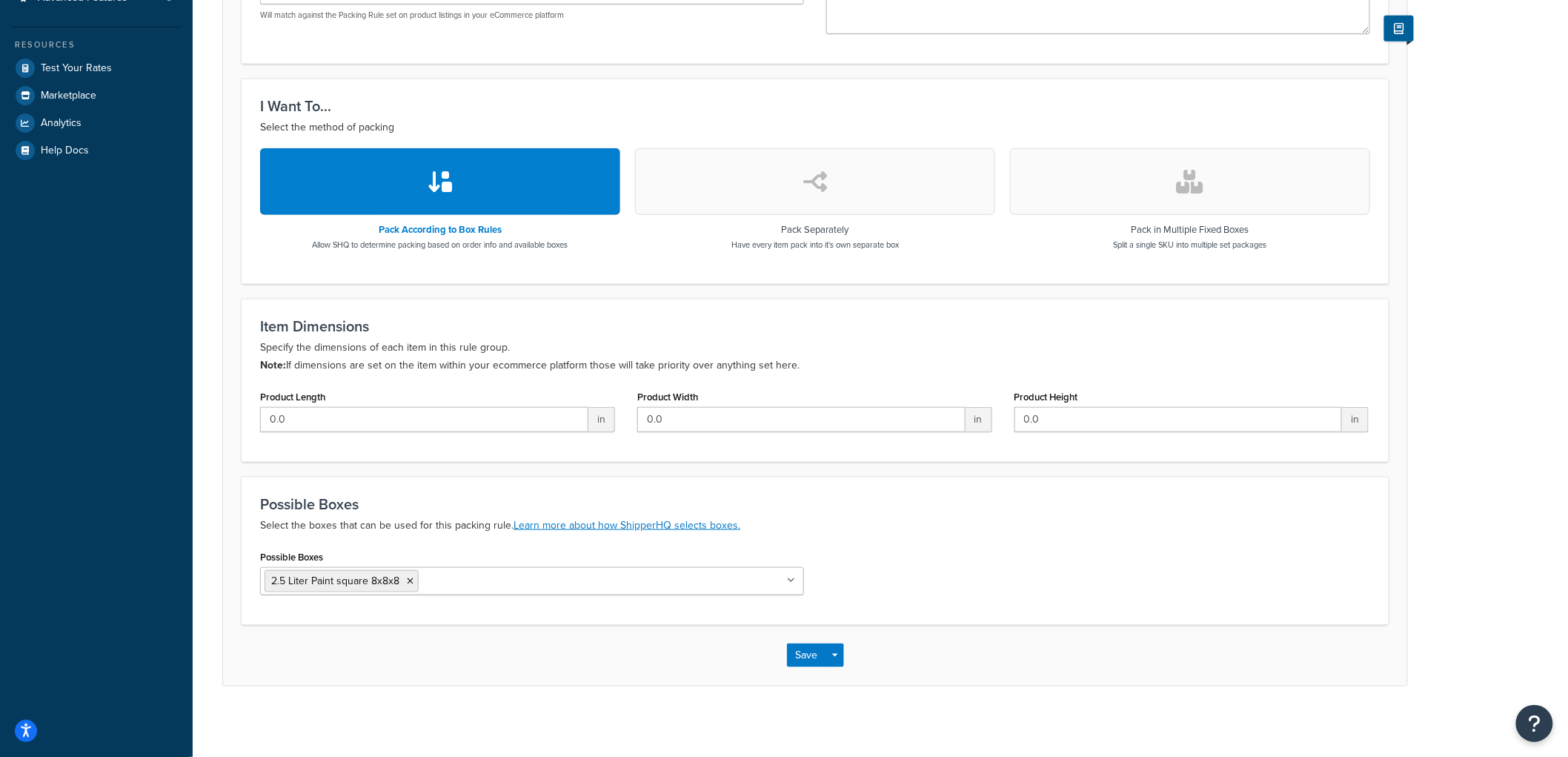
scroll to position [358, 0]
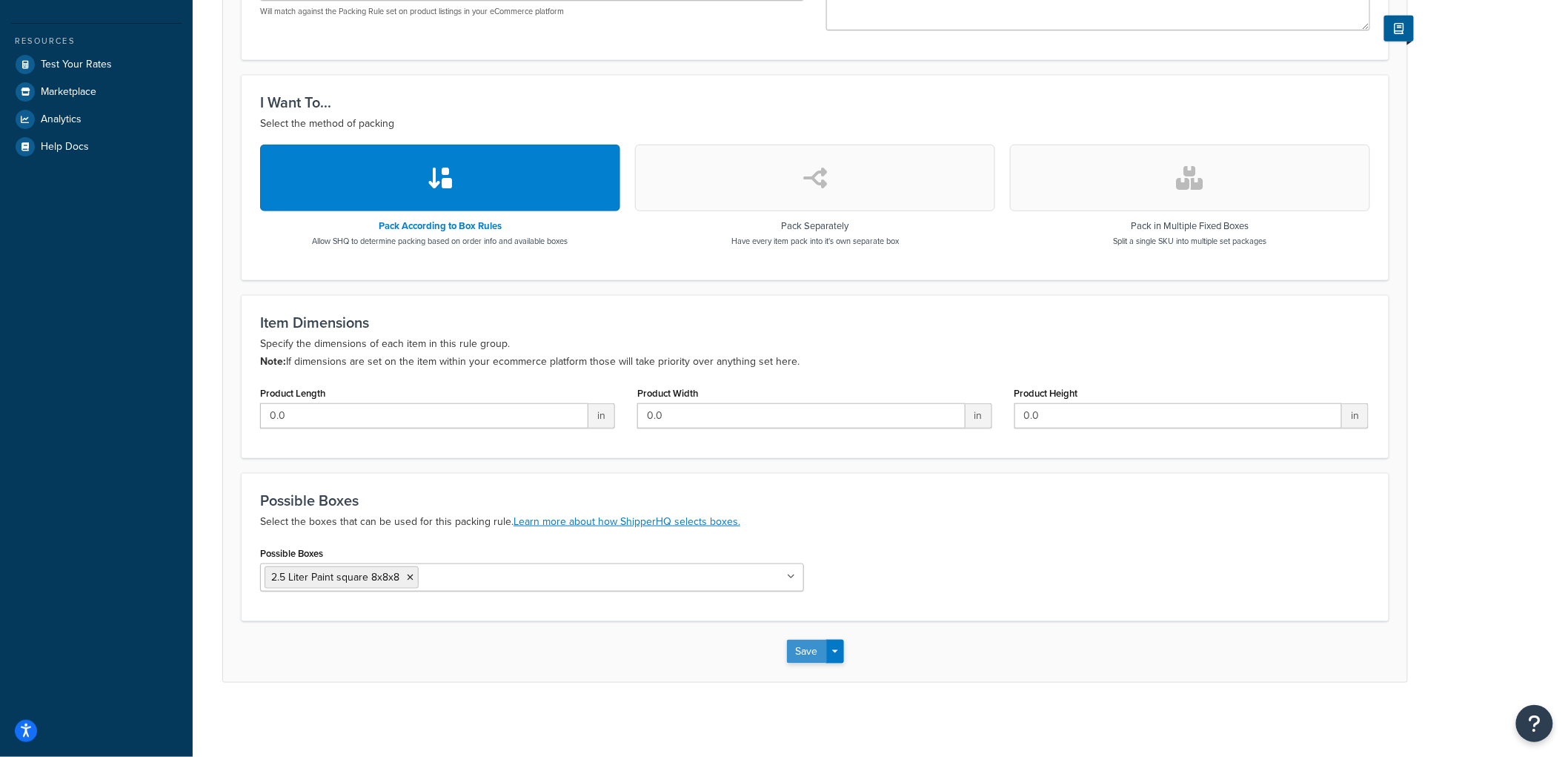
click at [808, 650] on button "Save" at bounding box center [807, 652] width 40 height 24
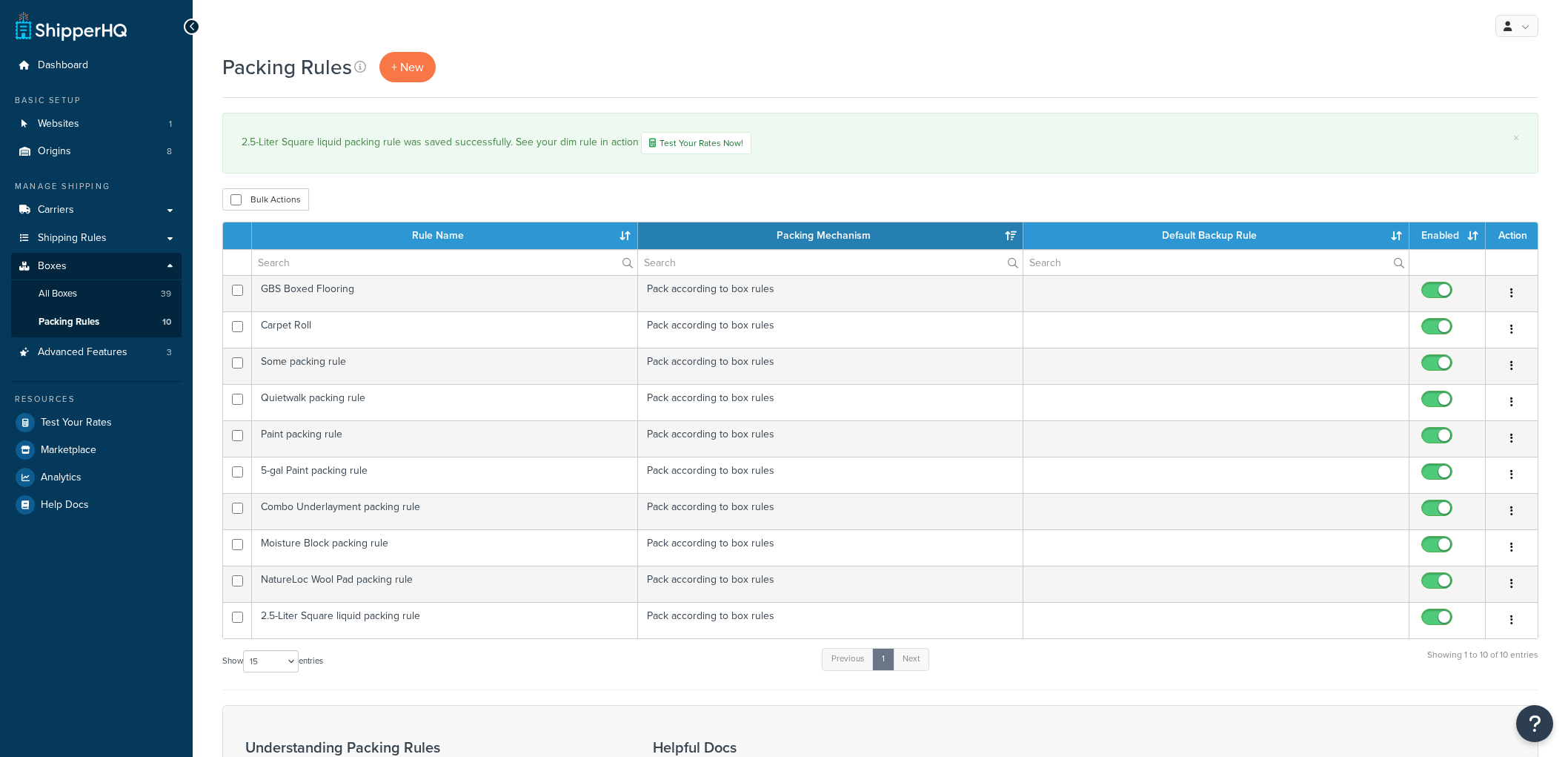
select select "15"
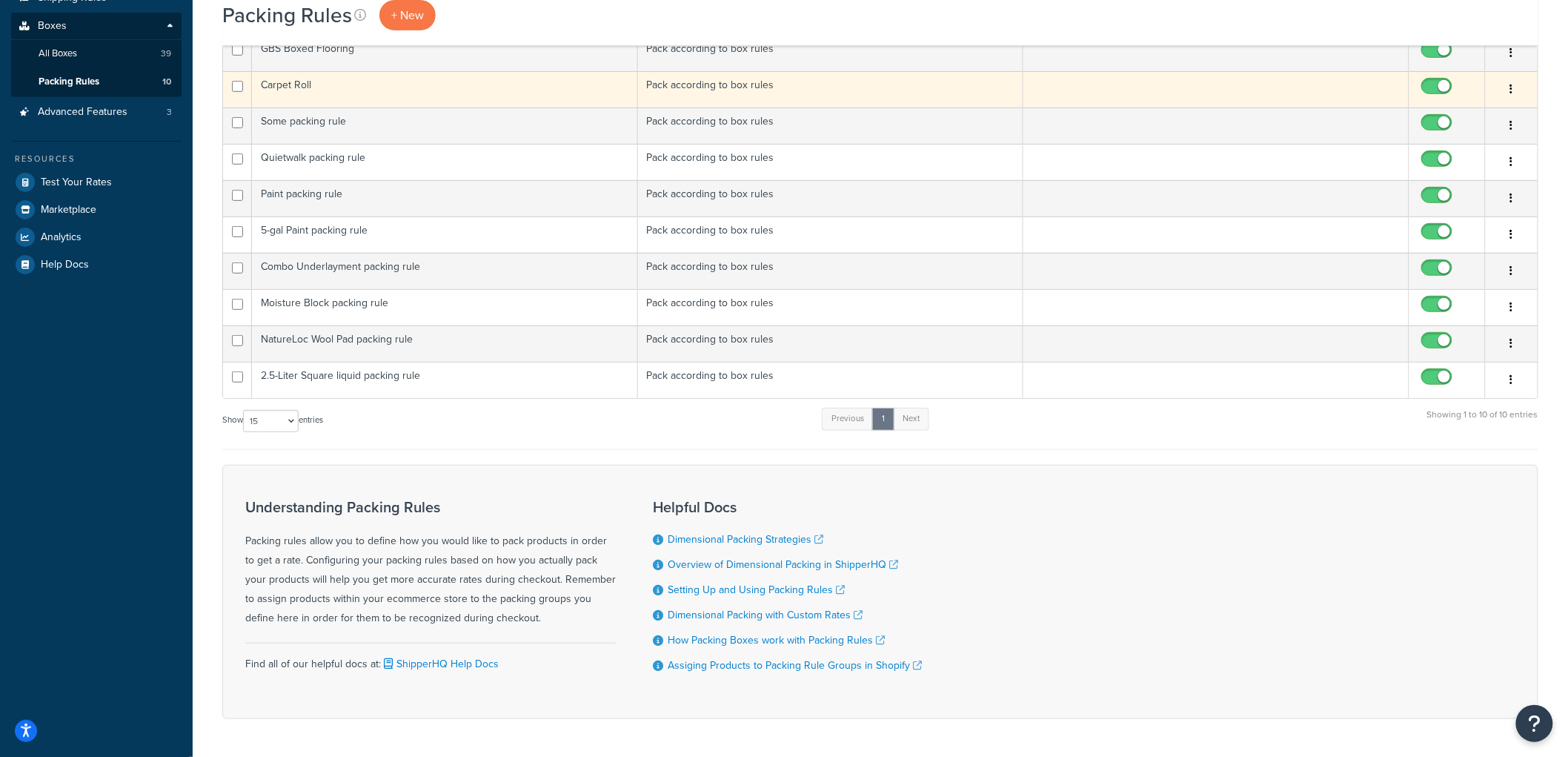
scroll to position [247, 0]
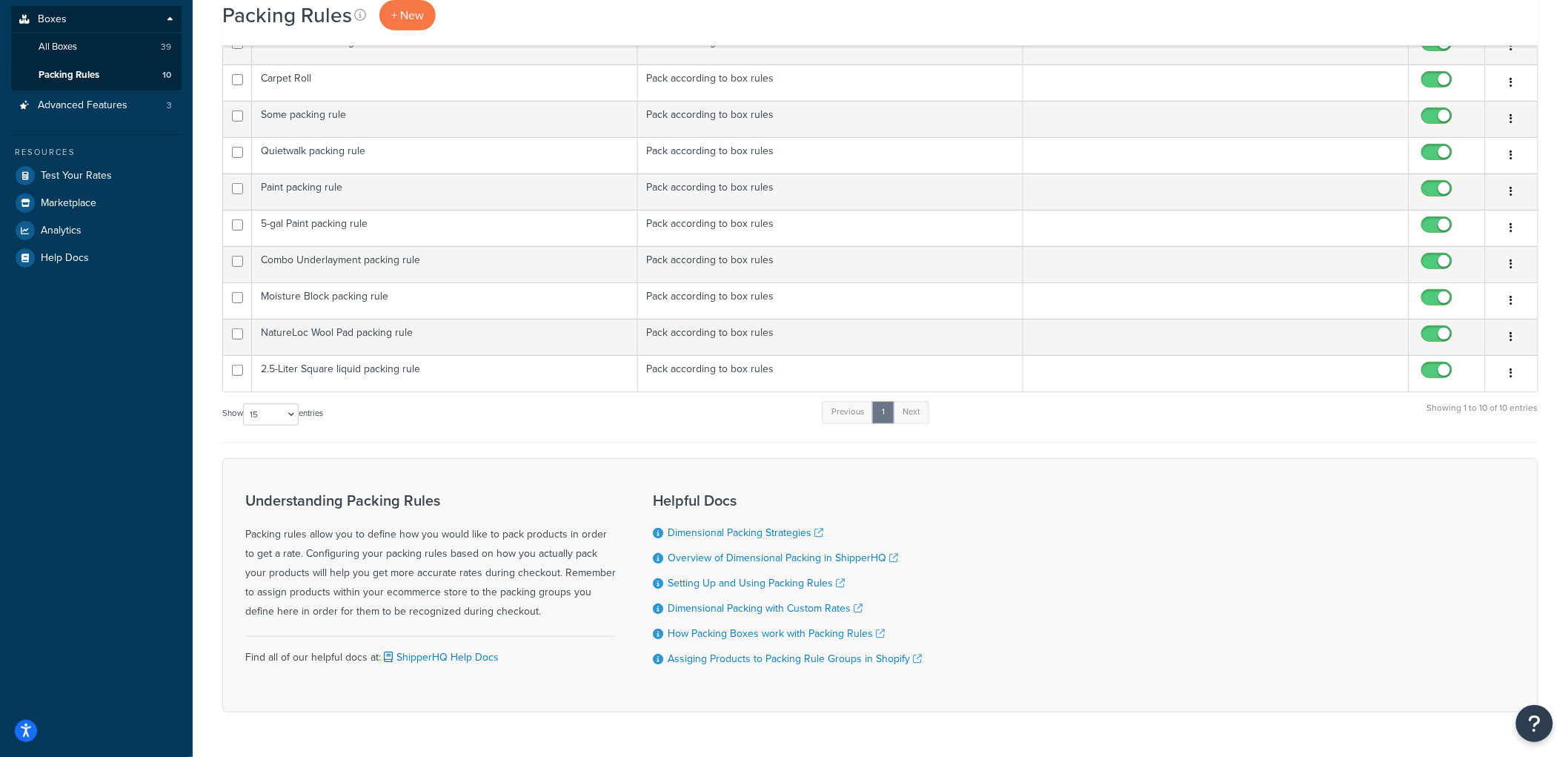
click at [1014, 430] on div "Show 10 15 25 50 100 entries Previous 1 Next Showing 1 to 10 of 10 entries" at bounding box center [880, 421] width 1316 height 44
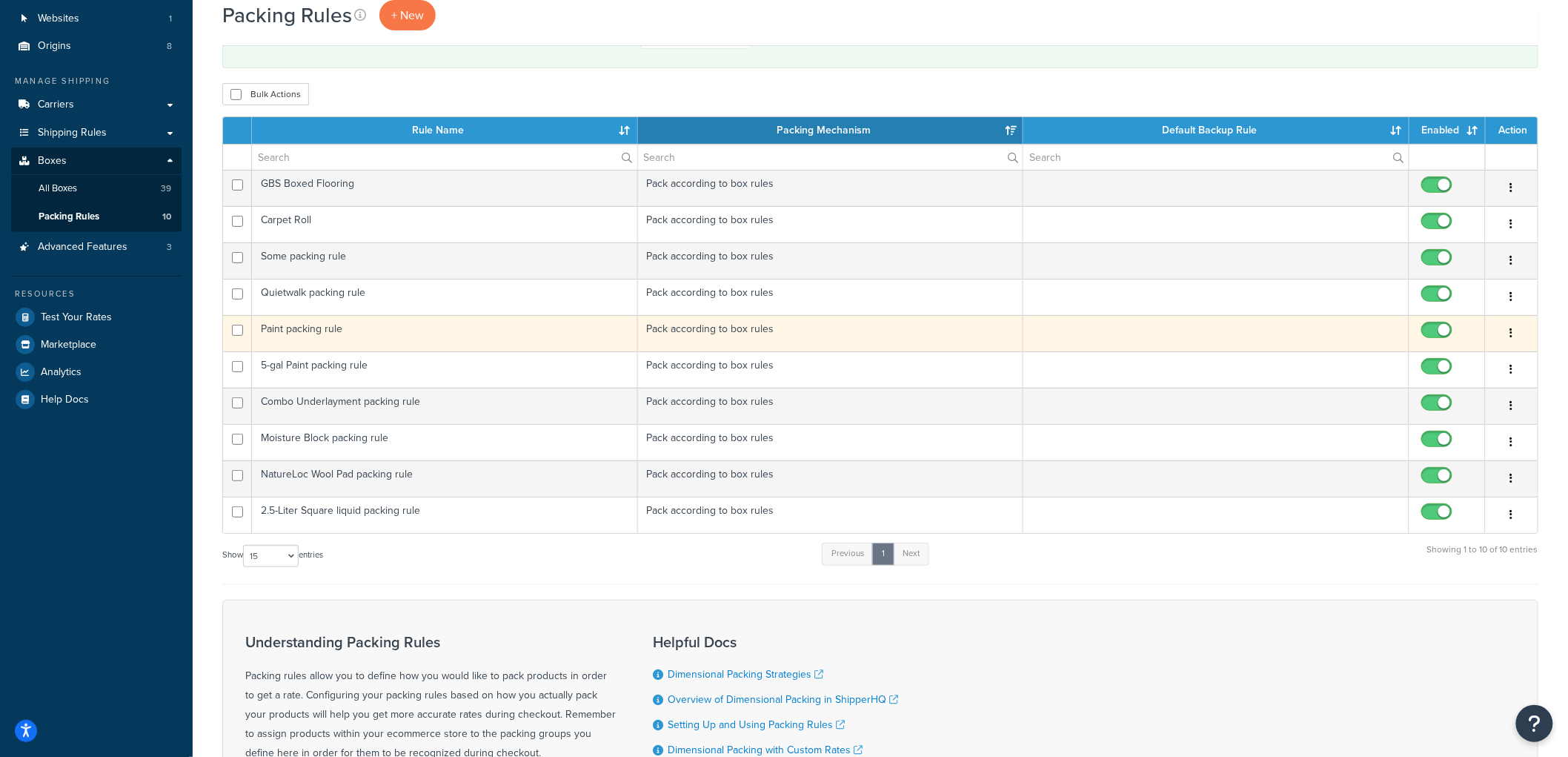
scroll to position [0, 0]
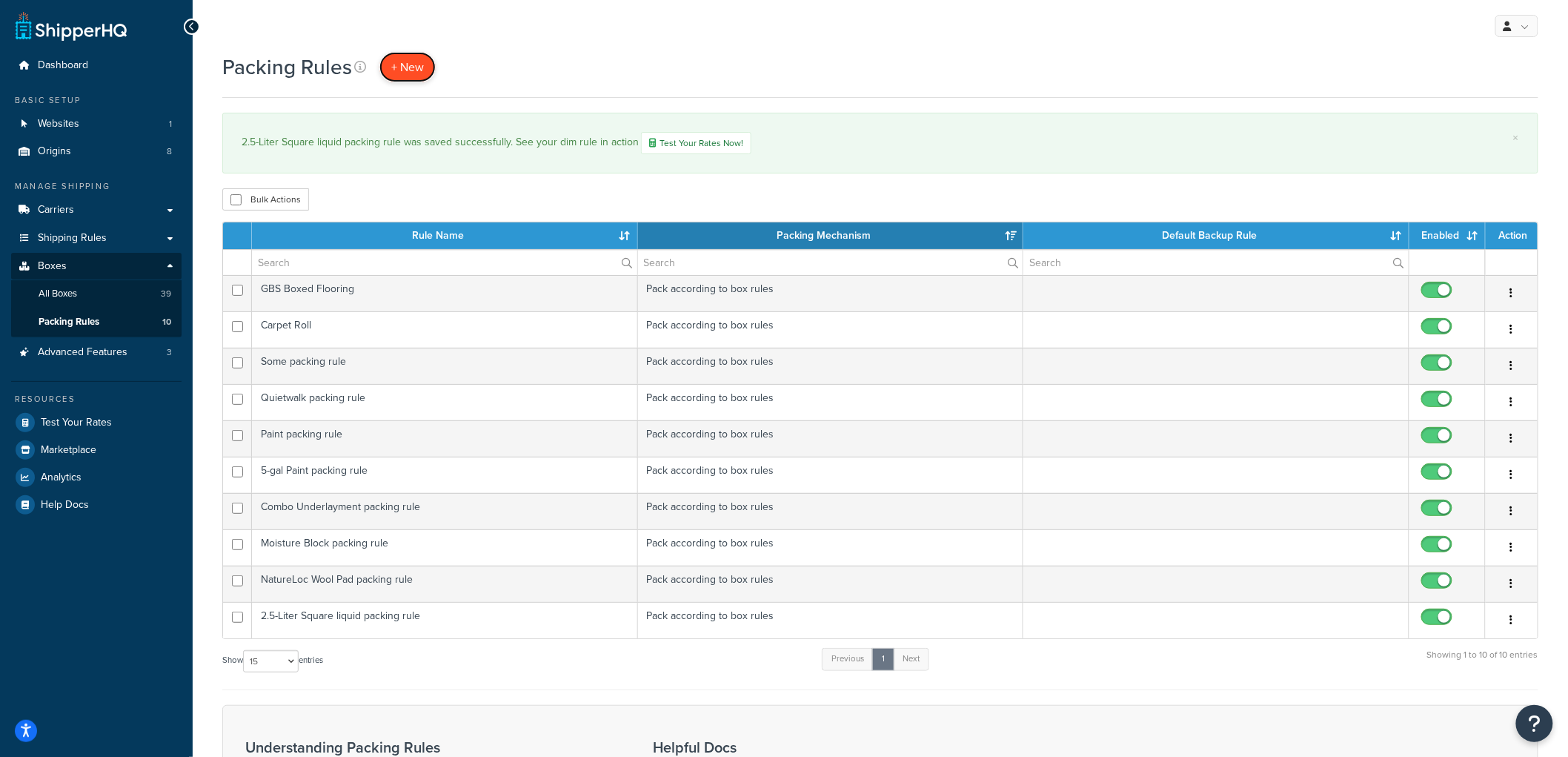
click at [423, 67] on link "+ New" at bounding box center [408, 67] width 56 height 31
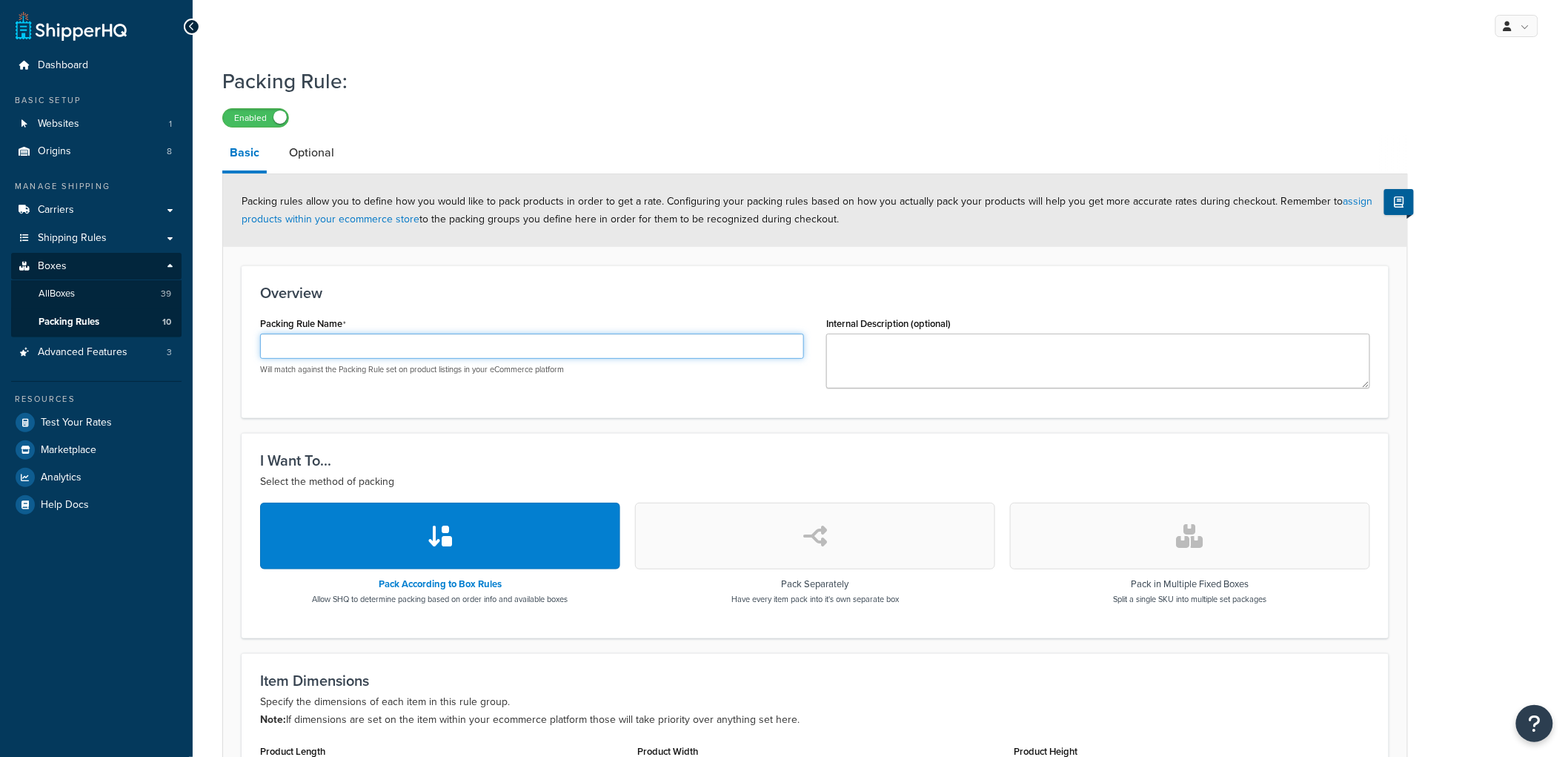
click at [383, 349] on input "Packing Rule Name" at bounding box center [532, 346] width 544 height 25
click at [484, 308] on div "Overview Packing Rule Name 2.5-Liter Can packing rule Will match against the Pa…" at bounding box center [815, 341] width 1147 height 153
click at [499, 300] on h3 "Overview" at bounding box center [815, 293] width 1110 height 16
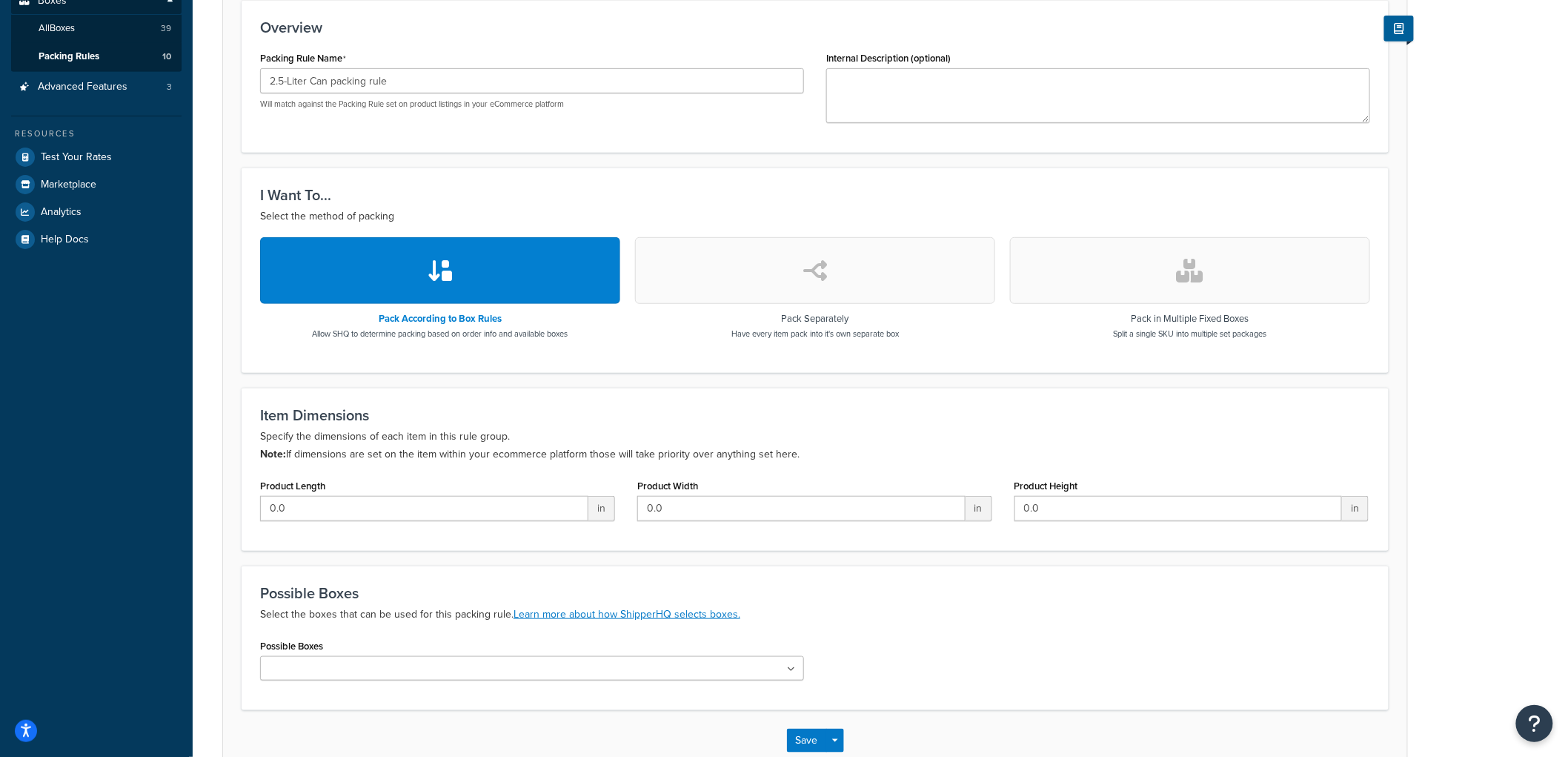
scroll to position [355, 0]
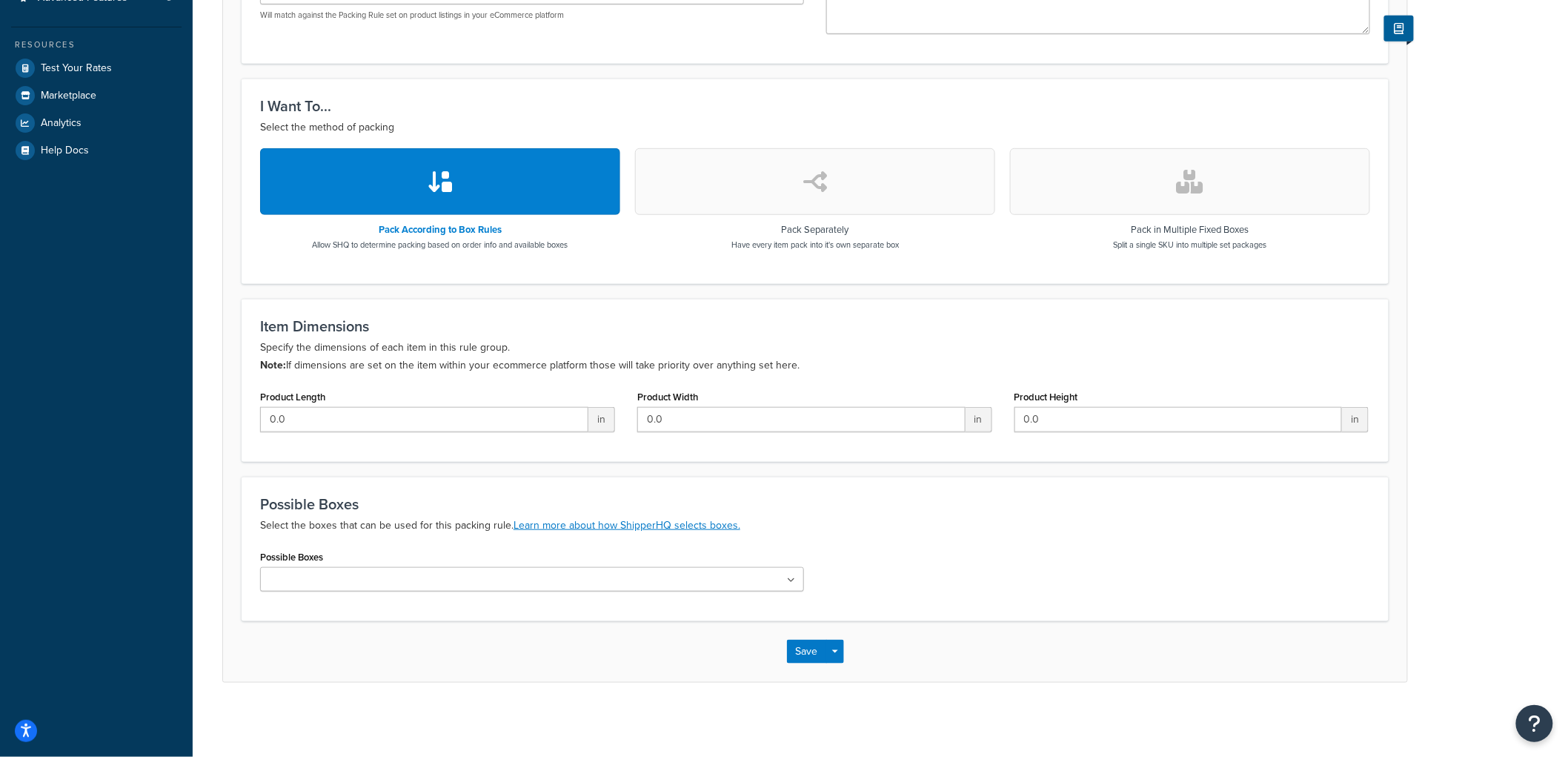
click at [416, 591] on div "Possible Boxes Pallet 82x48x48 Pallet 96x48 Pallet 82x48 Pallet 82x25 Pallet 50…" at bounding box center [532, 574] width 566 height 56
click at [416, 575] on ul at bounding box center [532, 579] width 544 height 24
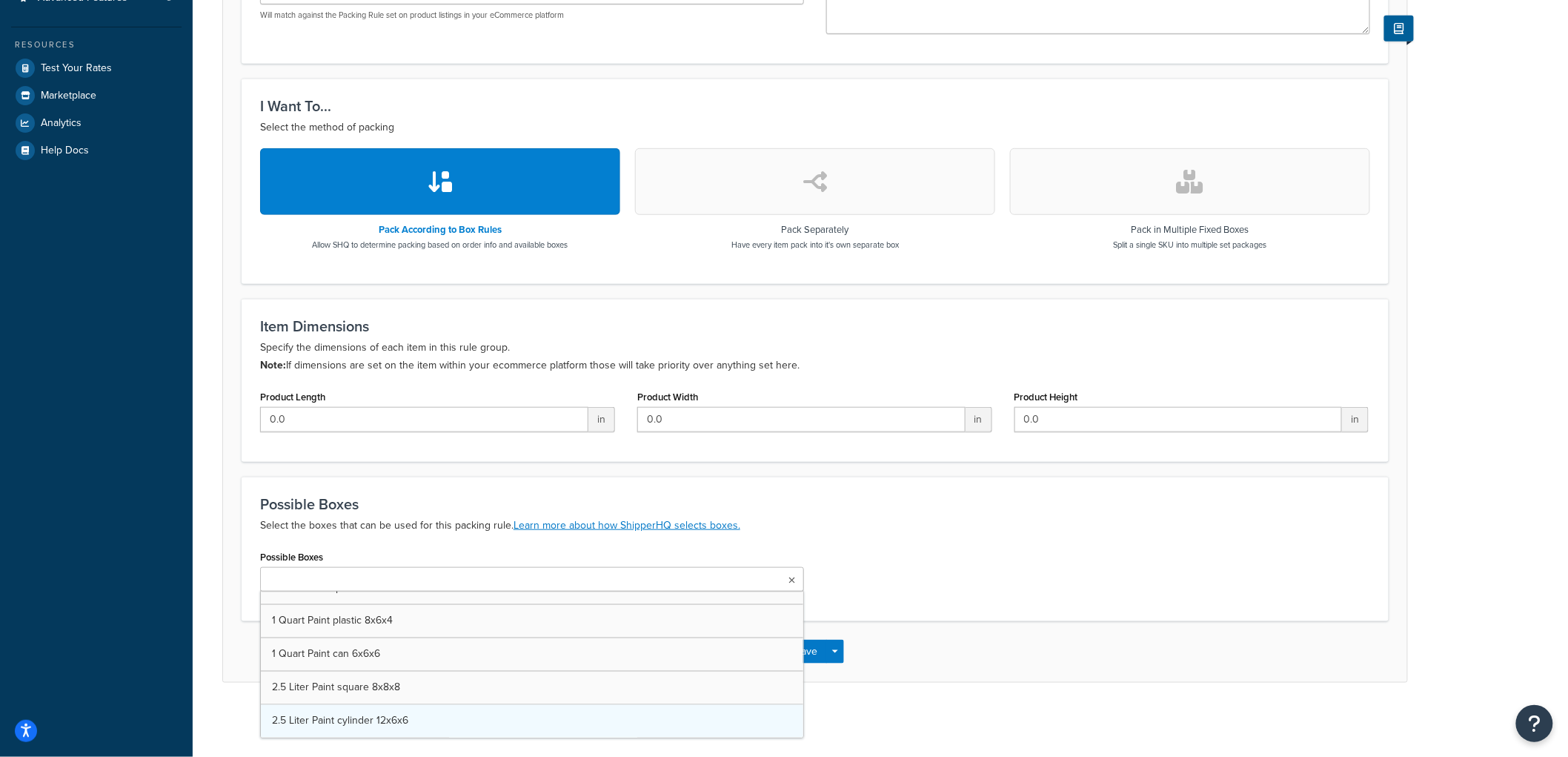
scroll to position [1123, 0]
click at [481, 496] on h3 "Possible Boxes" at bounding box center [815, 504] width 1110 height 16
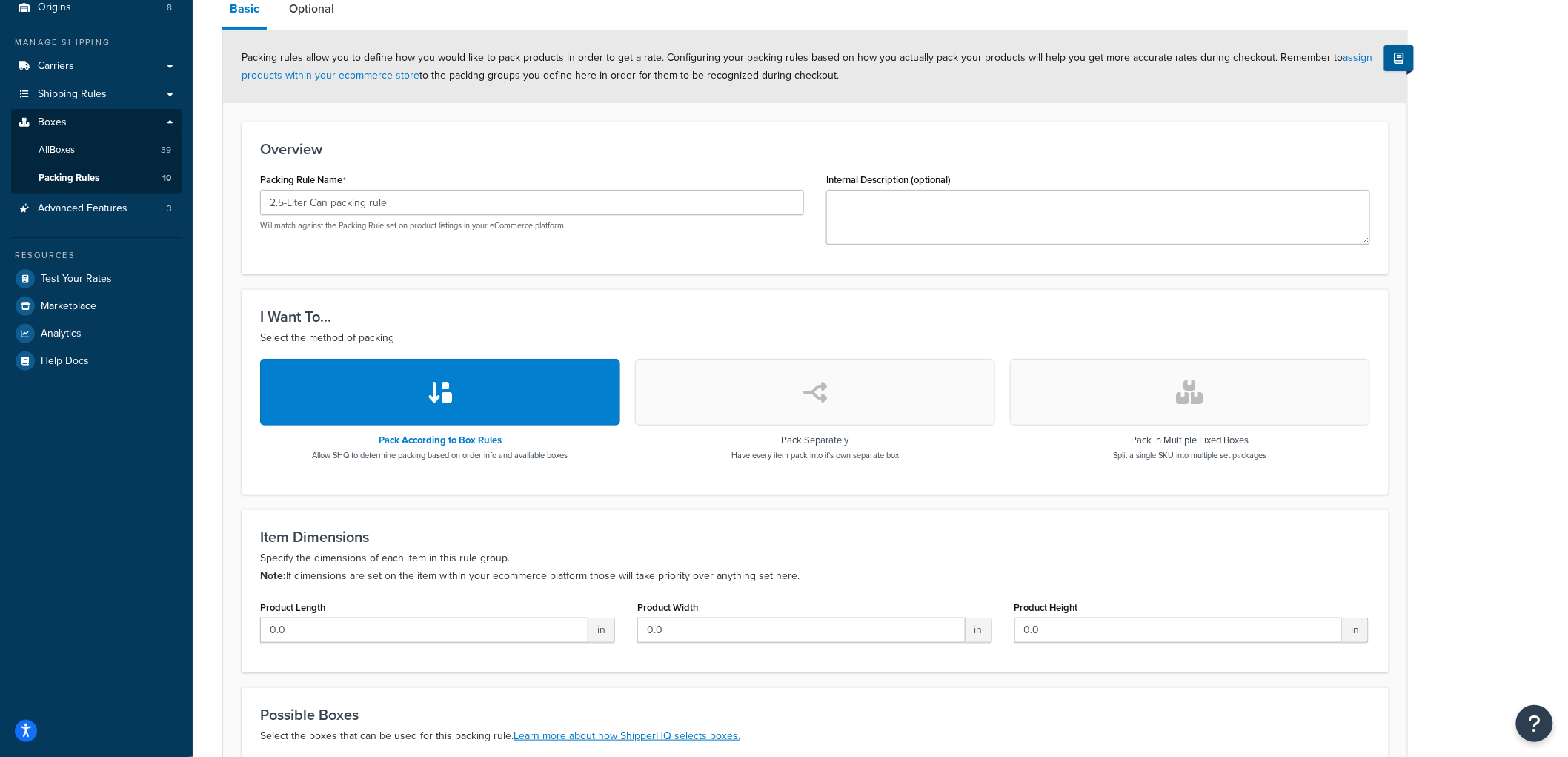
scroll to position [107, 0]
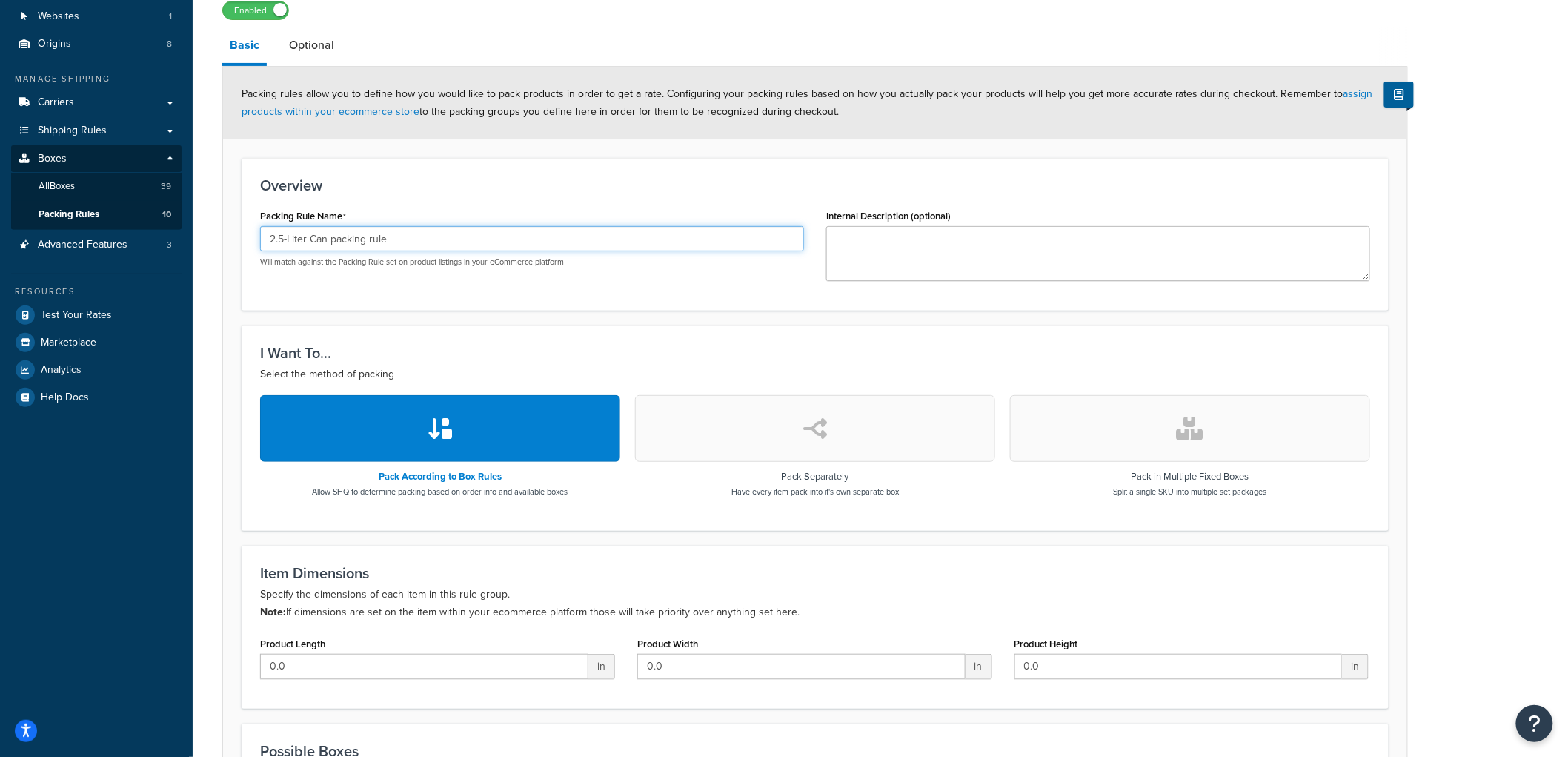
click at [314, 235] on input "2.5-Liter Can packing rule" at bounding box center [532, 238] width 544 height 25
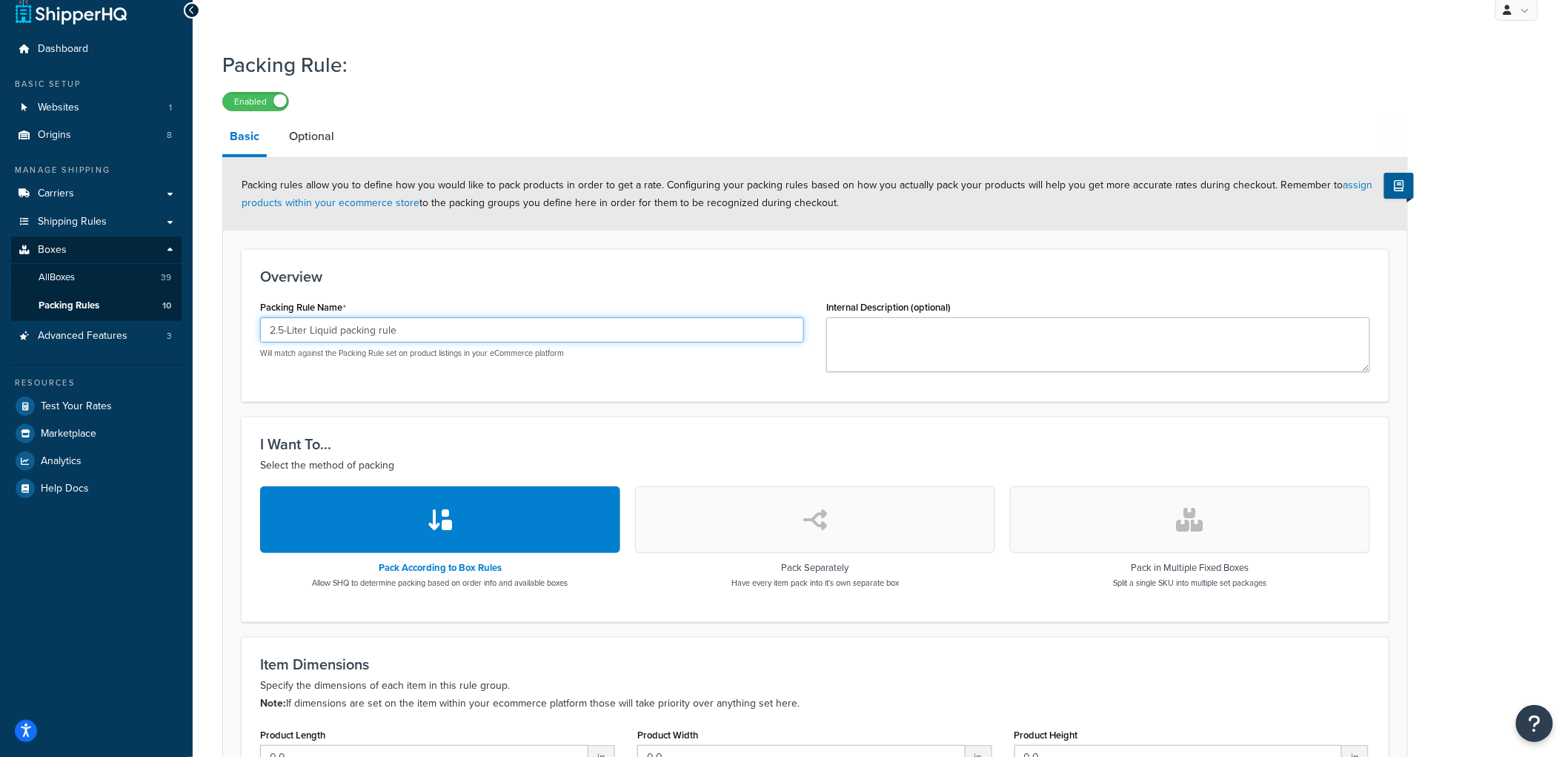
scroll to position [0, 0]
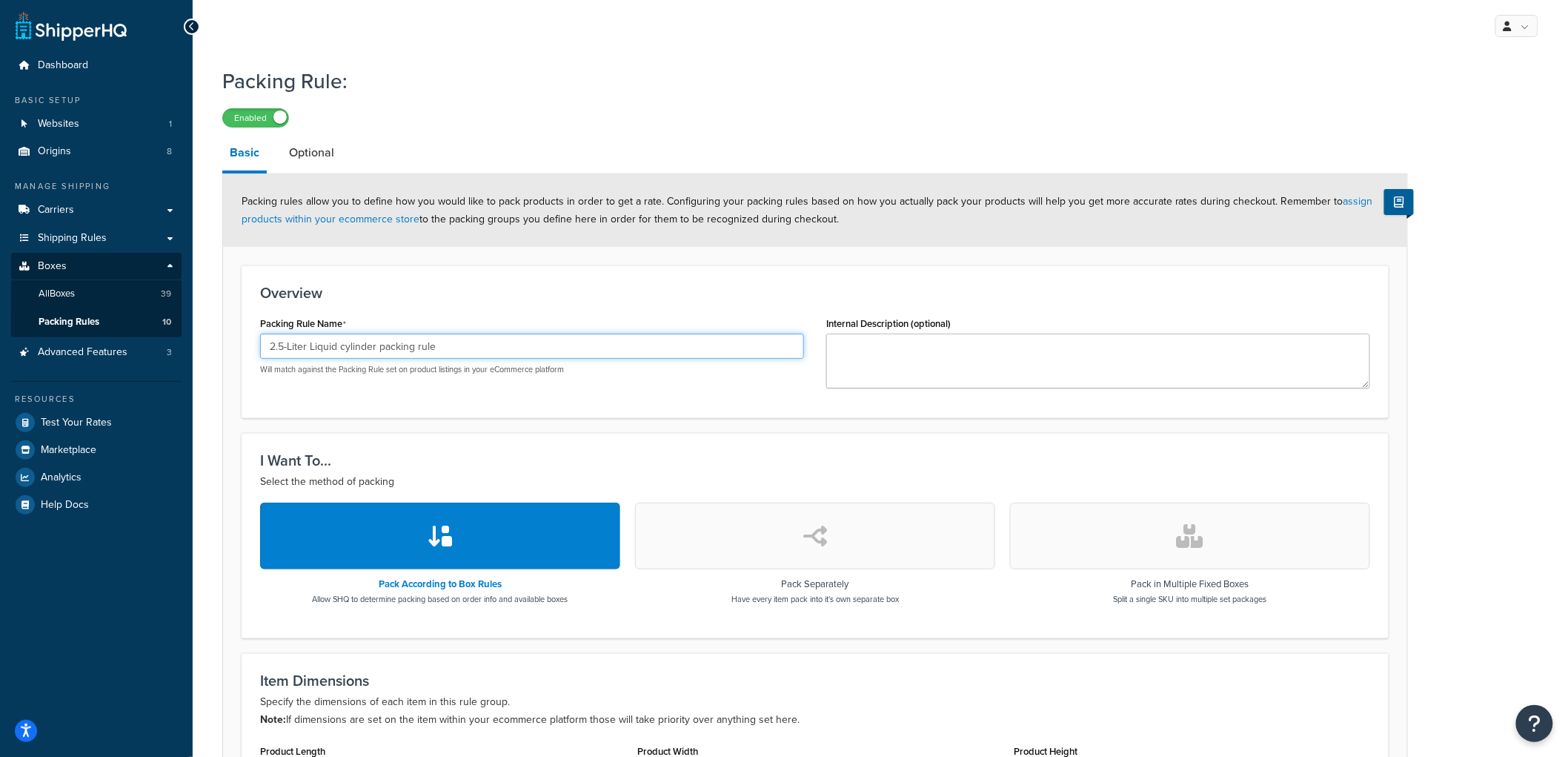
type input "2.5-Liter Liquid cylinder packing rule"
click at [500, 241] on div "Packing rules allow you to define how you would like to pack products in order …" at bounding box center [815, 210] width 1184 height 73
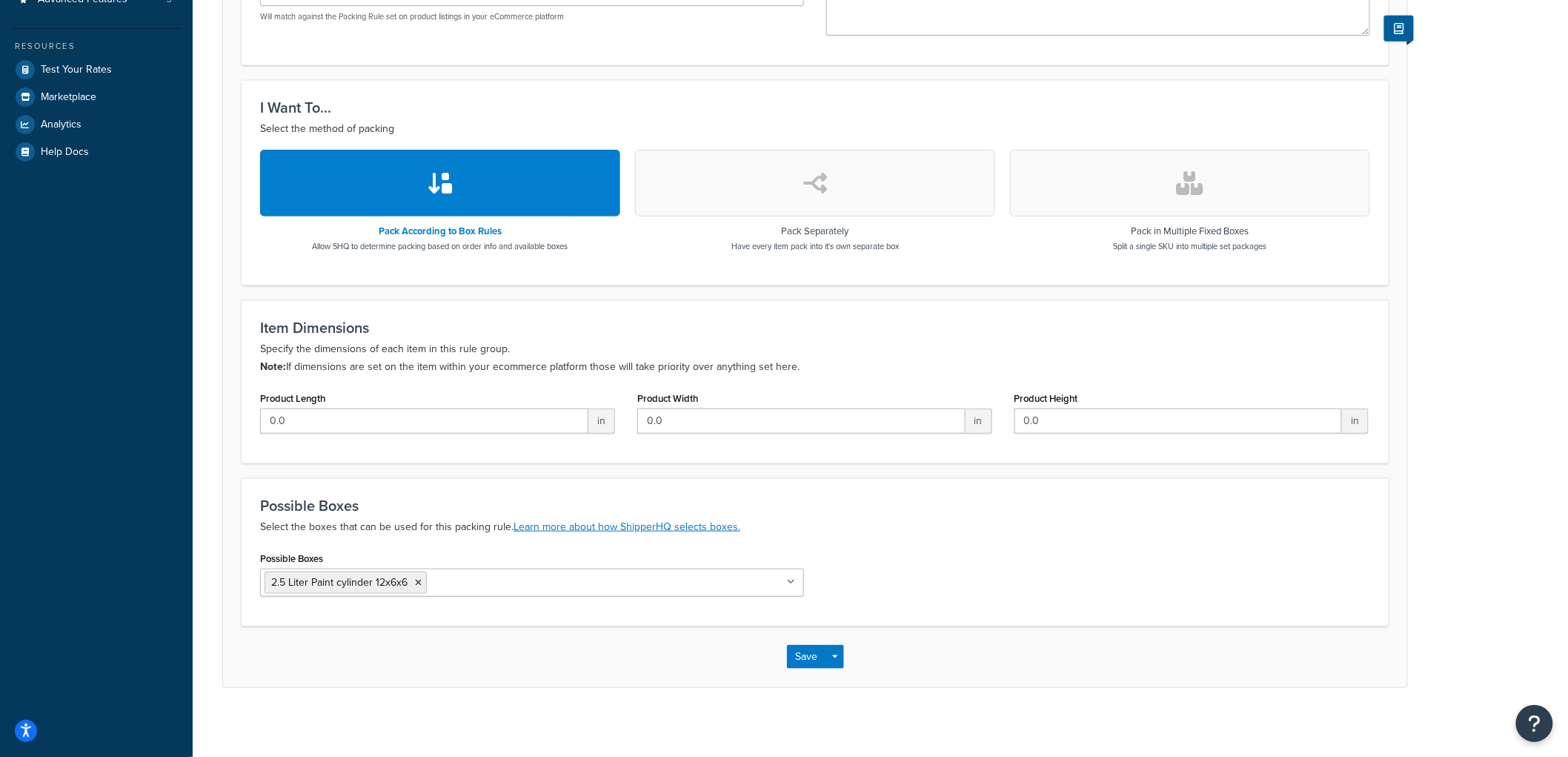
scroll to position [358, 0]
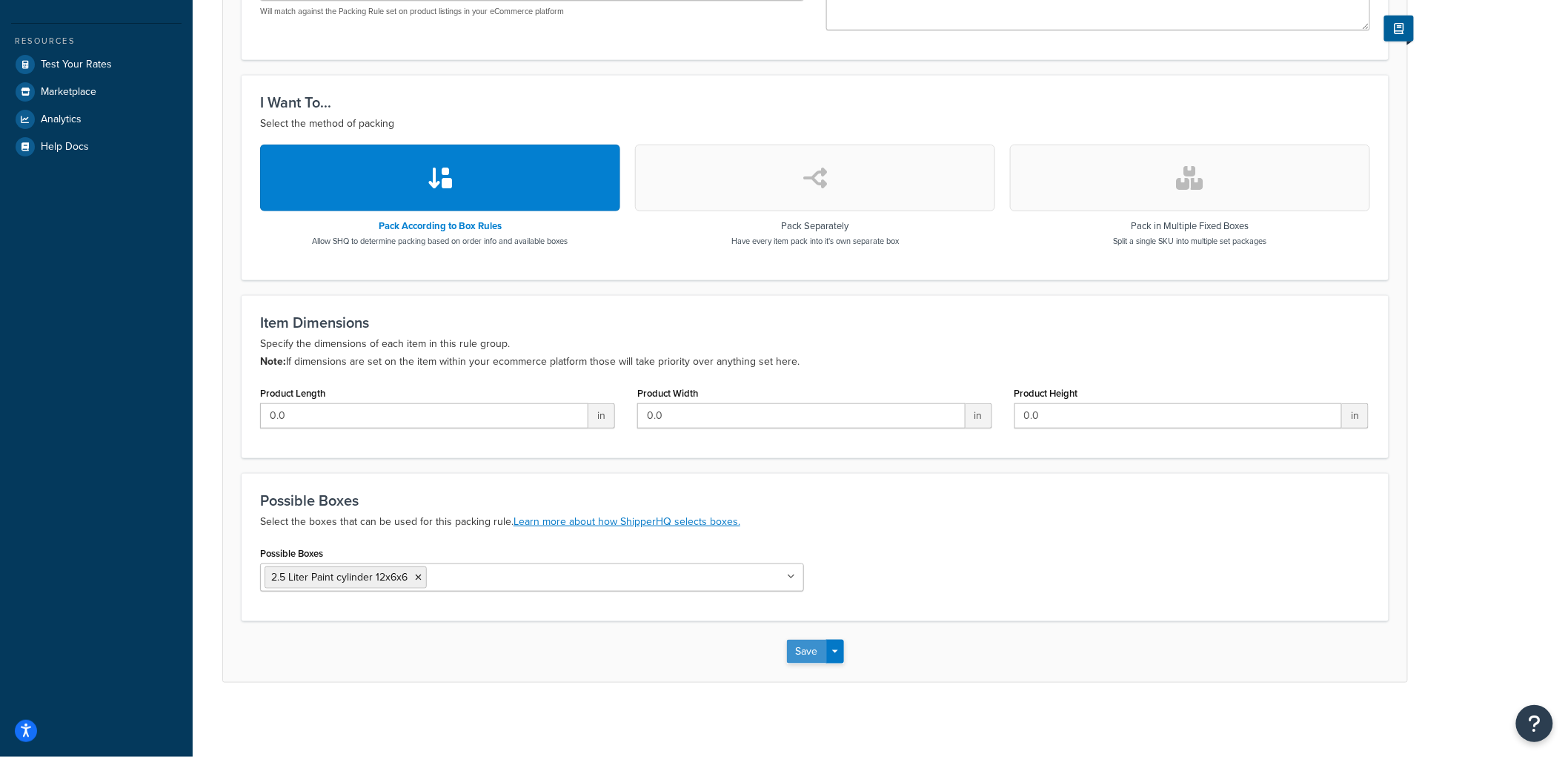
click at [818, 653] on button "Save" at bounding box center [807, 652] width 40 height 24
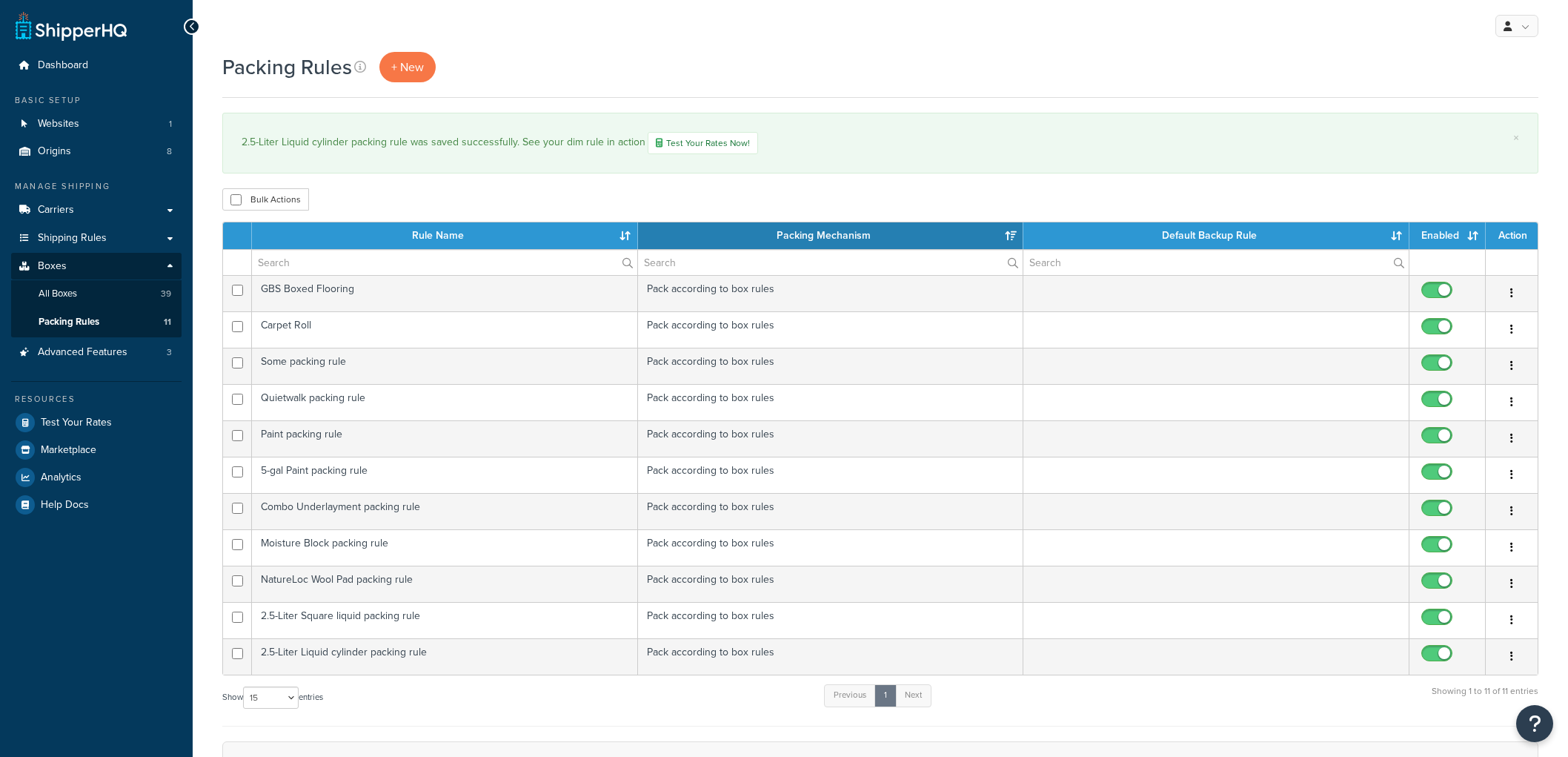
select select "15"
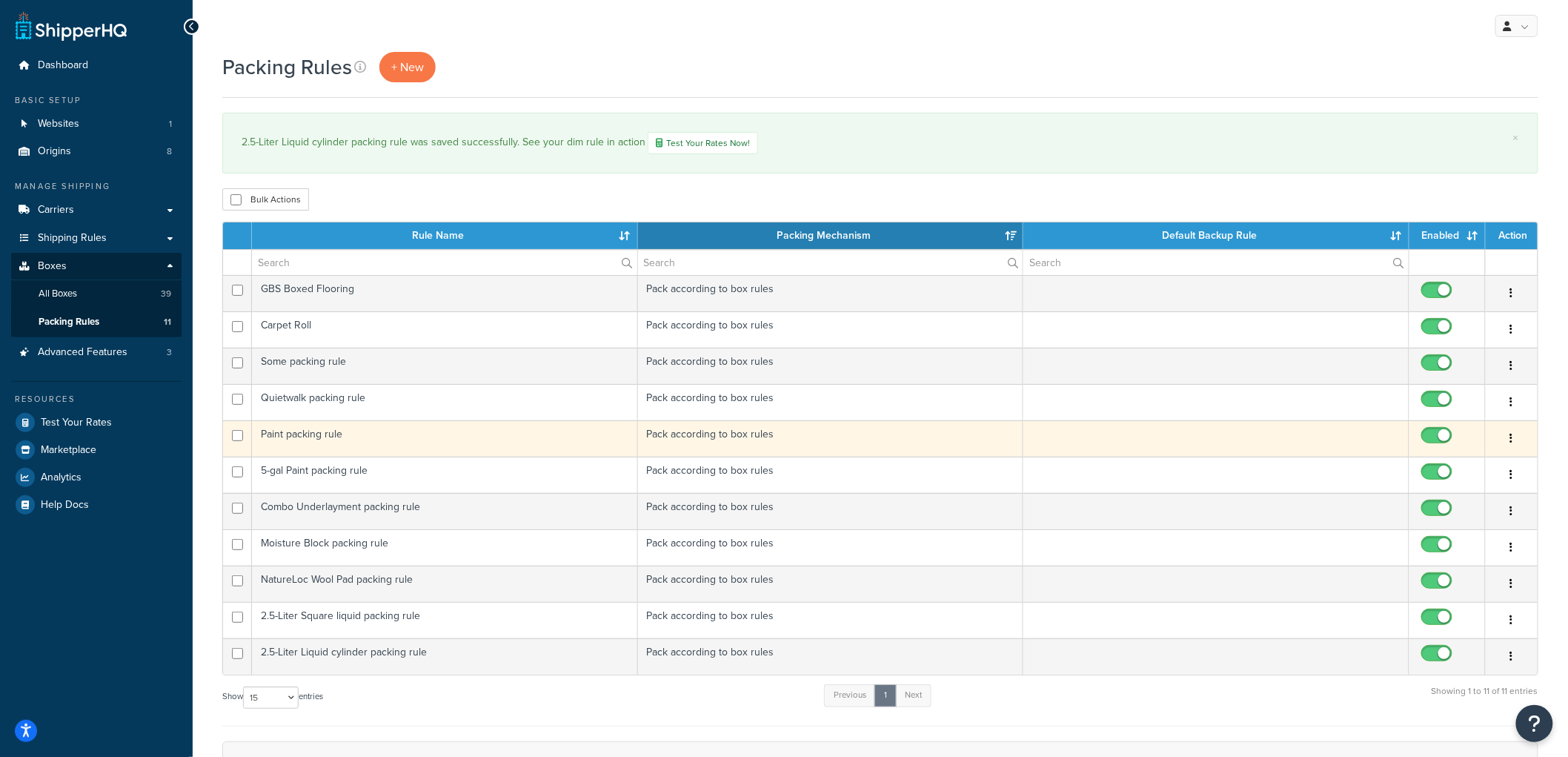
click at [421, 448] on td "Paint packing rule" at bounding box center [445, 439] width 386 height 36
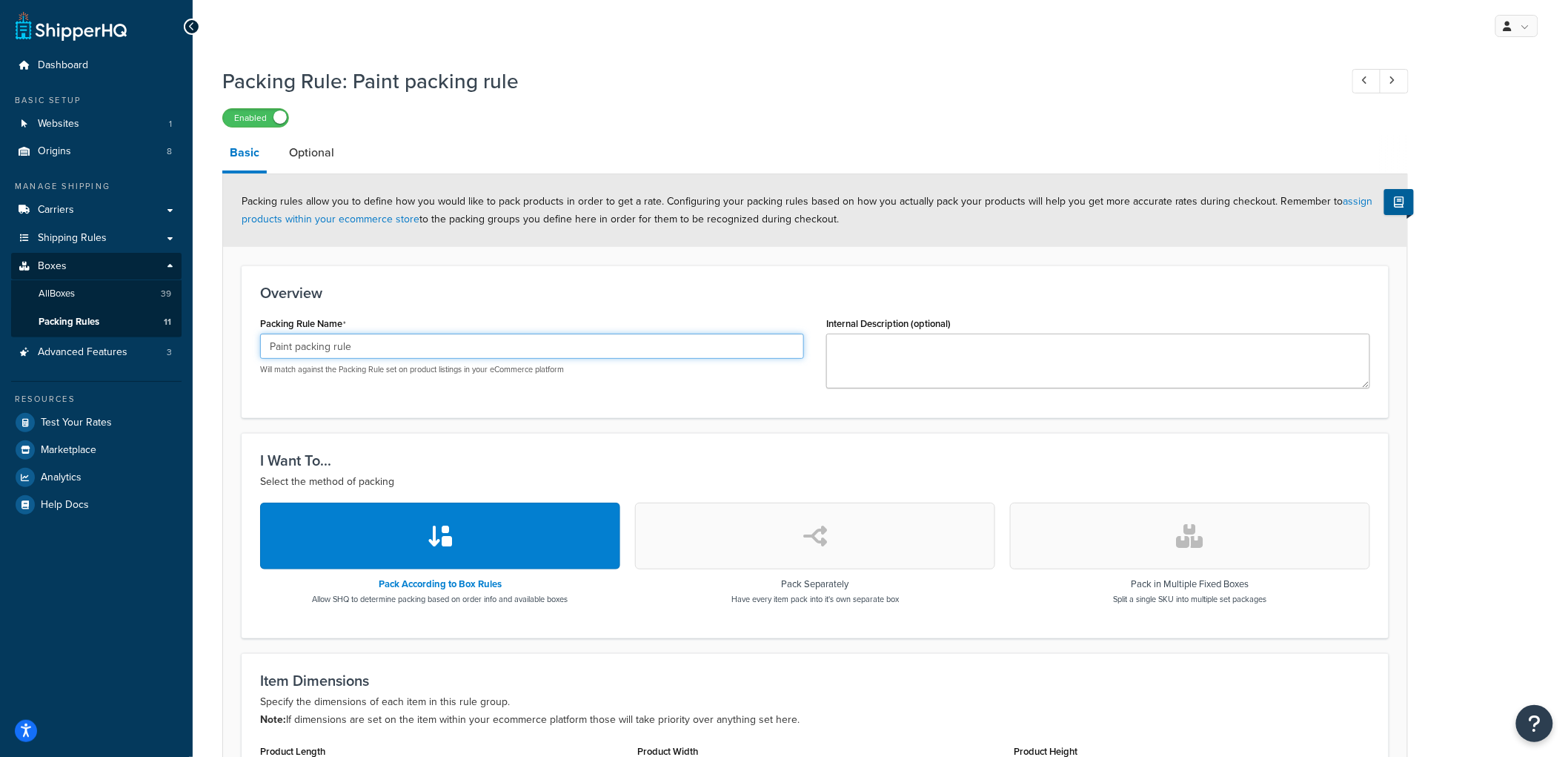
click at [269, 344] on input "Paint packing rule" at bounding box center [532, 346] width 544 height 25
type input "1-Gal Paint can packing rule"
click at [354, 291] on h3 "Overview" at bounding box center [815, 293] width 1110 height 16
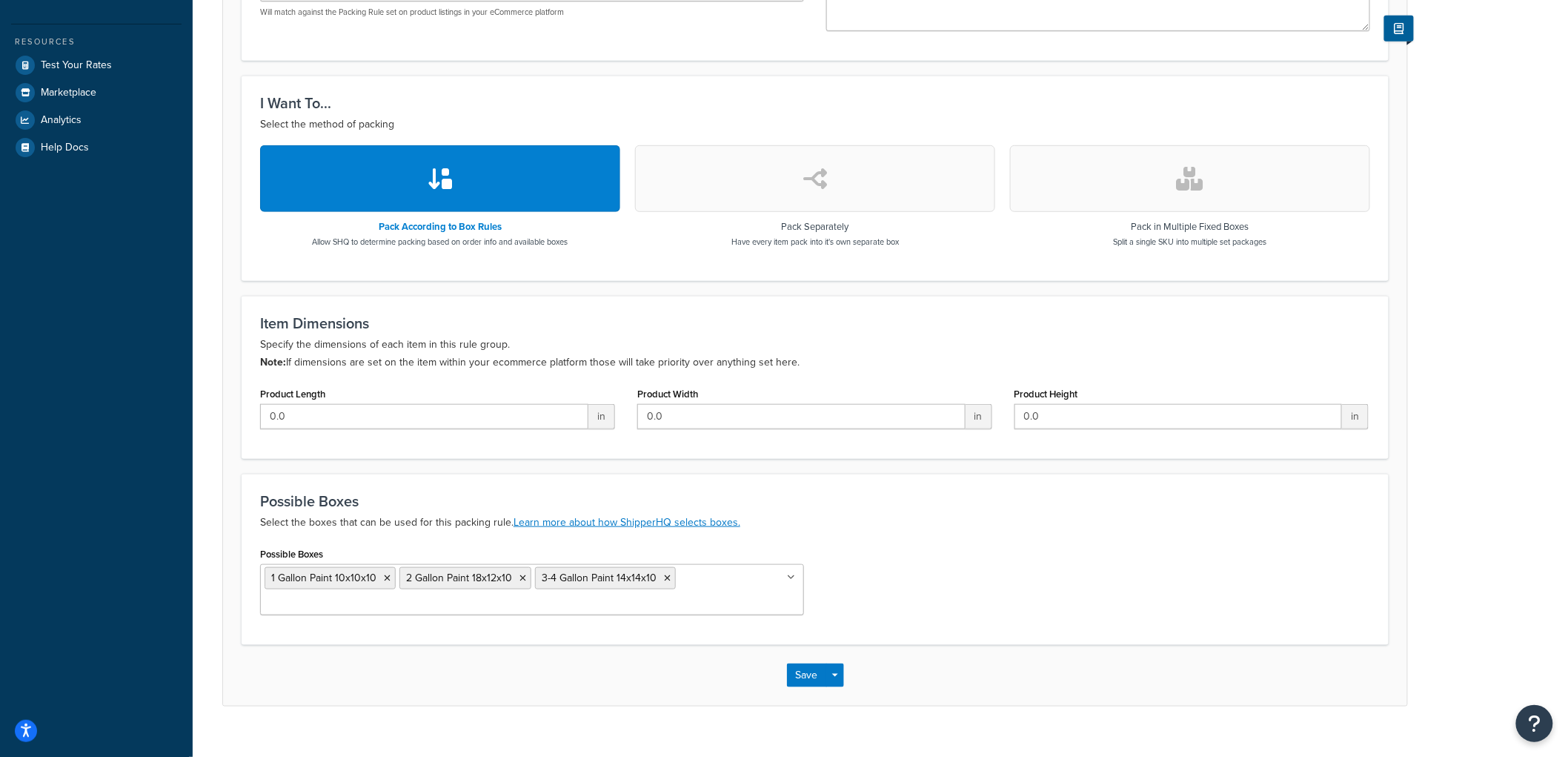
scroll to position [381, 0]
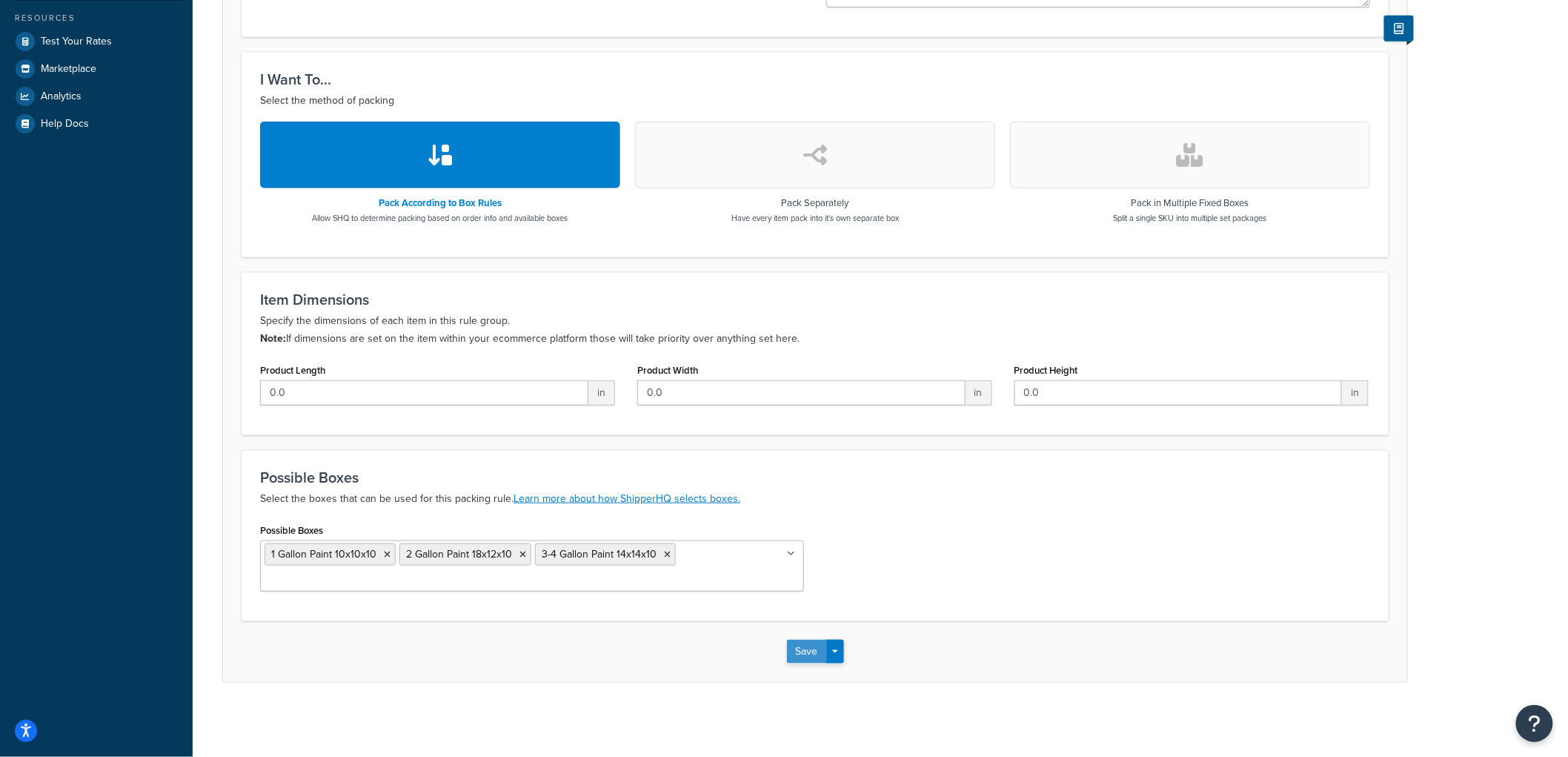
click at [811, 646] on button "Save" at bounding box center [807, 652] width 40 height 24
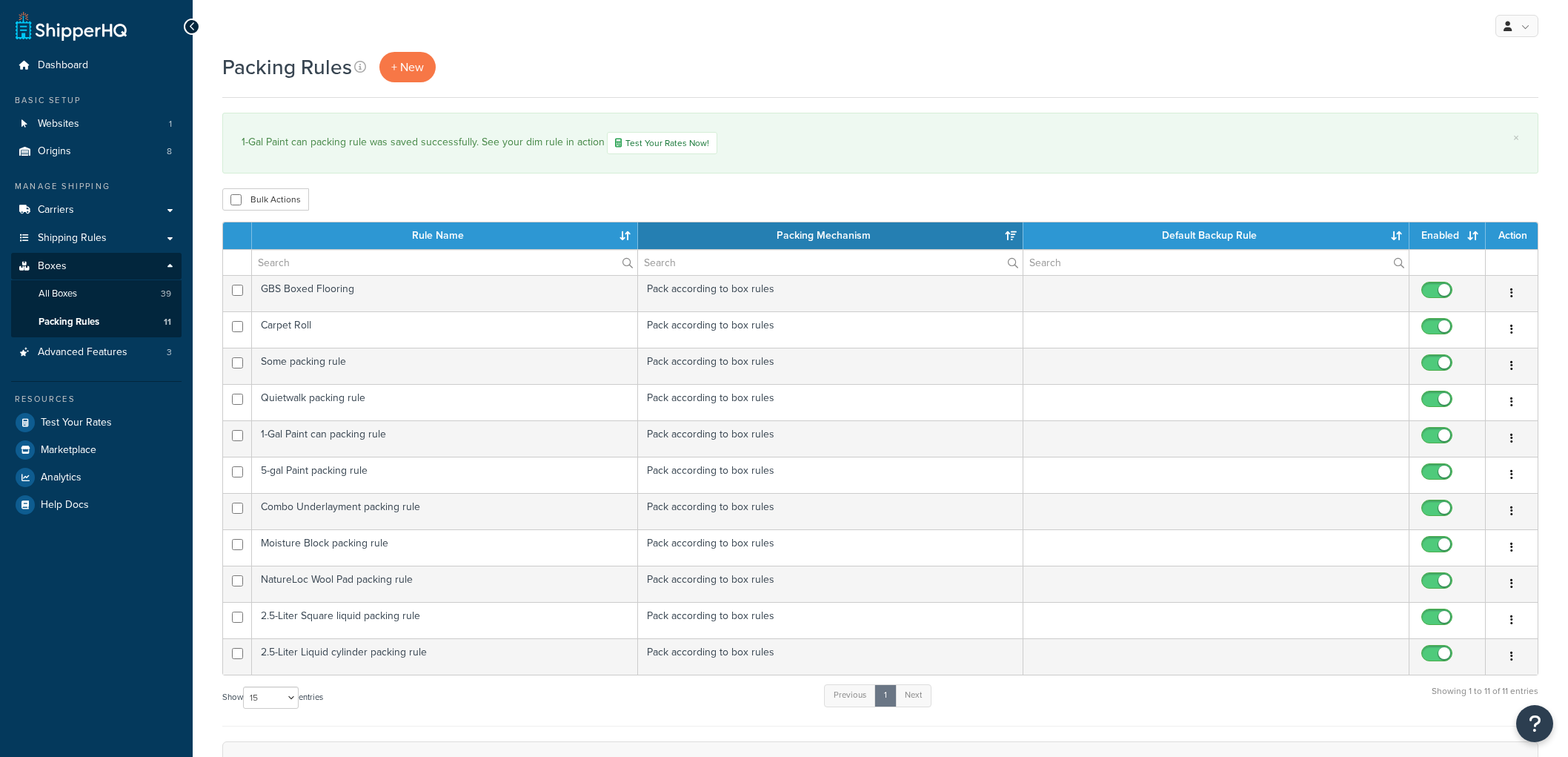
select select "15"
click at [421, 73] on span "+ New" at bounding box center [408, 67] width 33 height 17
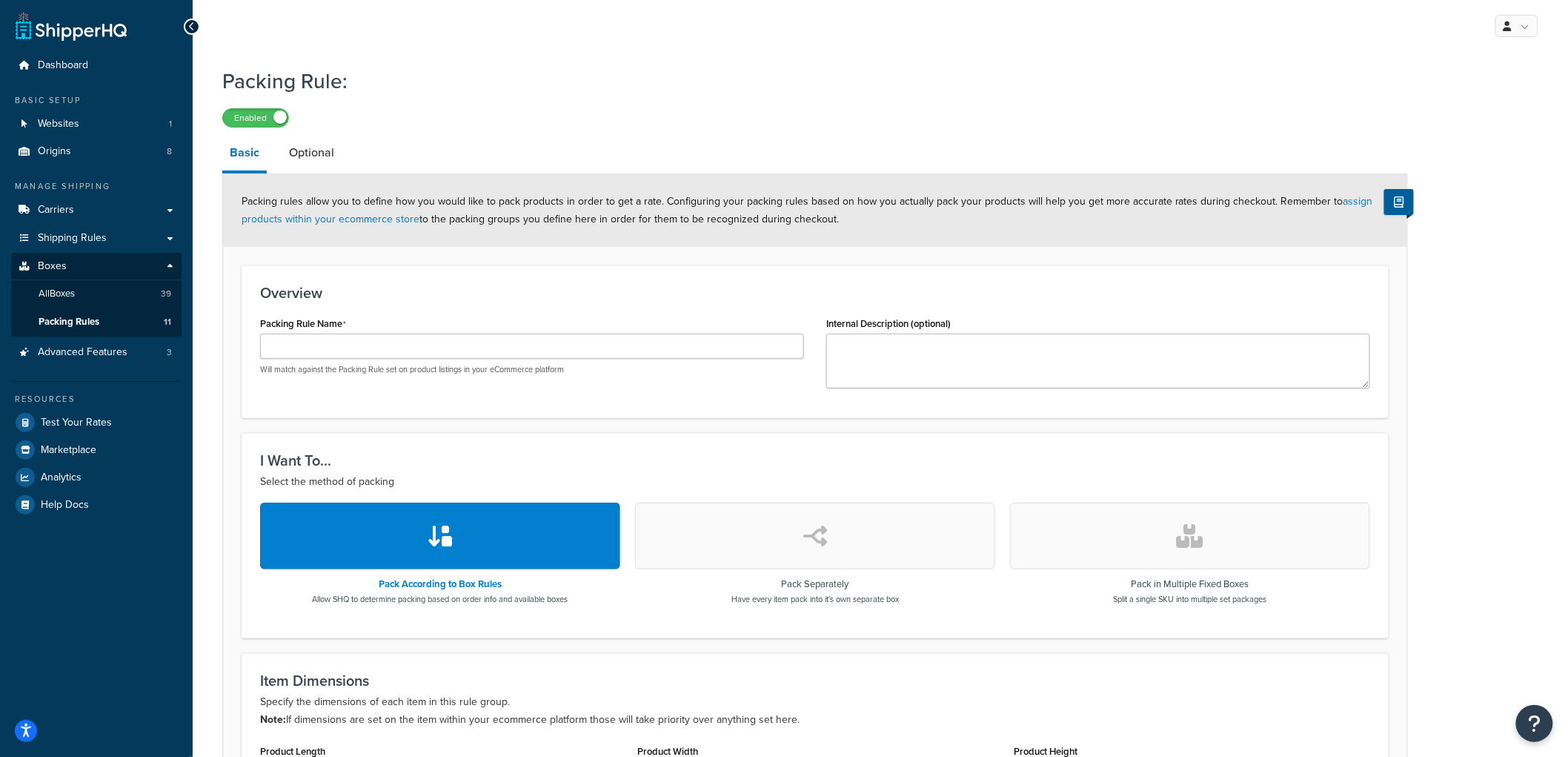
click at [375, 363] on div "Will match against the Packing Rule set on product listings in your eCommerce p…" at bounding box center [532, 354] width 544 height 42
click at [372, 358] on input "Packing Rule Name" at bounding box center [532, 346] width 544 height 25
type input "1 Quart Paint can packing rule"
click at [415, 284] on div "Overview Packing Rule Name 1 Quart Paint can packing rule Will match against th…" at bounding box center [815, 341] width 1147 height 153
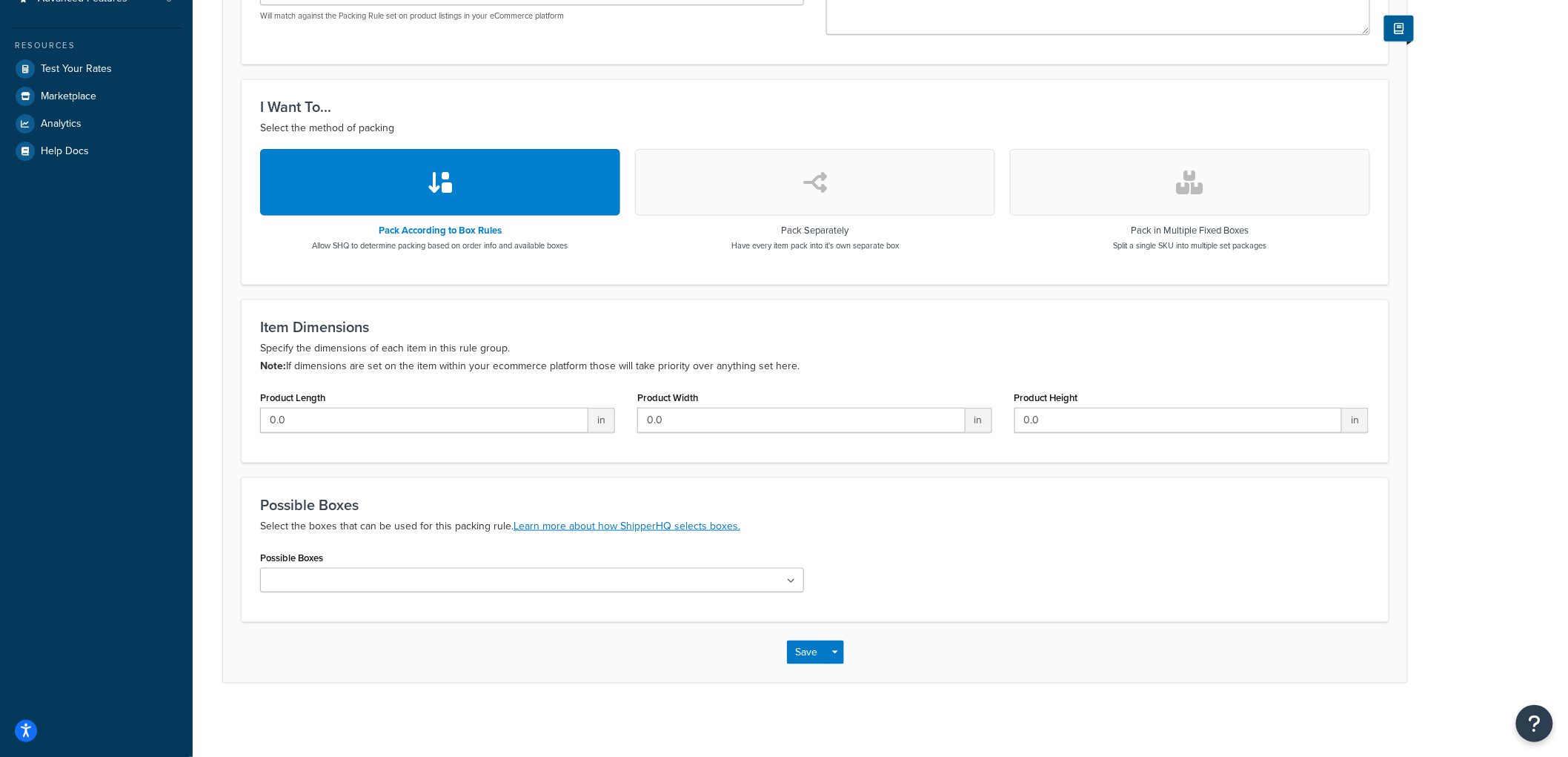
scroll to position [355, 0]
click at [383, 575] on ul at bounding box center [532, 579] width 544 height 24
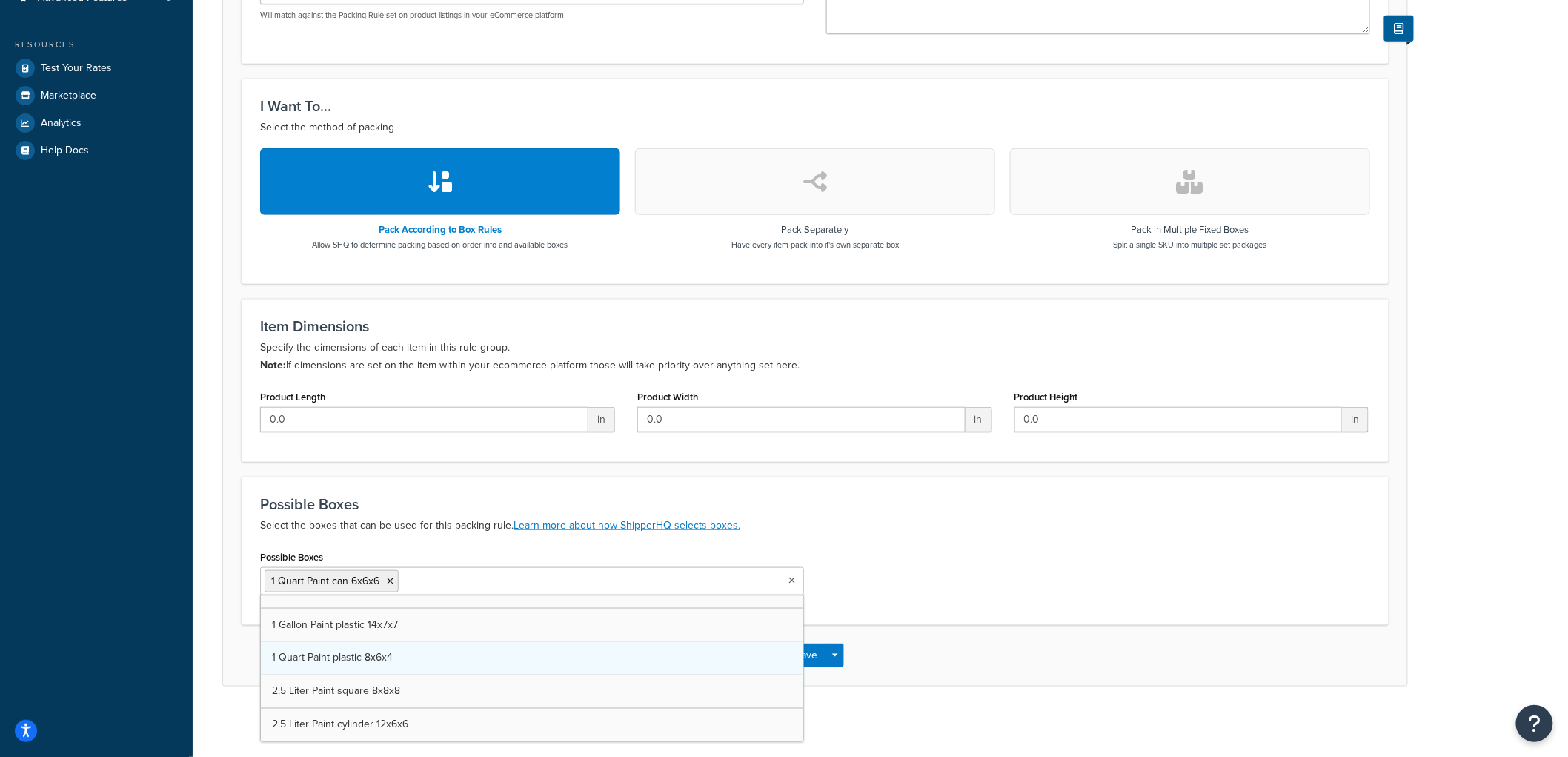
scroll to position [1123, 0]
click at [828, 530] on p "Select the boxes that can be used for this packing rule. Learn more about how S…" at bounding box center [815, 526] width 1110 height 18
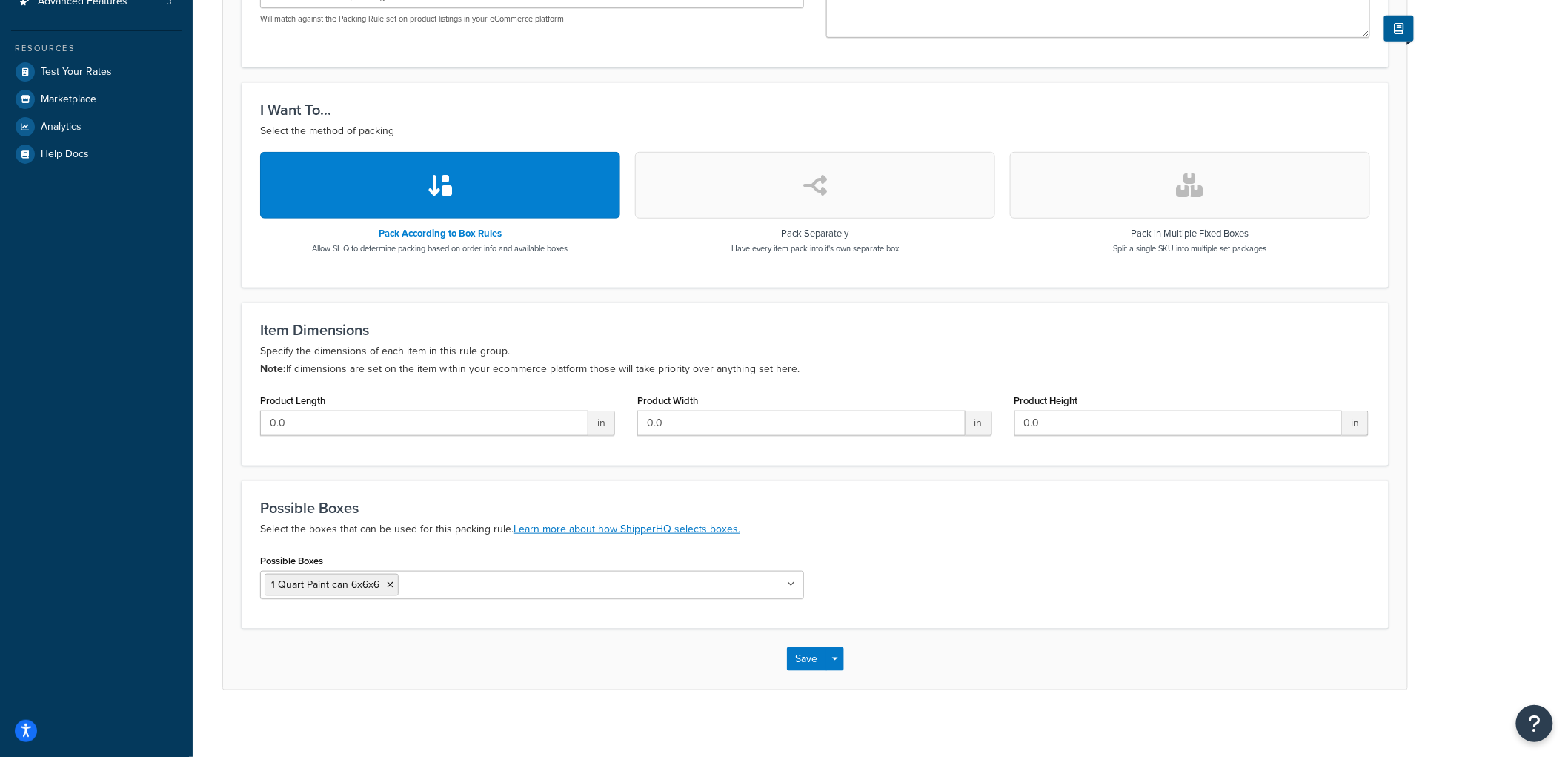
scroll to position [358, 0]
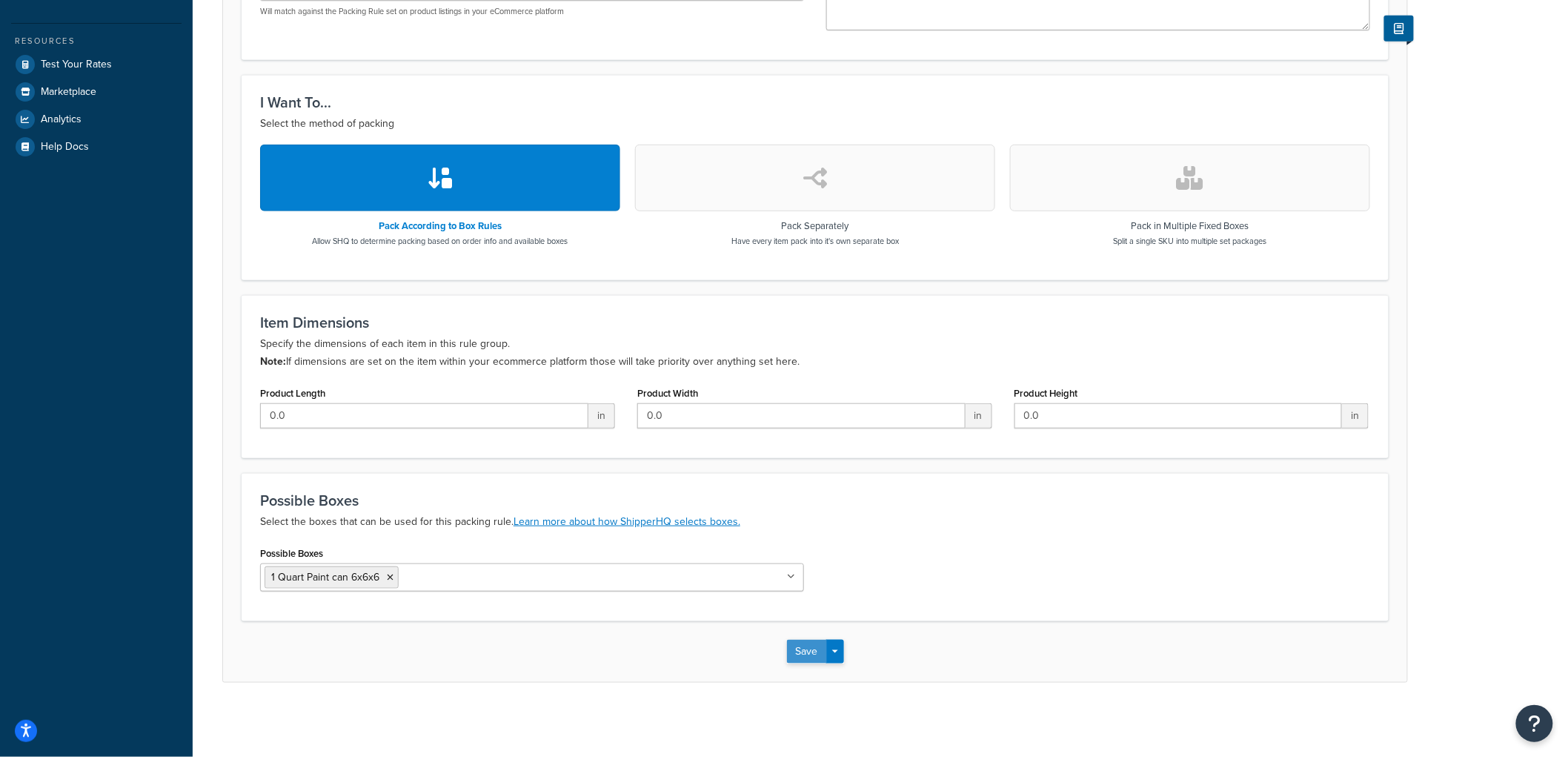
click at [801, 648] on button "Save" at bounding box center [807, 652] width 40 height 24
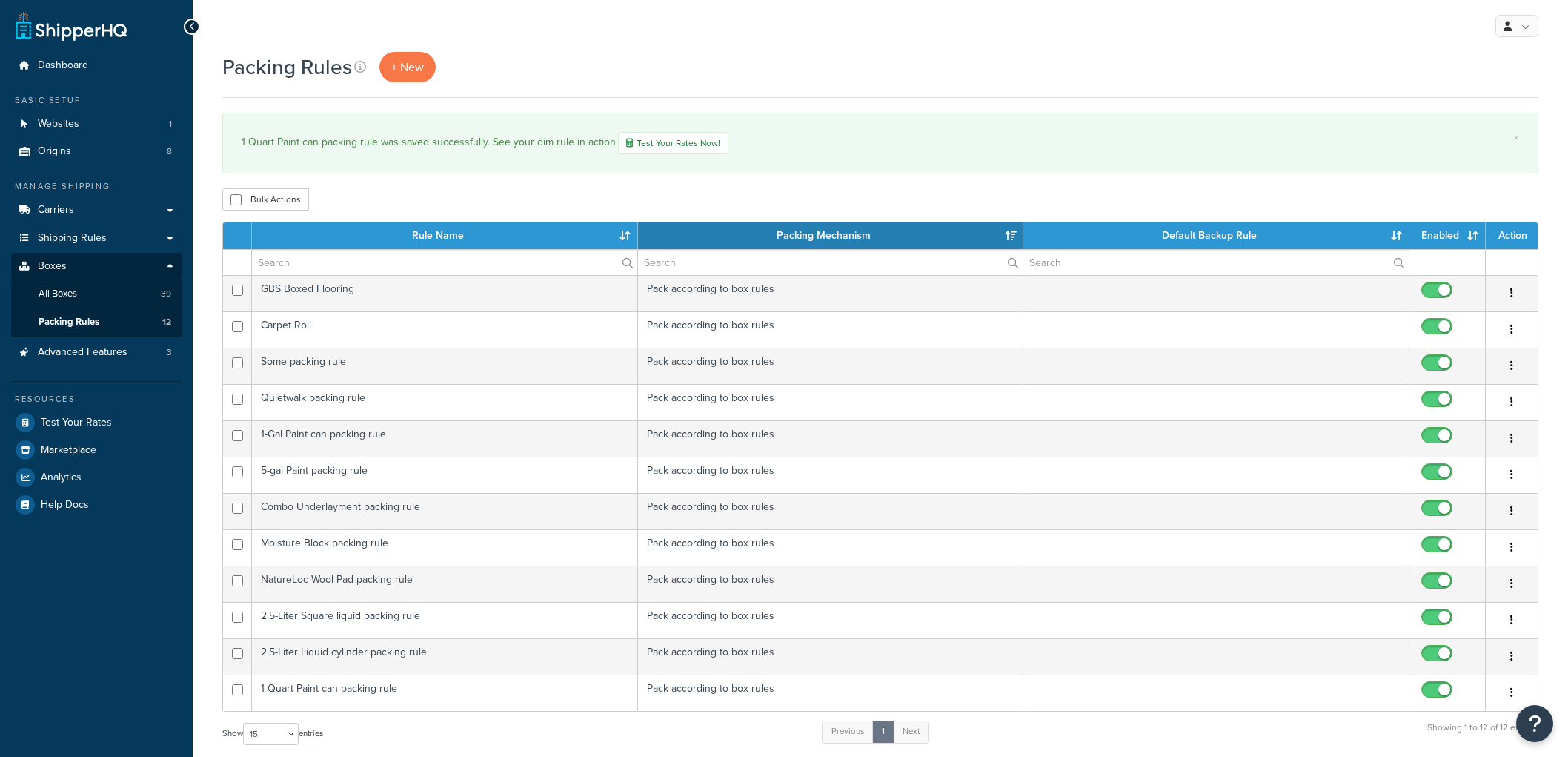
select select "15"
click at [417, 71] on span "+ New" at bounding box center [408, 67] width 33 height 17
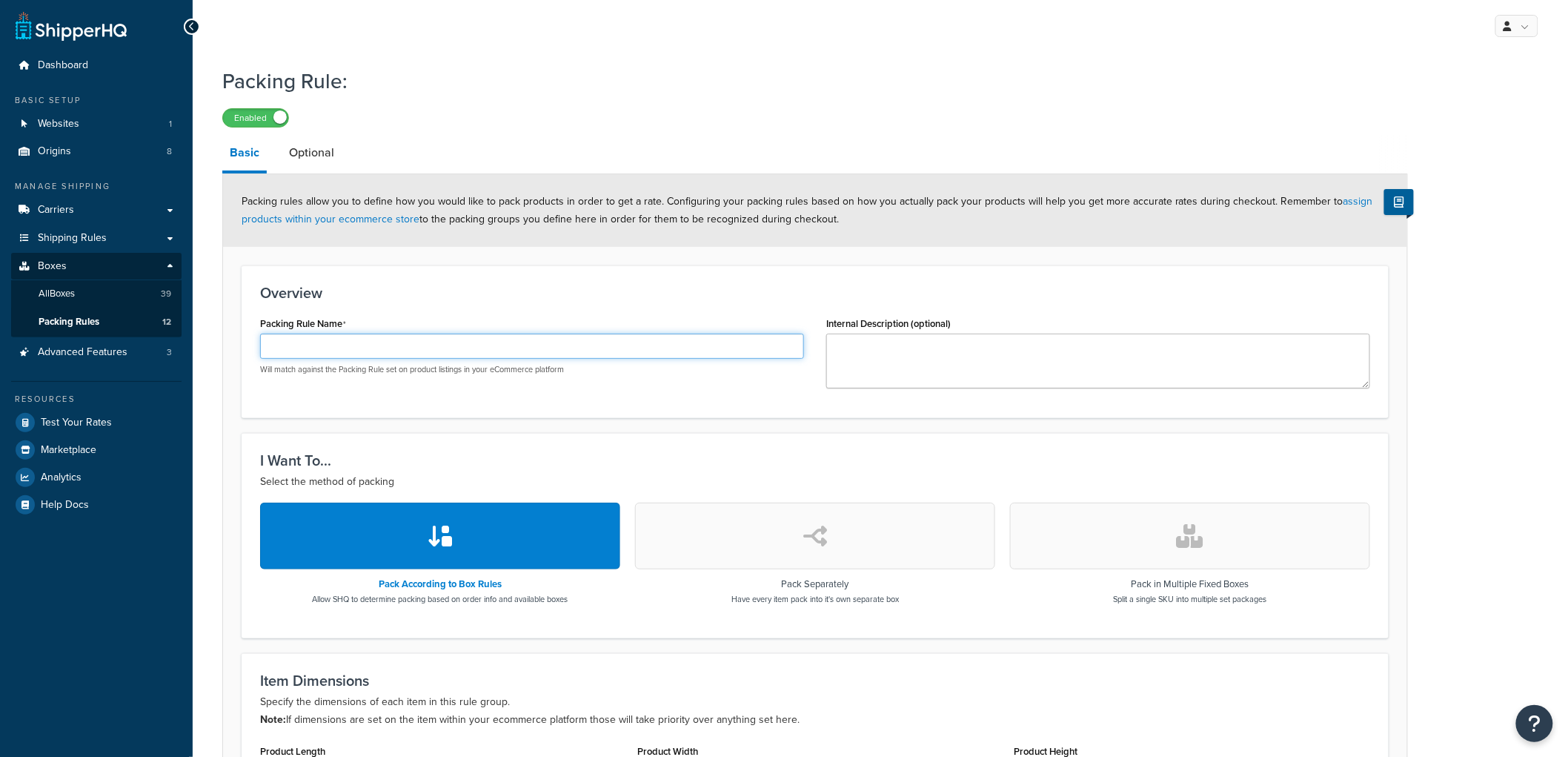
click at [303, 345] on input "Packing Rule Name" at bounding box center [532, 346] width 544 height 25
type input "1 Quart paint plastic packing rule"
click at [651, 287] on h3 "Overview" at bounding box center [815, 293] width 1110 height 16
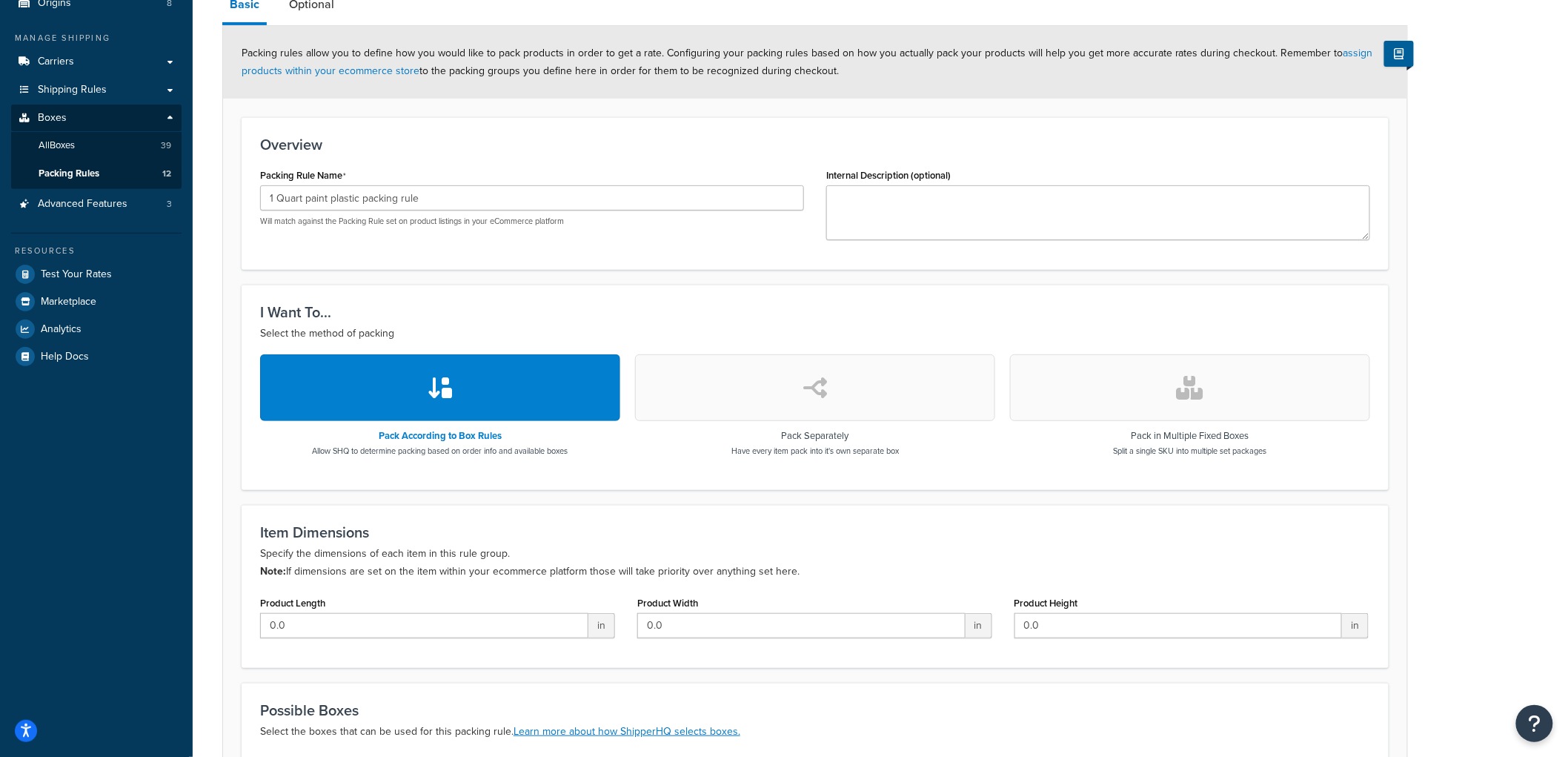
scroll to position [355, 0]
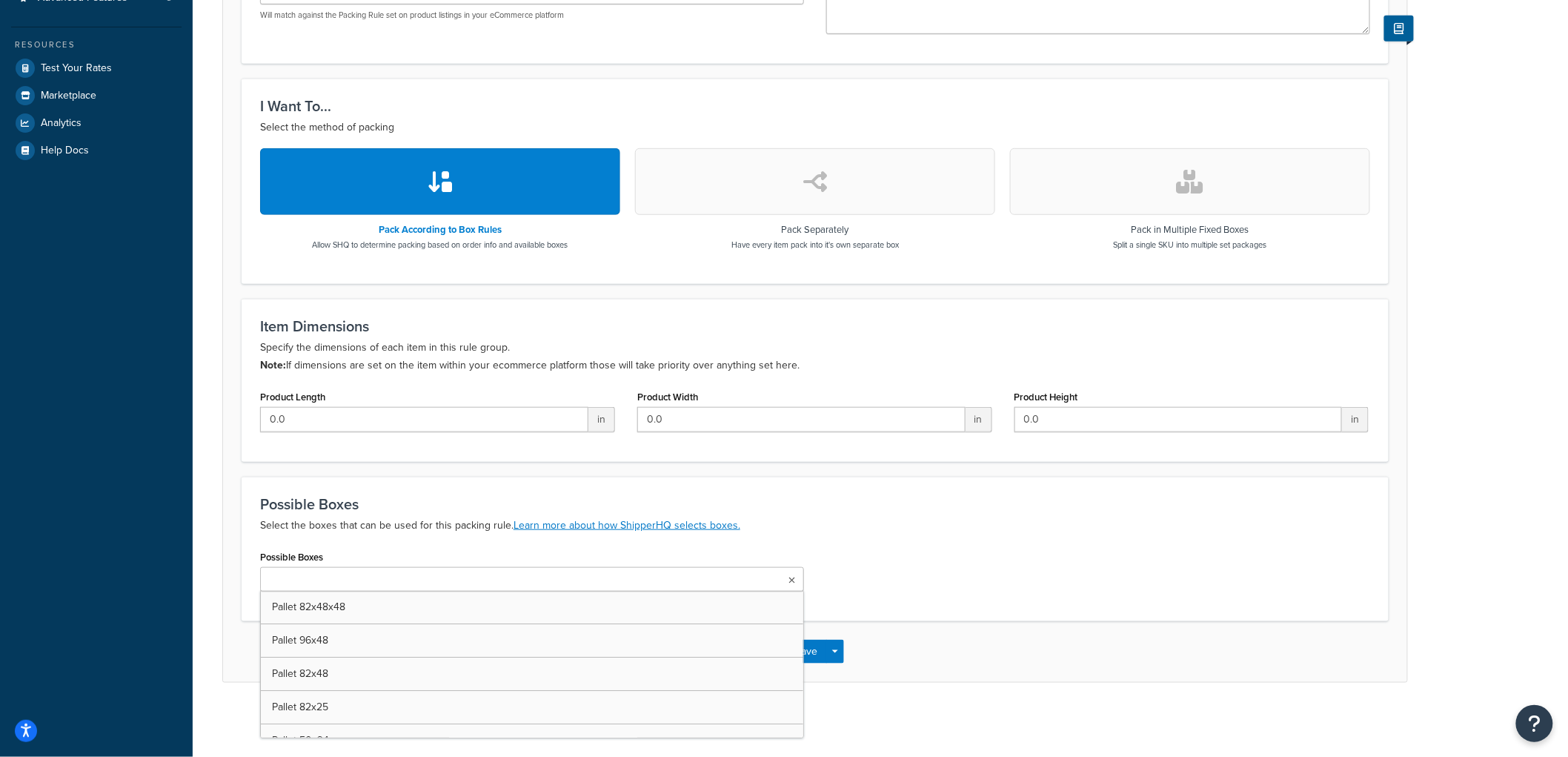
click at [431, 574] on ul at bounding box center [532, 579] width 544 height 24
click at [724, 491] on div "Possible Boxes Select the boxes that can be used for this packing rule. Learn m…" at bounding box center [815, 551] width 1147 height 148
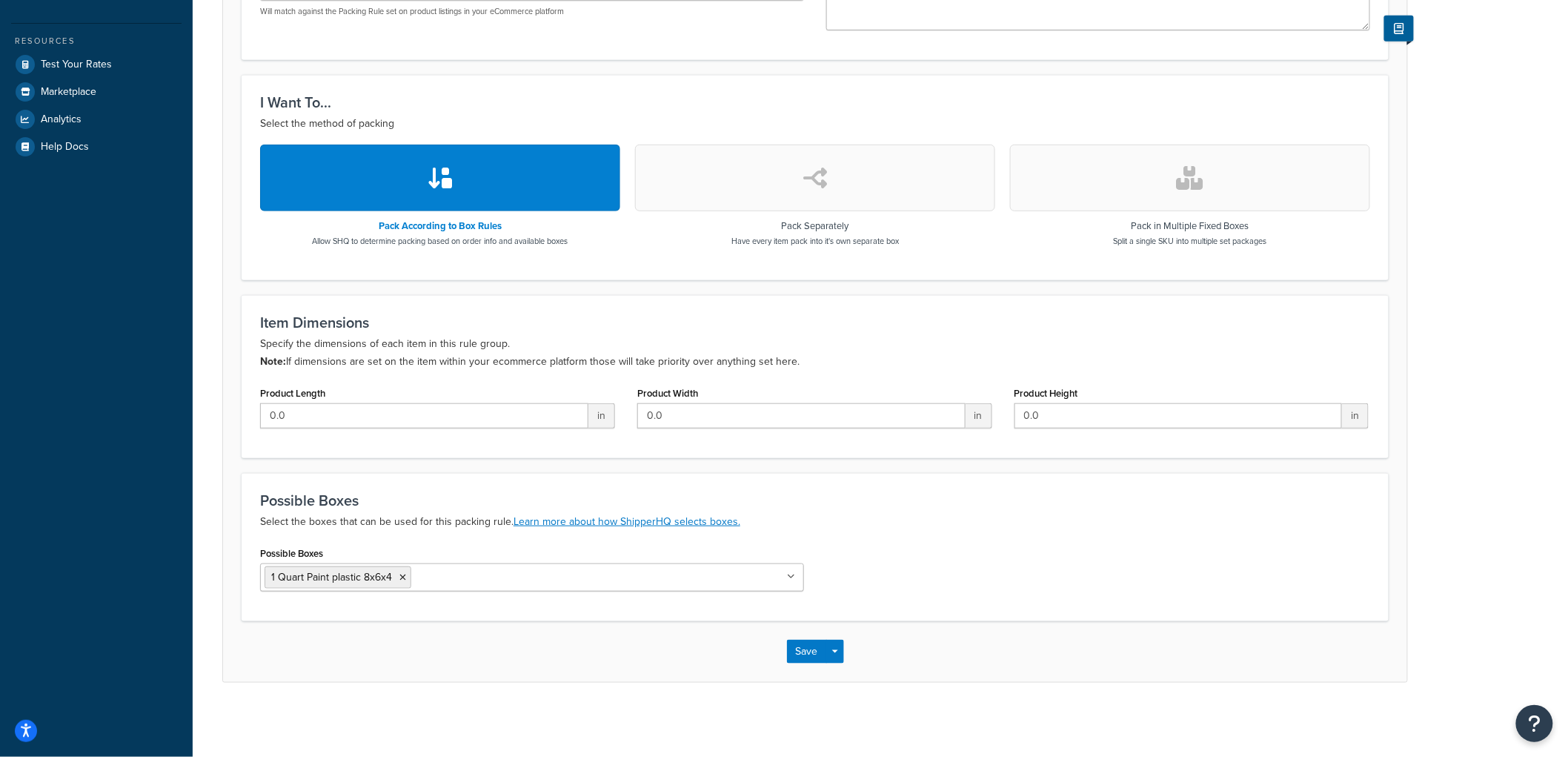
scroll to position [358, 0]
click at [798, 645] on button "Save" at bounding box center [807, 652] width 40 height 24
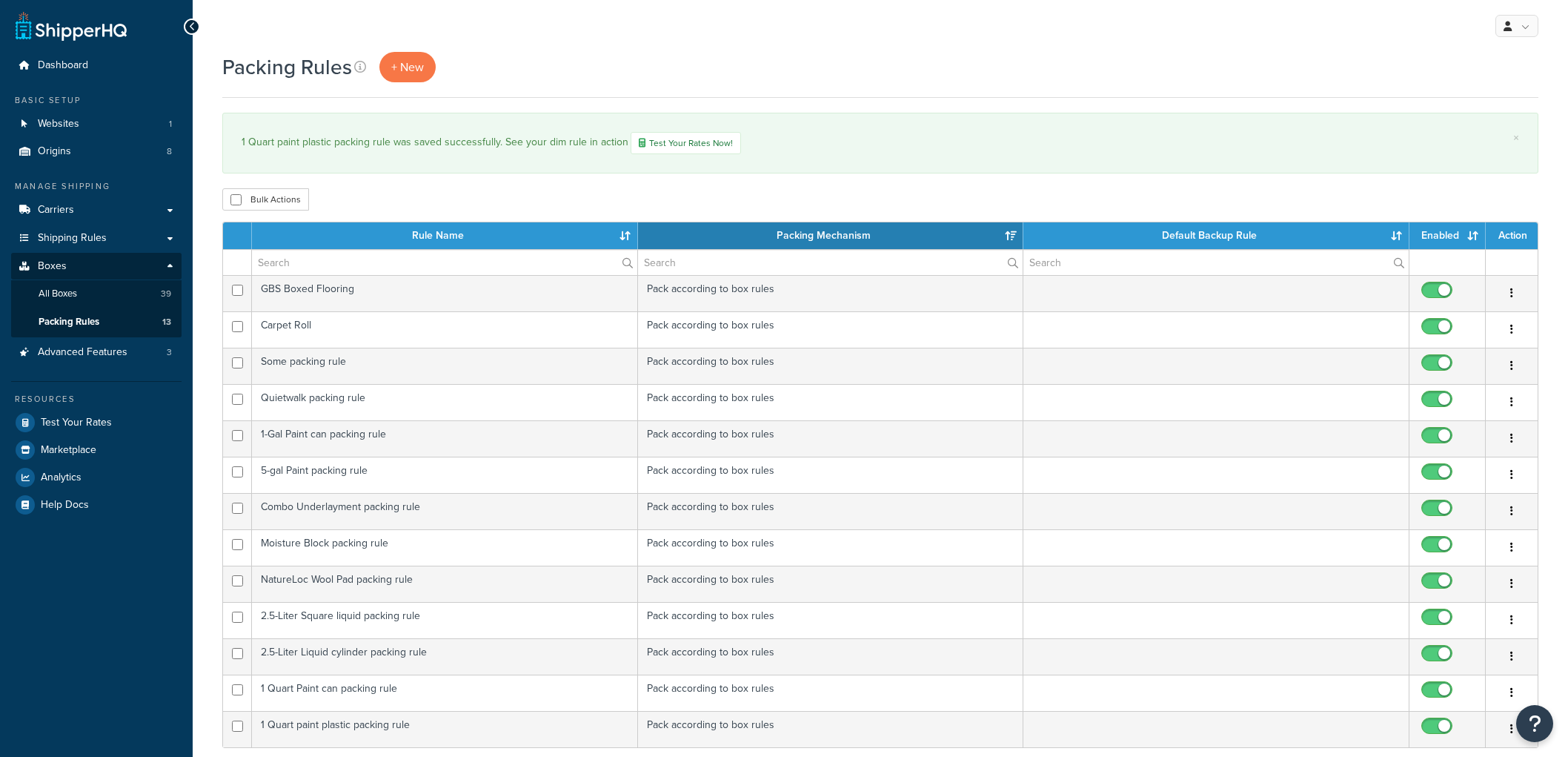
select select "15"
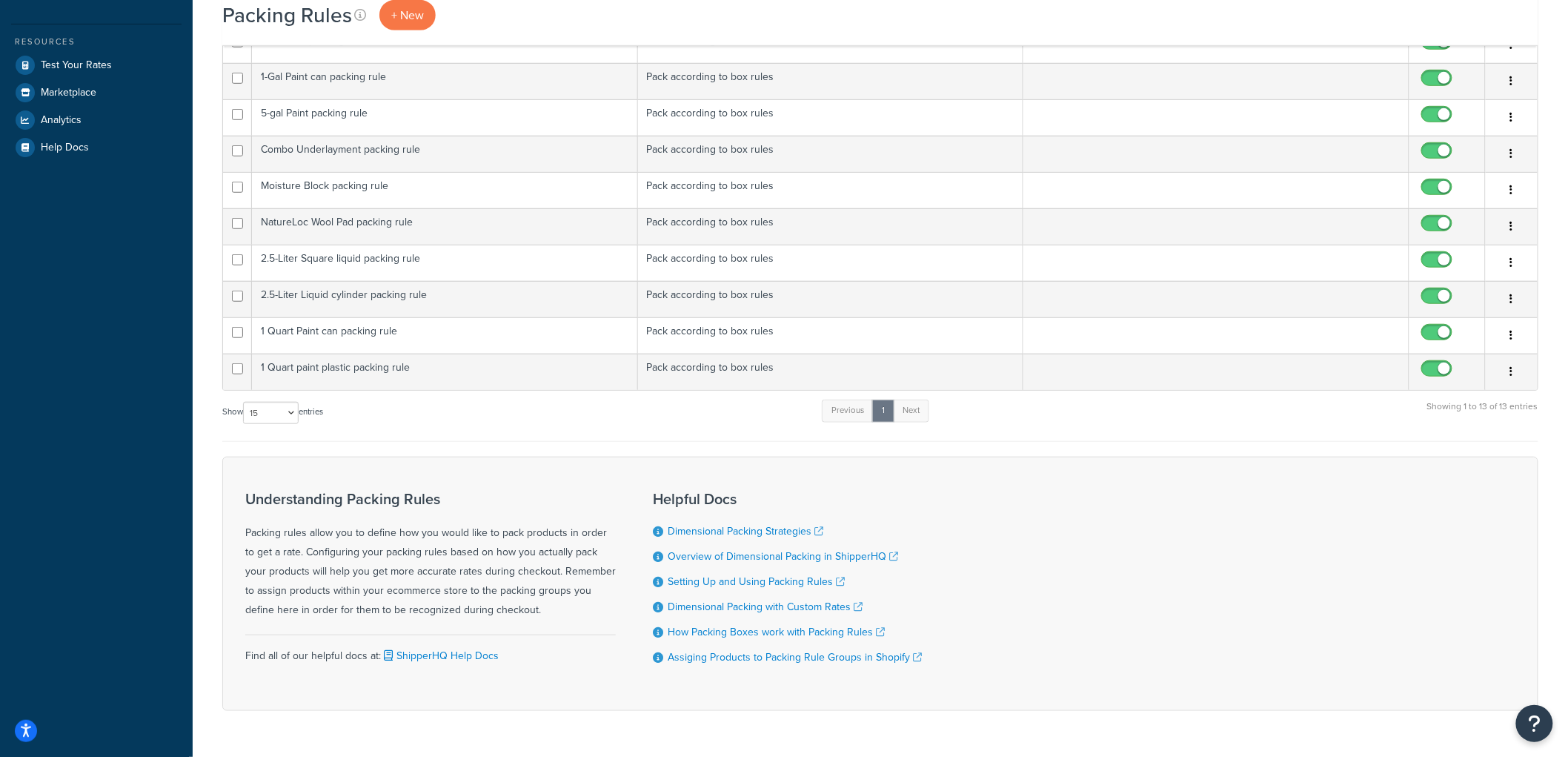
scroll to position [319, 0]
